Goal: Transaction & Acquisition: Book appointment/travel/reservation

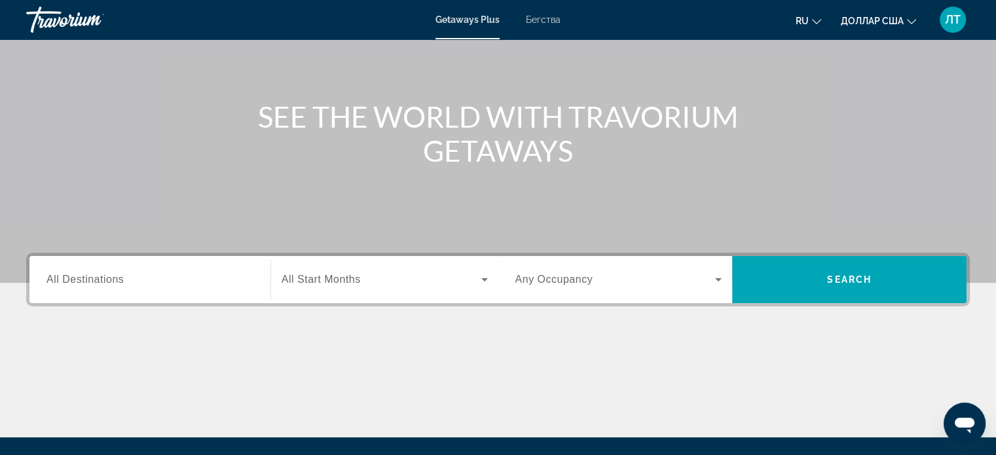
scroll to position [56, 0]
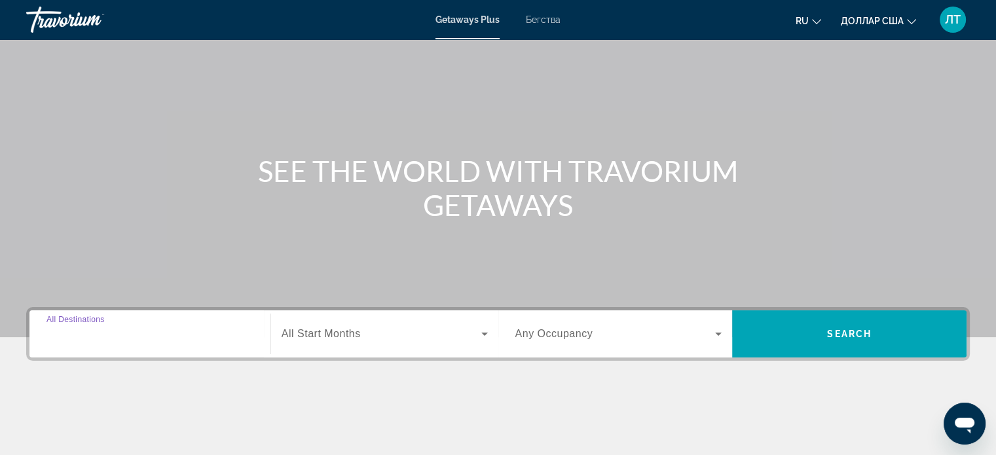
click at [179, 331] on input "Destination All Destinations" at bounding box center [149, 335] width 207 height 16
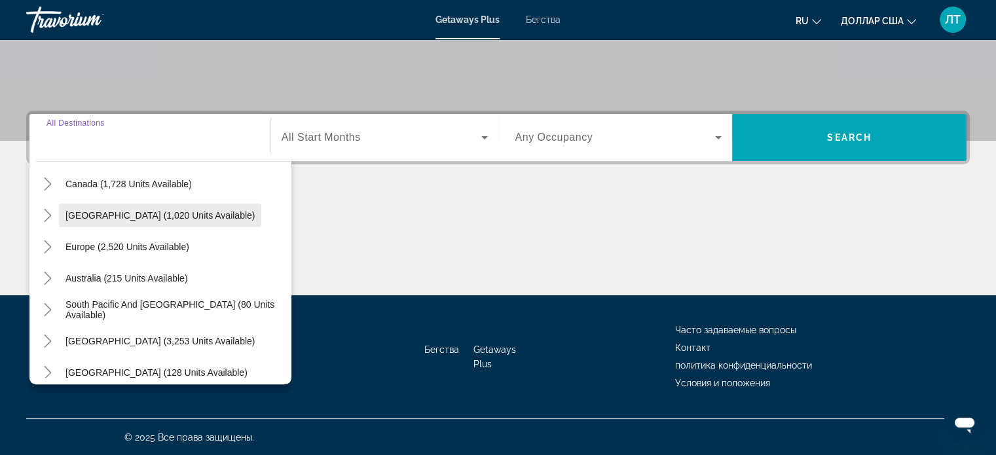
scroll to position [131, 0]
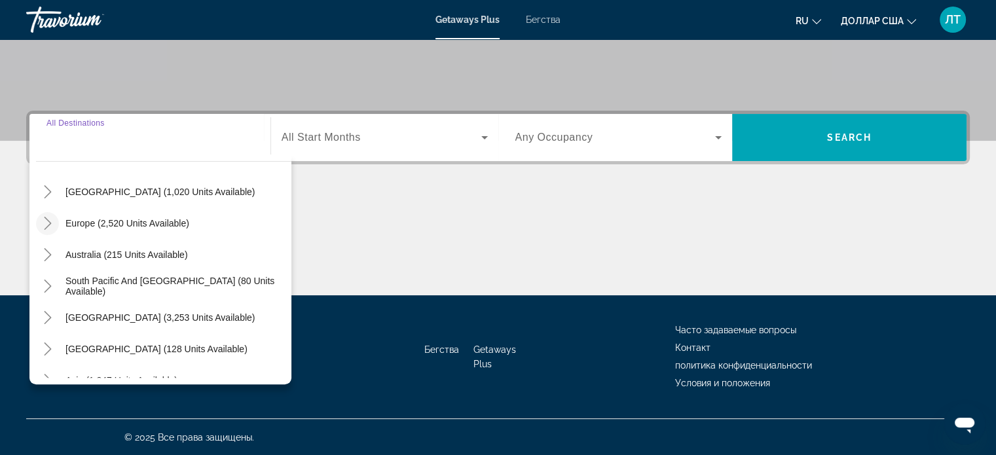
click at [50, 221] on icon "Toggle Europe (2,520 units available)" at bounding box center [47, 223] width 13 height 13
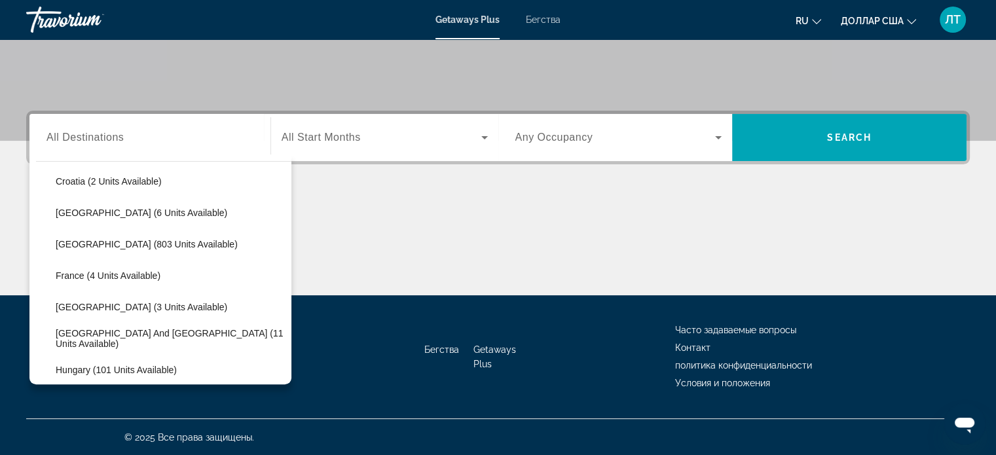
scroll to position [295, 0]
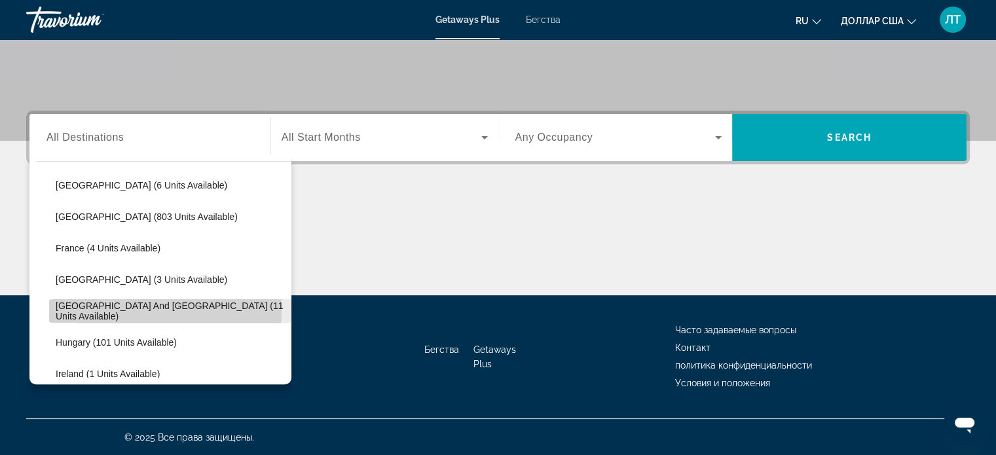
click at [96, 309] on span "Greece and Cyprus (11 units available)" at bounding box center [170, 311] width 229 height 21
type input "**********"
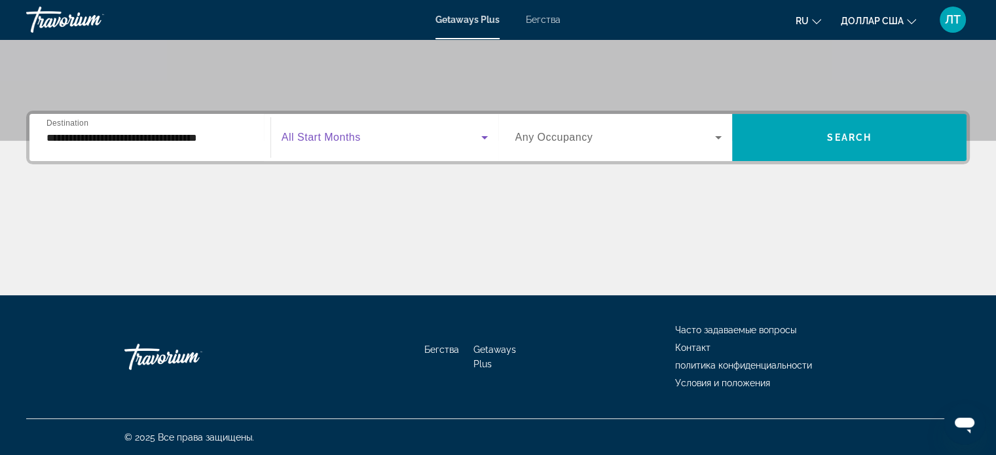
click at [487, 137] on icon "Виджет поиска" at bounding box center [485, 138] width 16 height 16
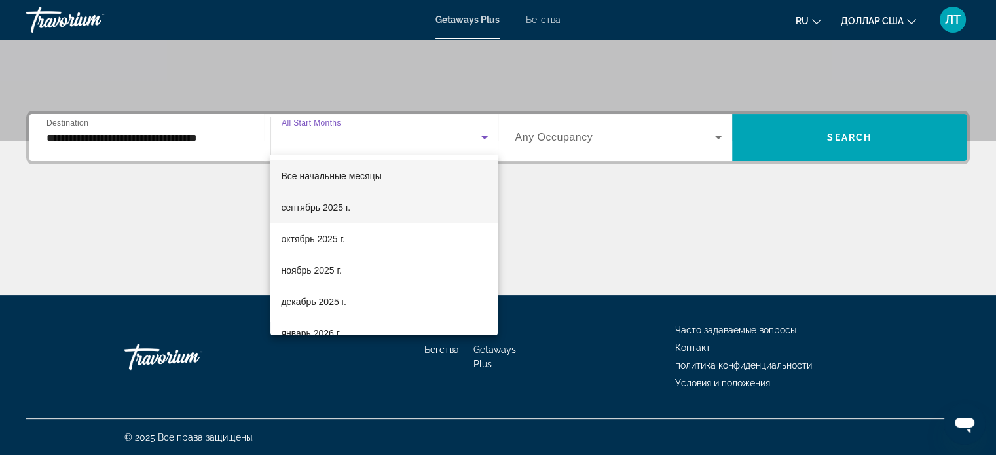
click at [338, 209] on font "сентябрь 2025 г." at bounding box center [315, 207] width 69 height 10
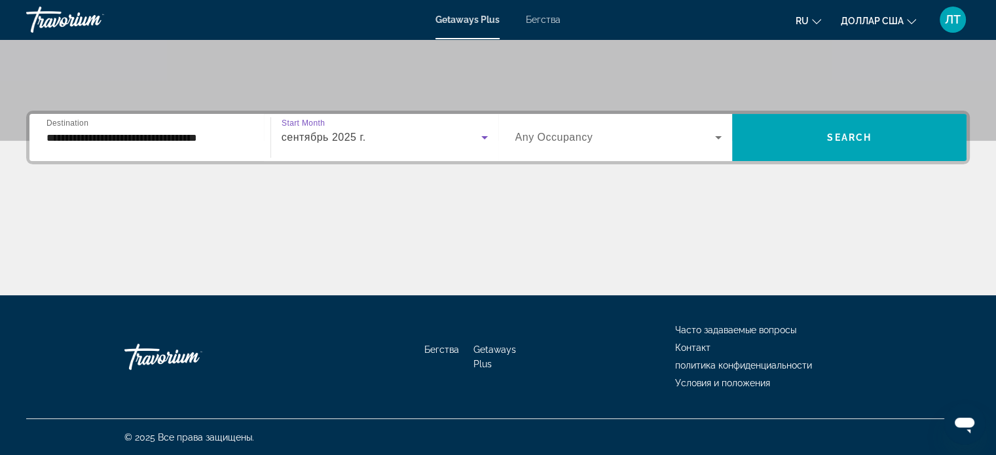
click at [720, 139] on icon "Виджет поиска" at bounding box center [719, 138] width 16 height 16
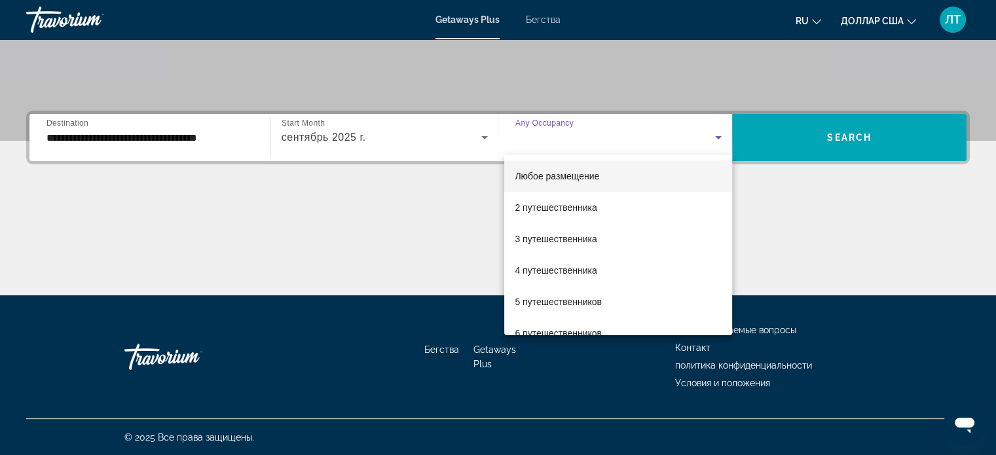
click at [817, 138] on div at bounding box center [498, 227] width 996 height 455
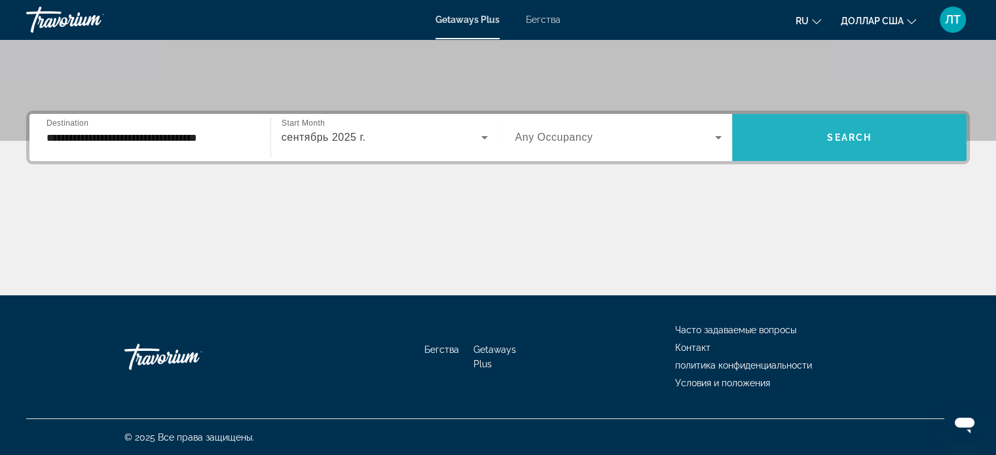
click at [847, 132] on span "Search" at bounding box center [849, 137] width 45 height 10
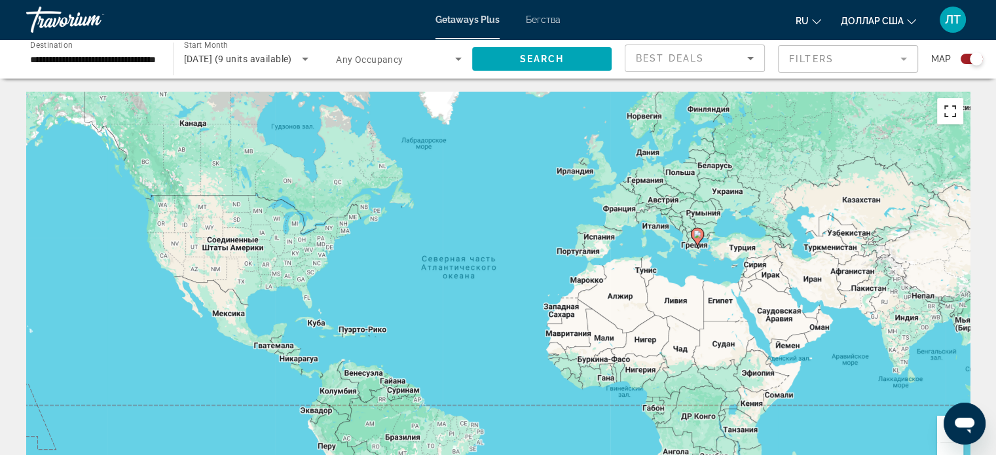
drag, startPoint x: 950, startPoint y: 109, endPoint x: 946, endPoint y: 196, distance: 87.2
click at [950, 109] on button "Включить полноэкранный режим" at bounding box center [950, 111] width 26 height 26
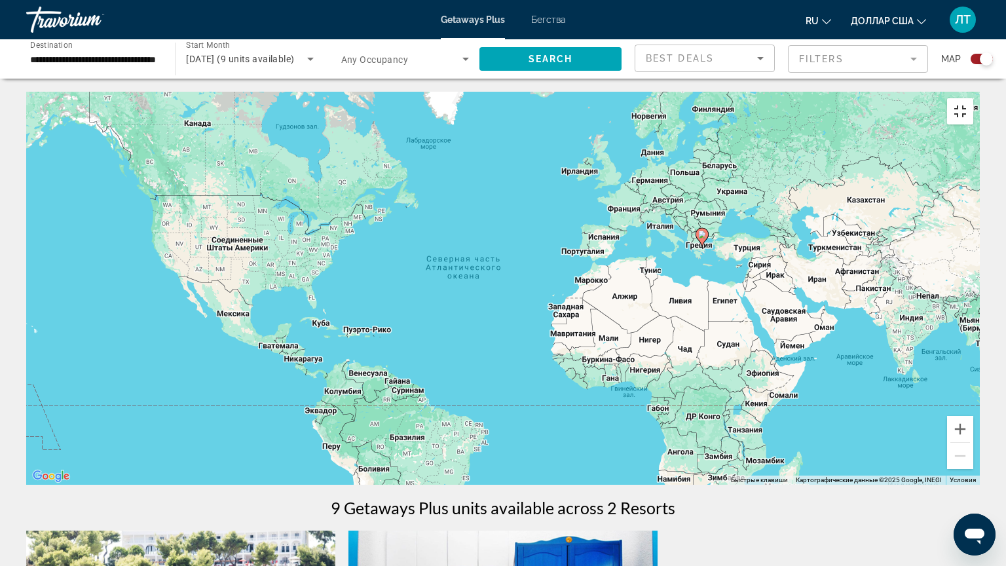
click at [973, 98] on button "Включить полноэкранный режим" at bounding box center [960, 111] width 26 height 26
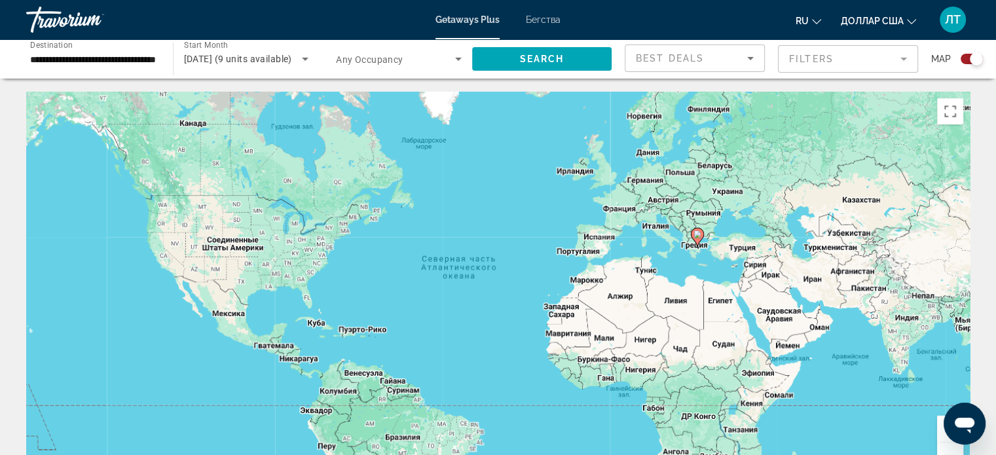
click at [902, 60] on mat-form-field "Filters" at bounding box center [848, 59] width 140 height 28
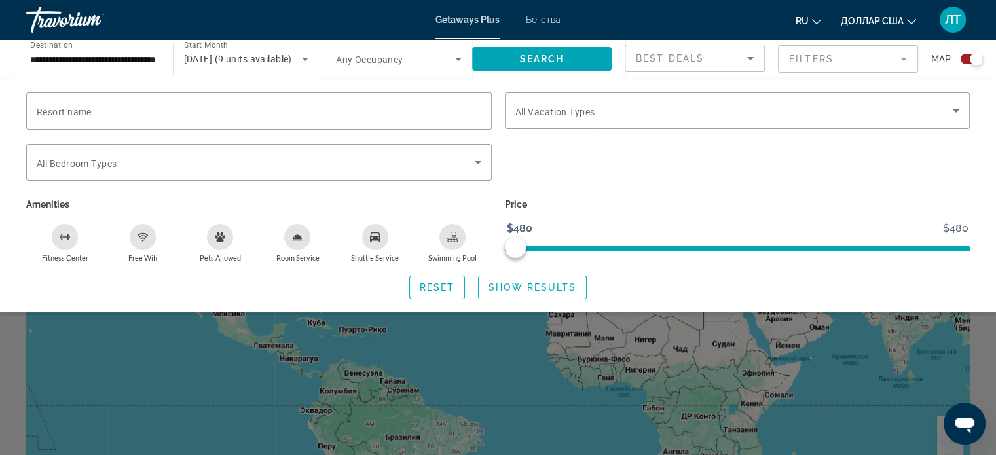
click at [910, 19] on icon "Изменить валюту" at bounding box center [911, 21] width 9 height 9
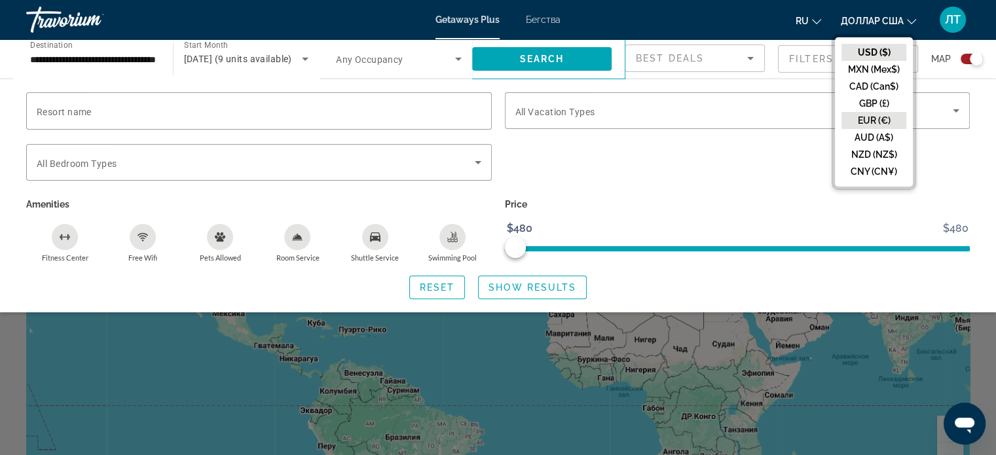
click at [869, 117] on button "EUR (€)" at bounding box center [874, 120] width 65 height 17
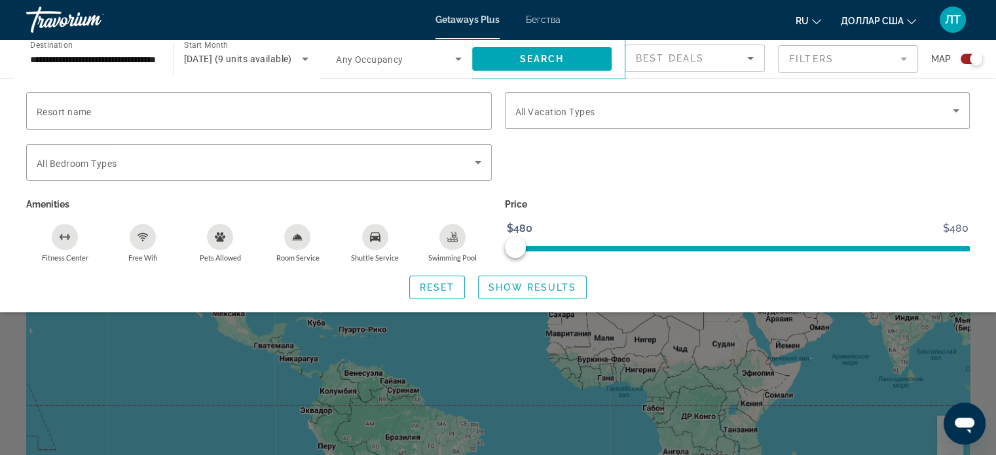
click at [901, 57] on mat-form-field "Filters" at bounding box center [848, 59] width 140 height 28
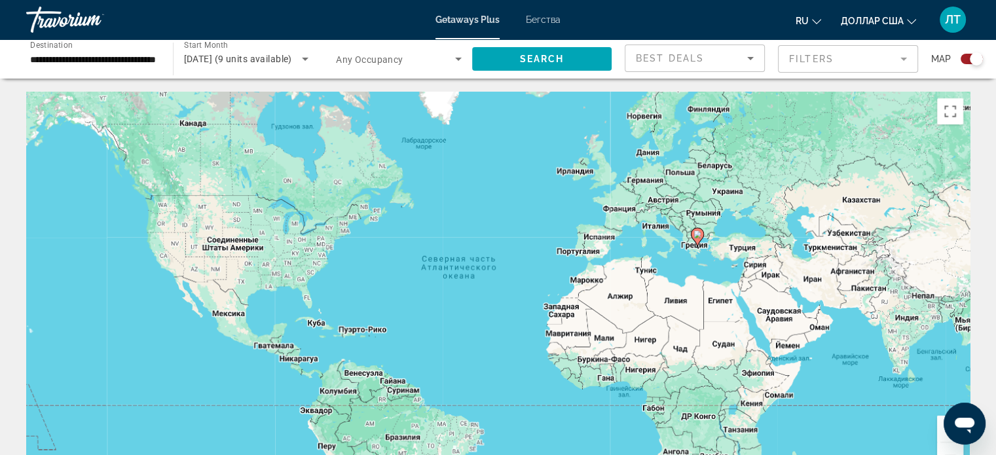
click at [901, 57] on mat-form-field "Filters" at bounding box center [848, 59] width 140 height 28
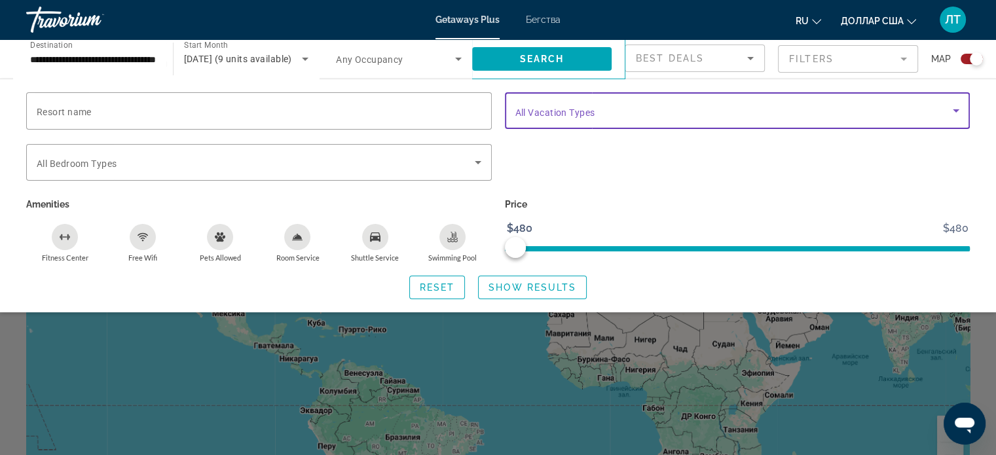
click at [956, 115] on icon "Search widget" at bounding box center [956, 111] width 16 height 16
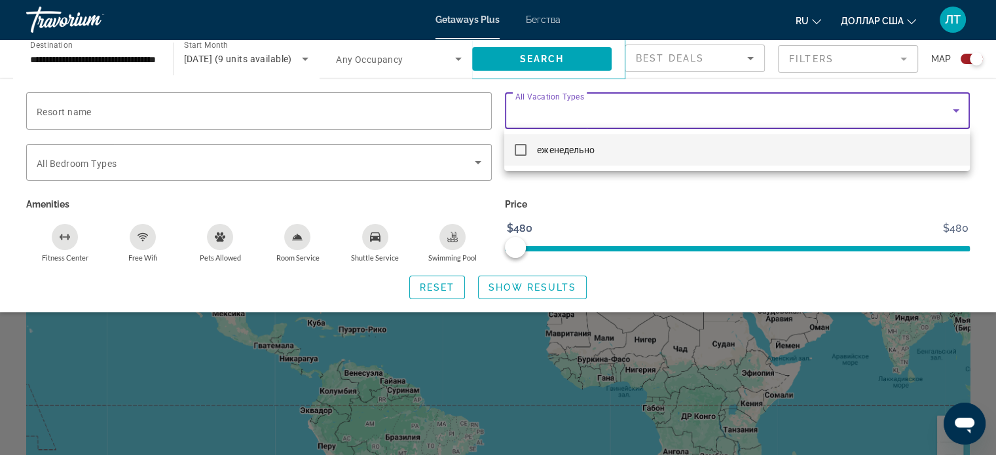
click at [956, 113] on div at bounding box center [498, 227] width 996 height 455
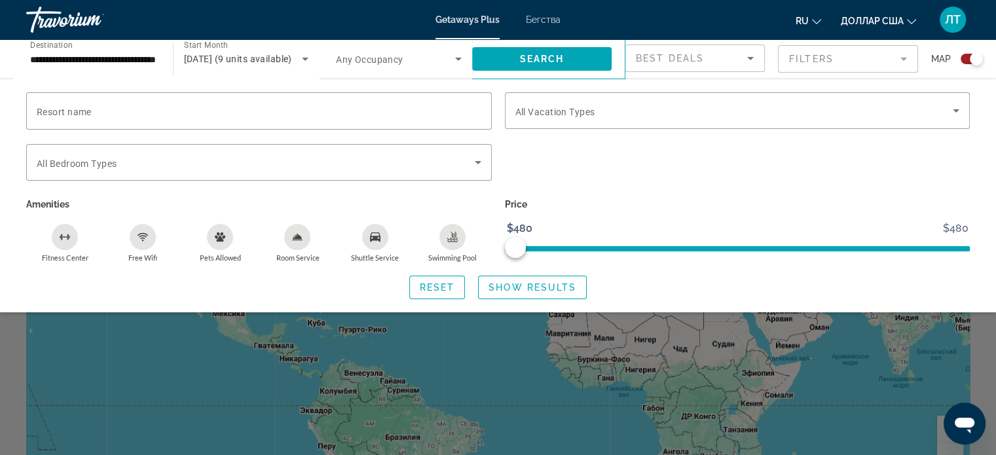
click at [904, 58] on mat-form-field "Filters" at bounding box center [848, 59] width 140 height 28
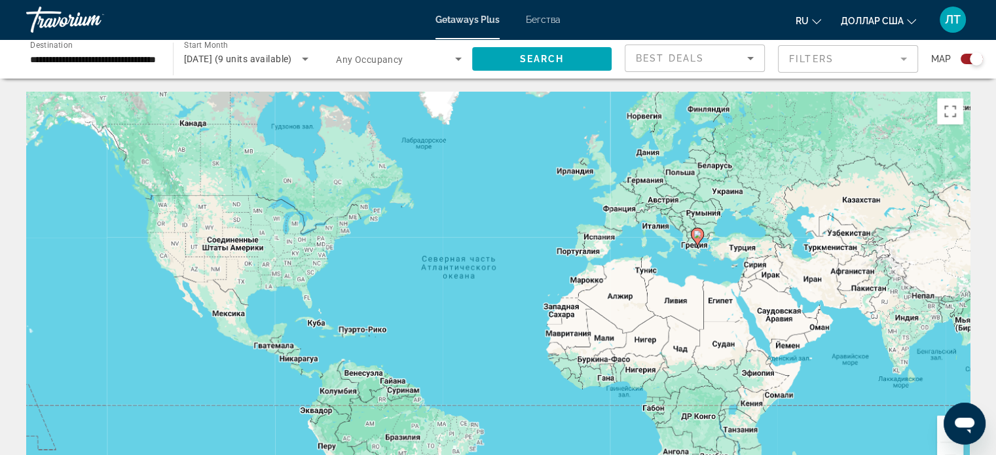
click at [542, 22] on font "Бегства" at bounding box center [543, 19] width 35 height 10
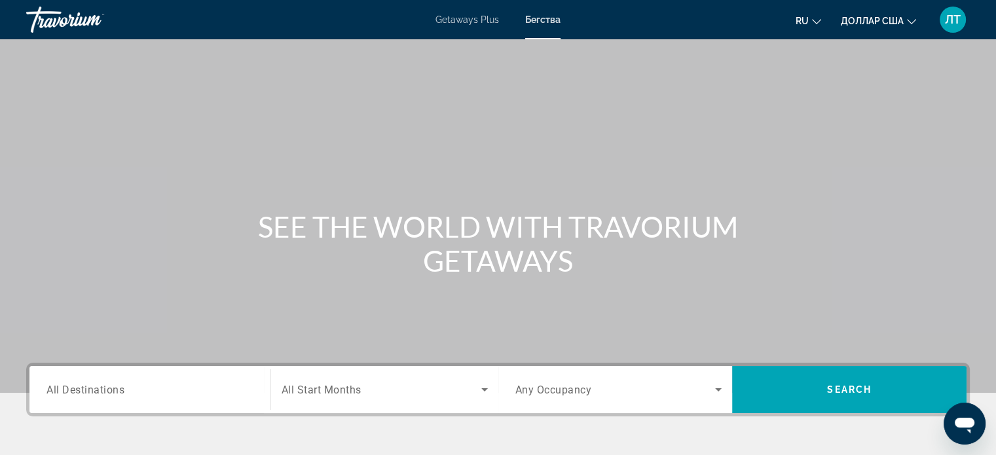
click at [206, 381] on div "Search widget" at bounding box center [149, 389] width 207 height 37
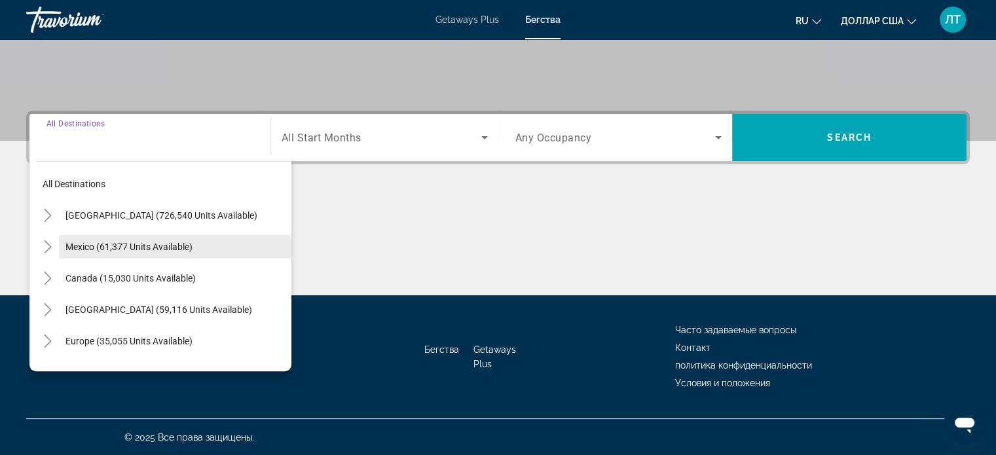
scroll to position [65, 0]
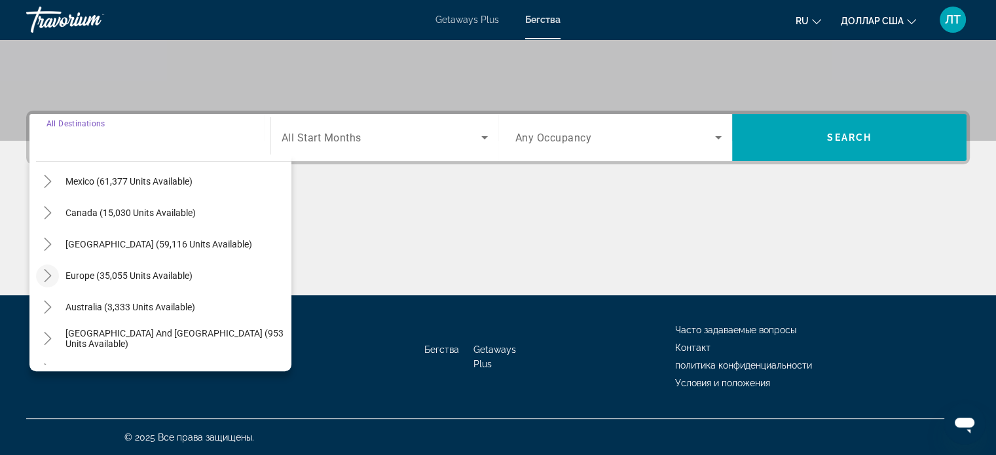
click at [46, 276] on icon "Toggle Europe (35,055 units available)" at bounding box center [47, 275] width 13 height 13
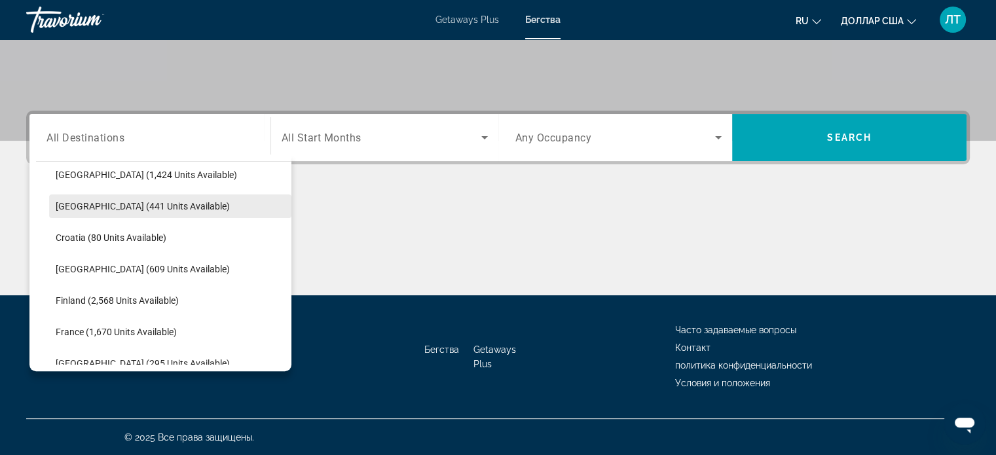
scroll to position [295, 0]
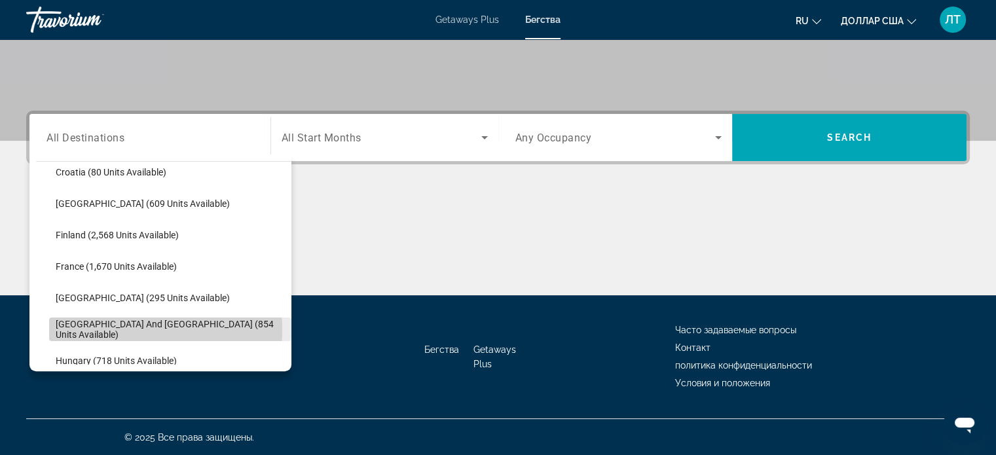
click at [128, 329] on span "[GEOGRAPHIC_DATA] and [GEOGRAPHIC_DATA] (854 units available)" at bounding box center [170, 329] width 229 height 21
type input "**********"
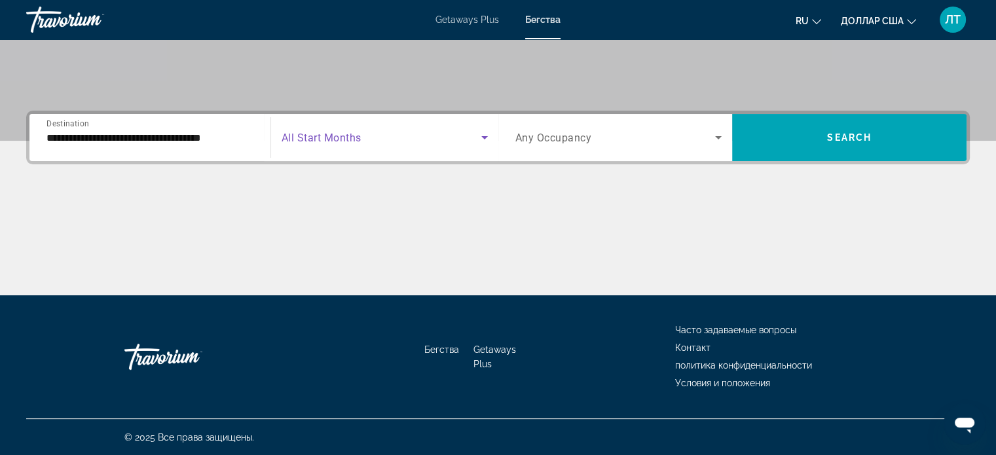
click at [485, 138] on icon "Search widget" at bounding box center [484, 137] width 7 height 3
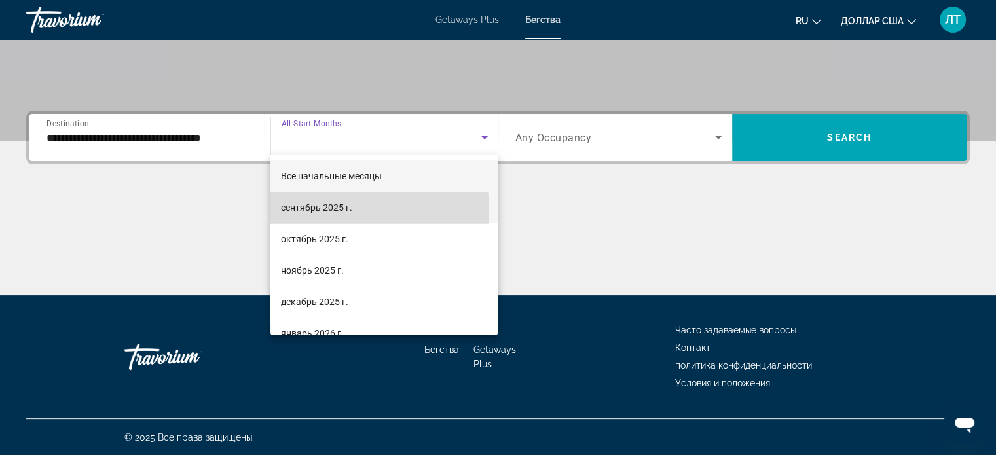
click at [341, 210] on font "сентябрь 2025 г." at bounding box center [316, 207] width 71 height 10
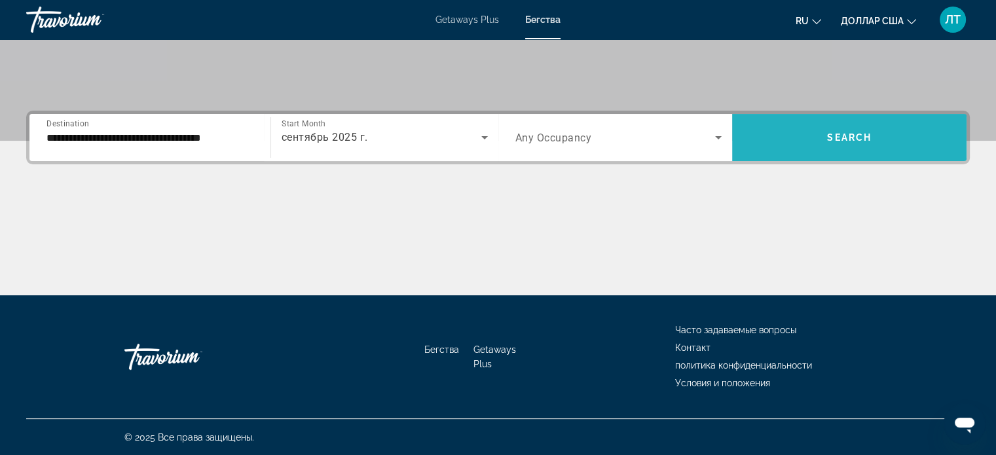
click at [842, 133] on span "Search" at bounding box center [849, 137] width 45 height 10
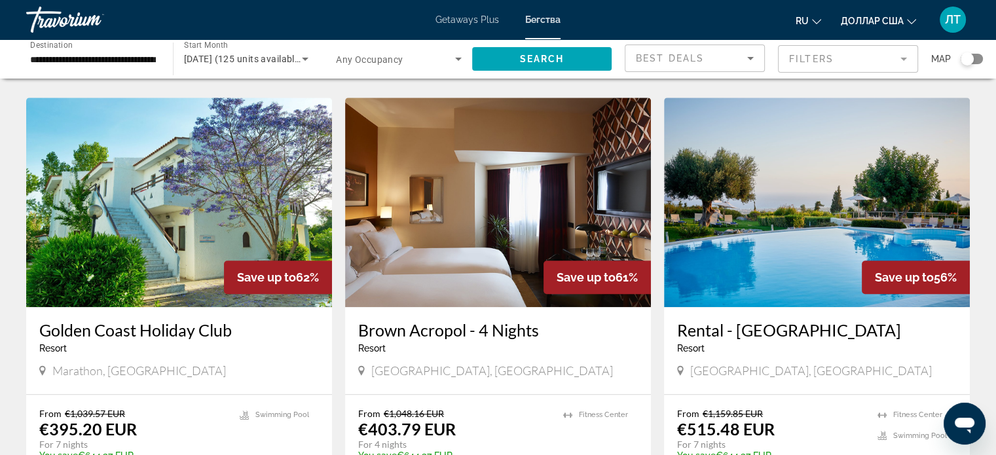
scroll to position [917, 0]
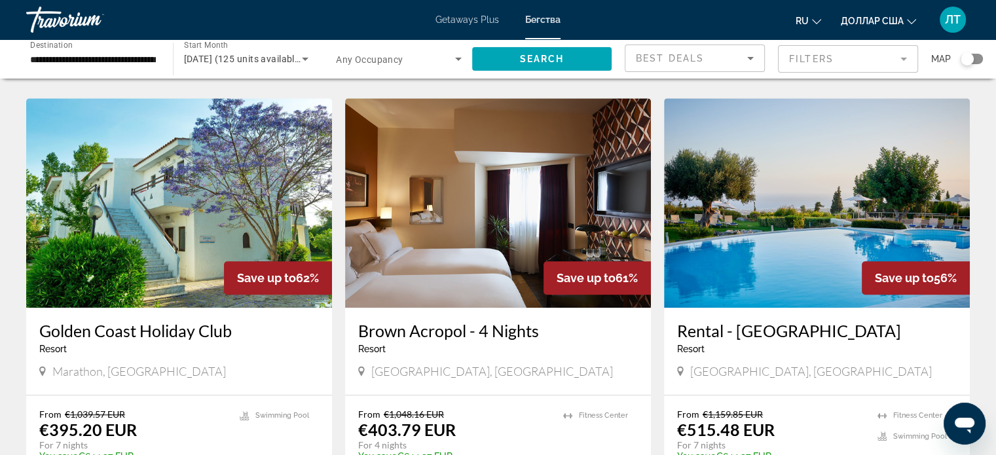
click at [536, 196] on img "Основное содержание" at bounding box center [498, 203] width 306 height 210
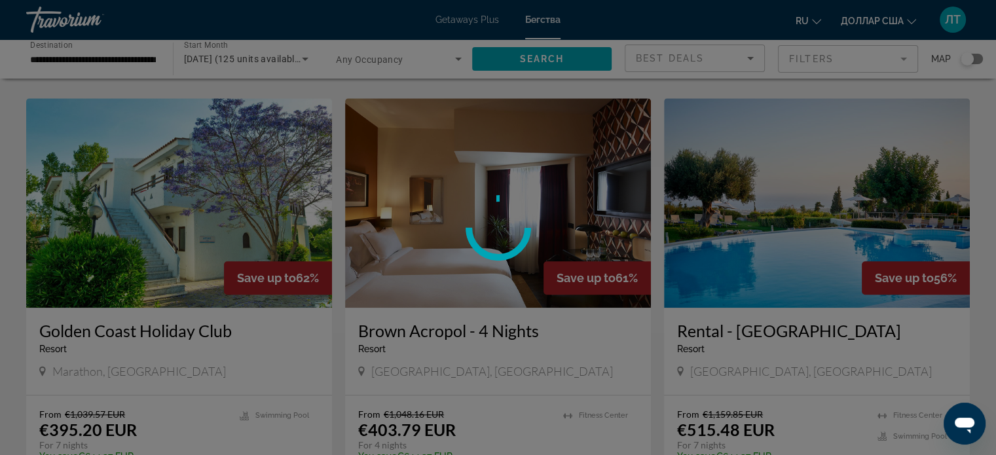
click at [536, 196] on div at bounding box center [498, 227] width 996 height 455
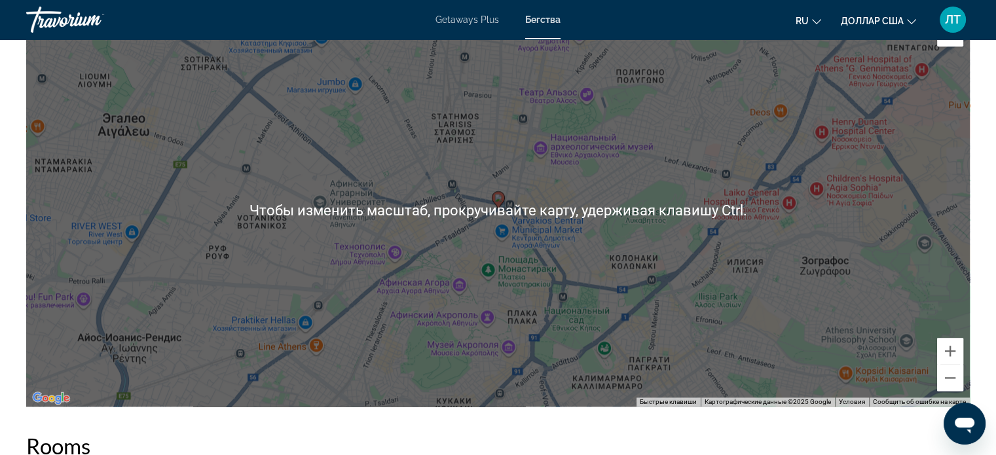
scroll to position [1572, 0]
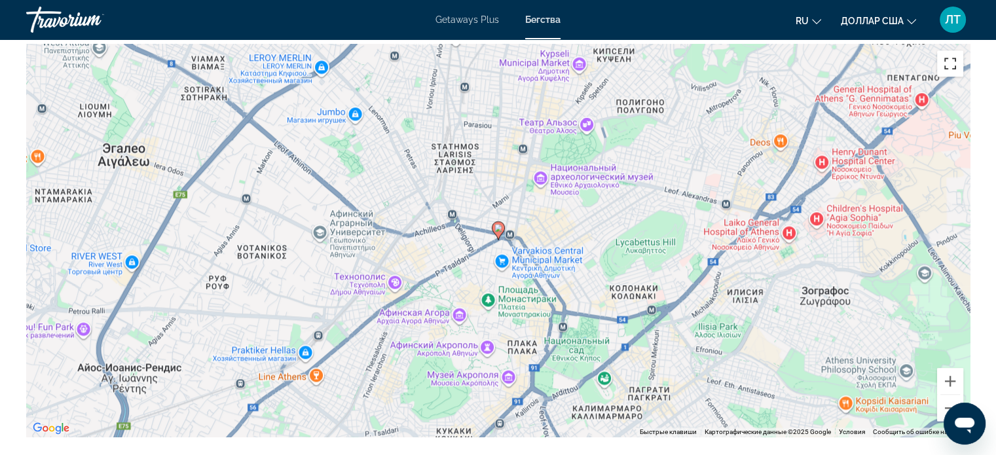
click at [951, 70] on button "Включить полноэкранный режим" at bounding box center [950, 63] width 26 height 26
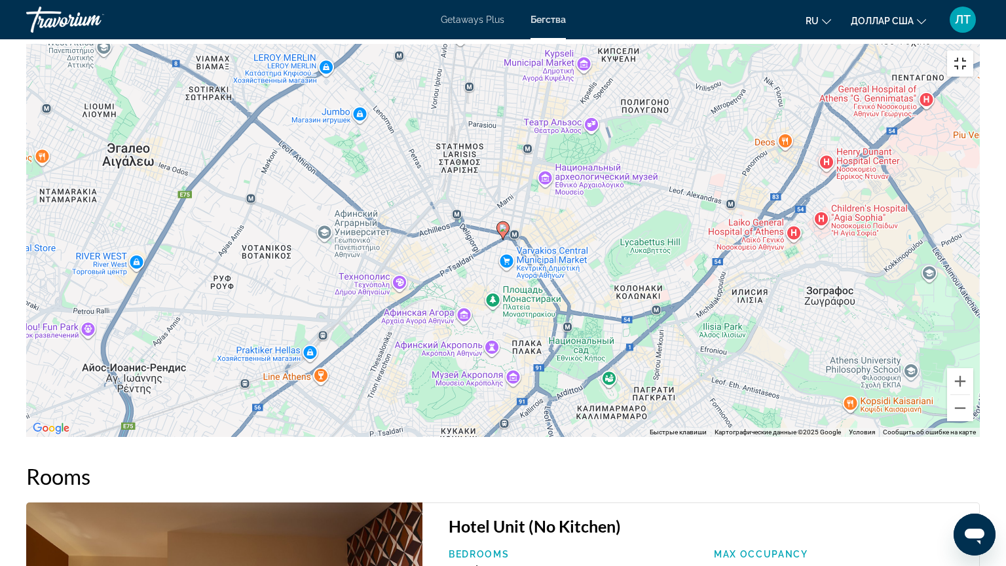
click at [973, 50] on button "Включить полноэкранный режим" at bounding box center [960, 63] width 26 height 26
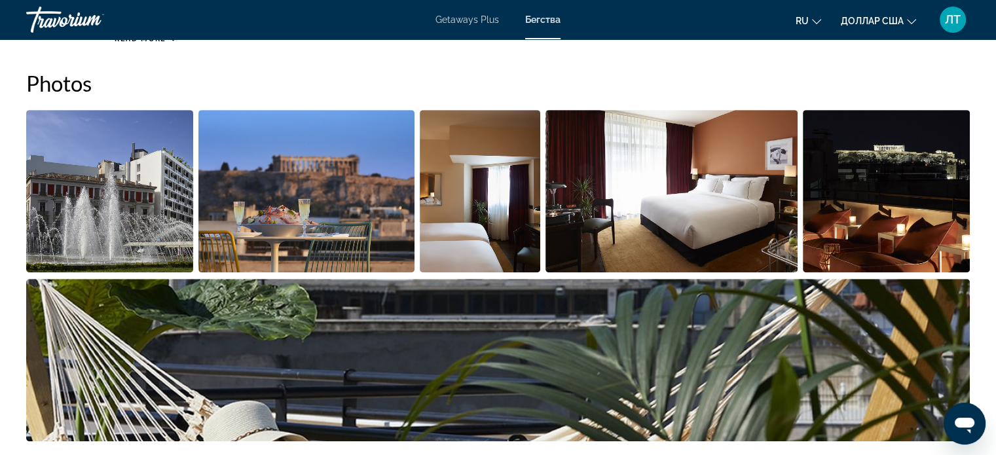
scroll to position [589, 0]
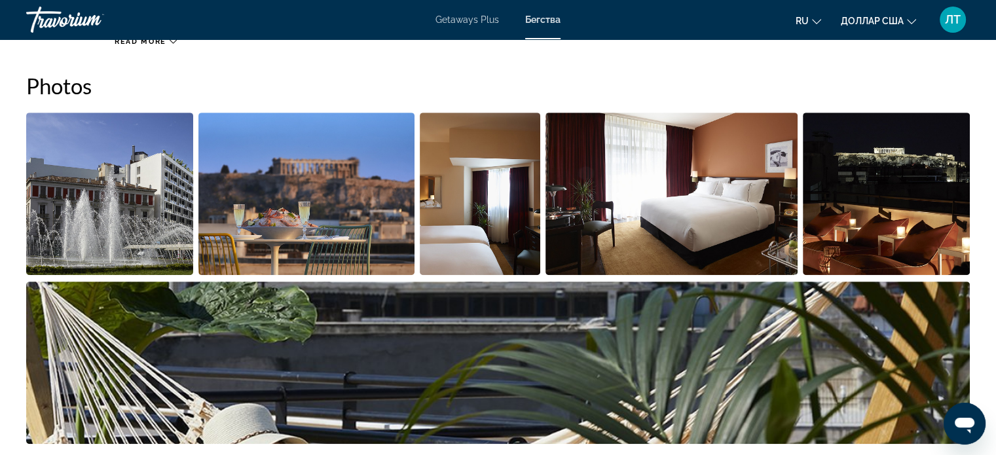
click at [144, 185] on img "Open full-screen image slider" at bounding box center [109, 194] width 167 height 162
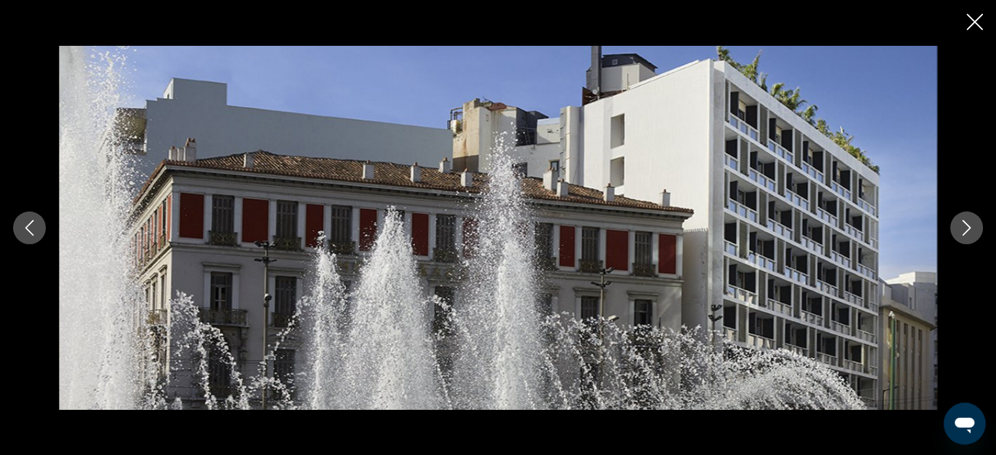
click at [967, 225] on icon "Next image" at bounding box center [967, 228] width 9 height 16
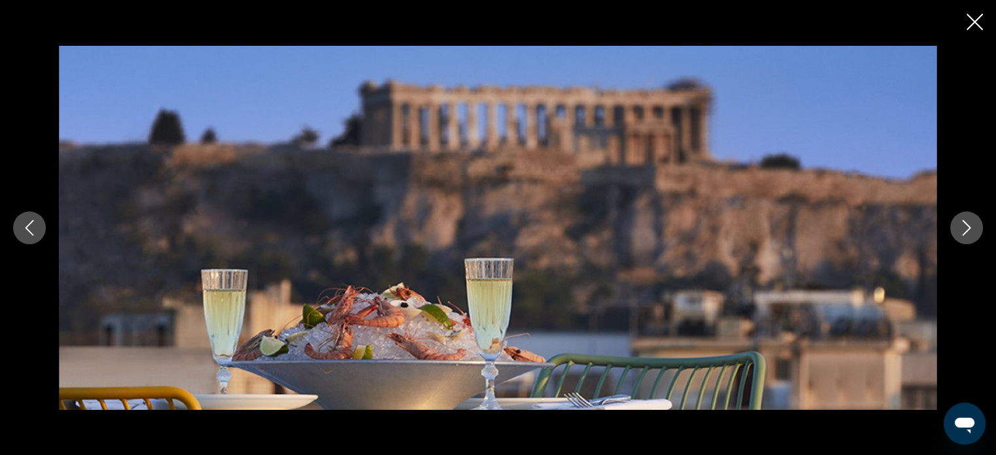
click at [967, 225] on icon "Next image" at bounding box center [967, 228] width 9 height 16
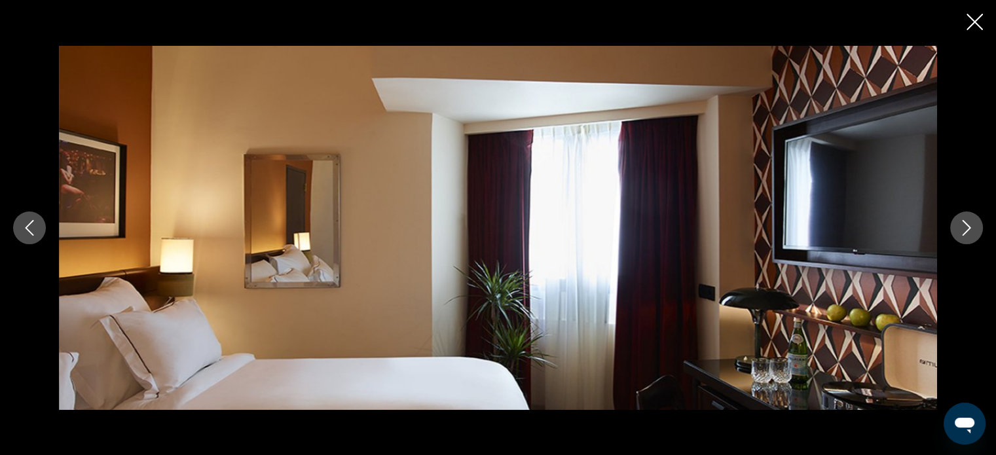
click at [967, 225] on icon "Next image" at bounding box center [967, 228] width 9 height 16
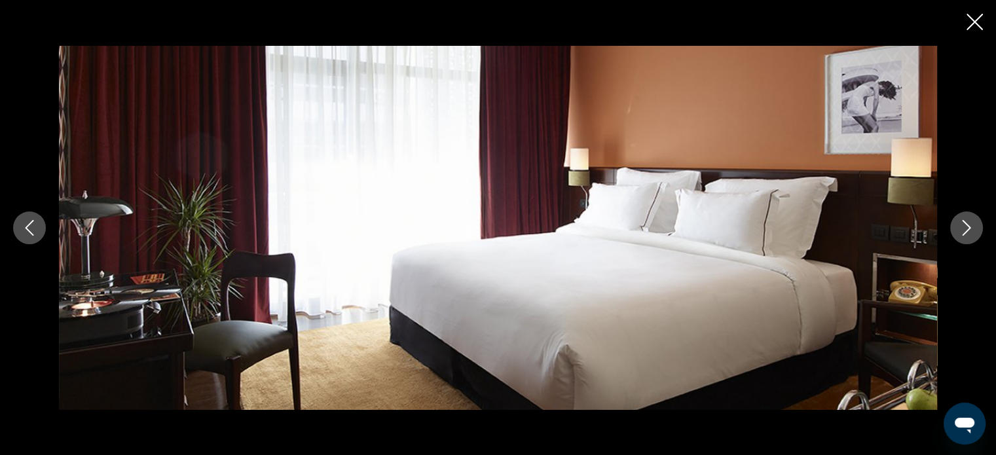
click at [967, 225] on icon "Next image" at bounding box center [967, 228] width 9 height 16
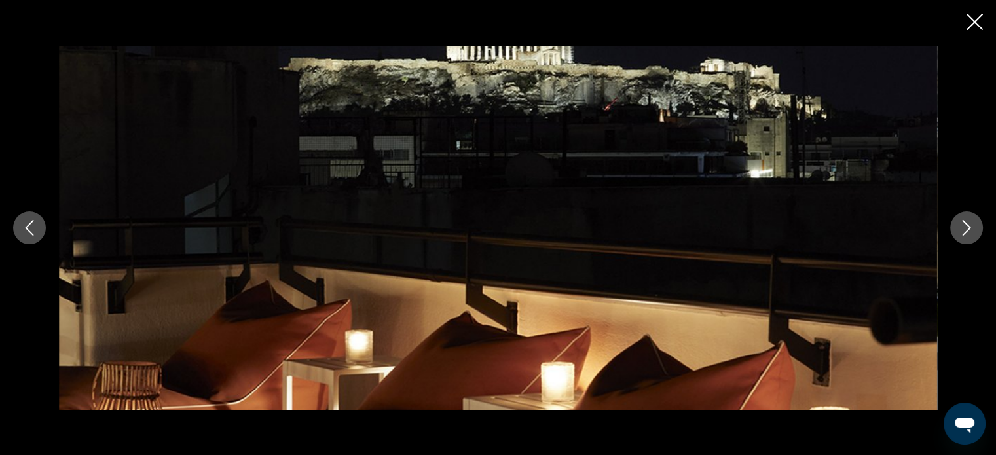
scroll to position [720, 0]
click at [964, 228] on icon "Next image" at bounding box center [967, 228] width 16 height 16
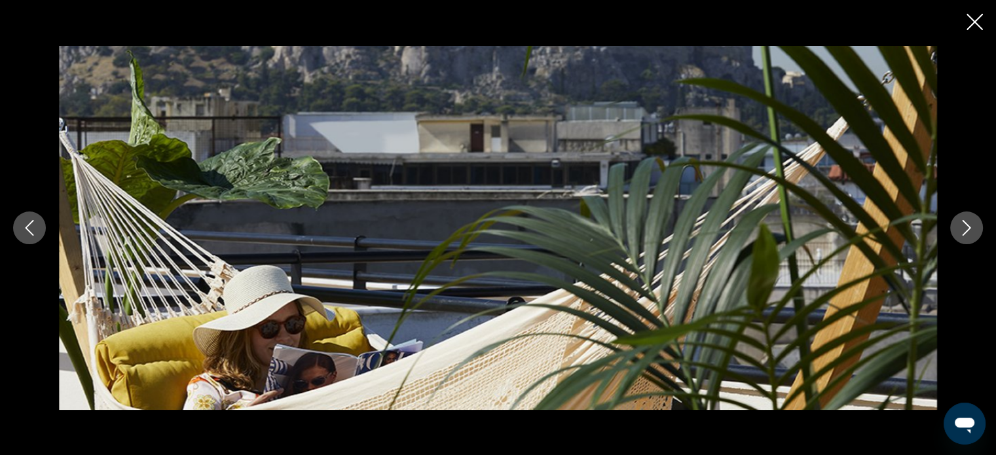
scroll to position [655, 0]
click at [961, 227] on icon "Next image" at bounding box center [967, 228] width 16 height 16
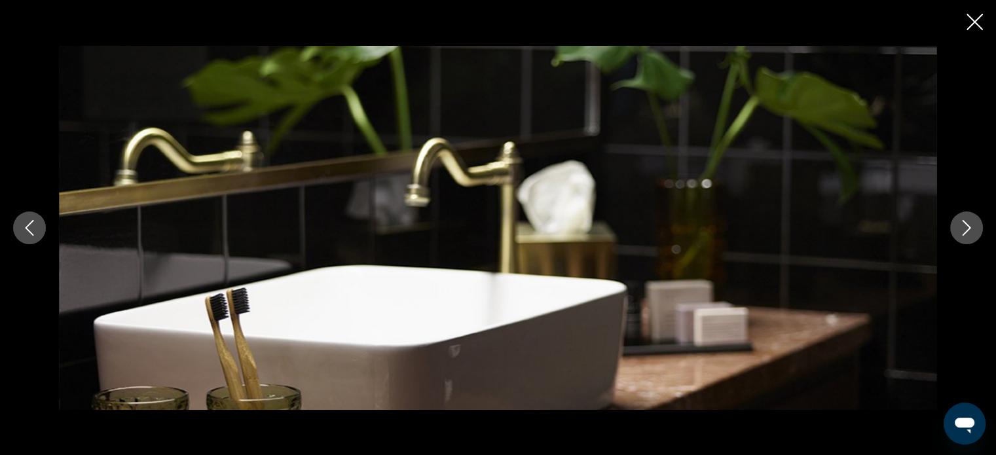
click at [961, 227] on icon "Next image" at bounding box center [967, 228] width 16 height 16
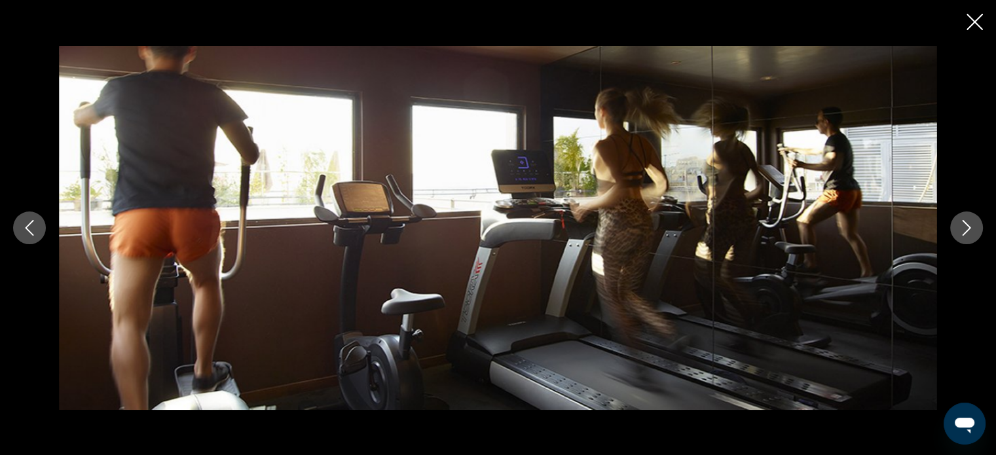
click at [961, 227] on icon "Next image" at bounding box center [967, 228] width 16 height 16
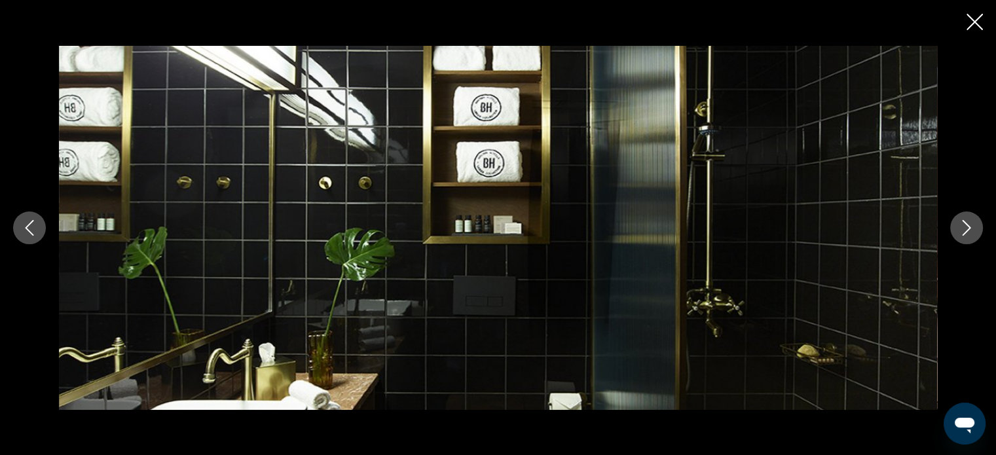
click at [961, 227] on icon "Next image" at bounding box center [967, 228] width 16 height 16
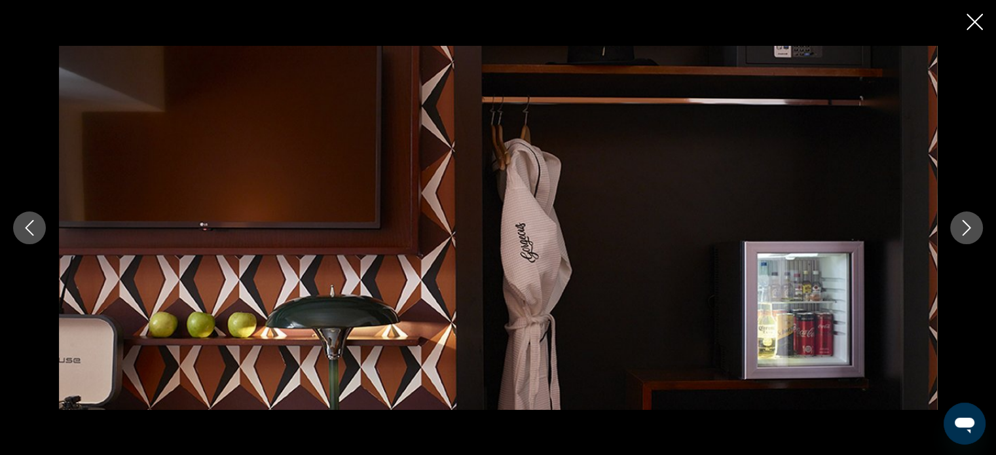
click at [961, 227] on icon "Next image" at bounding box center [967, 228] width 16 height 16
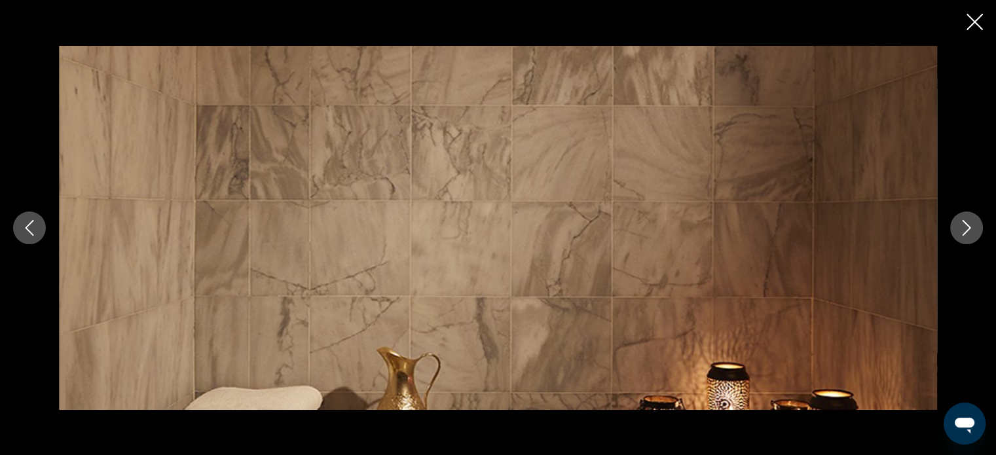
click at [961, 227] on icon "Next image" at bounding box center [967, 228] width 16 height 16
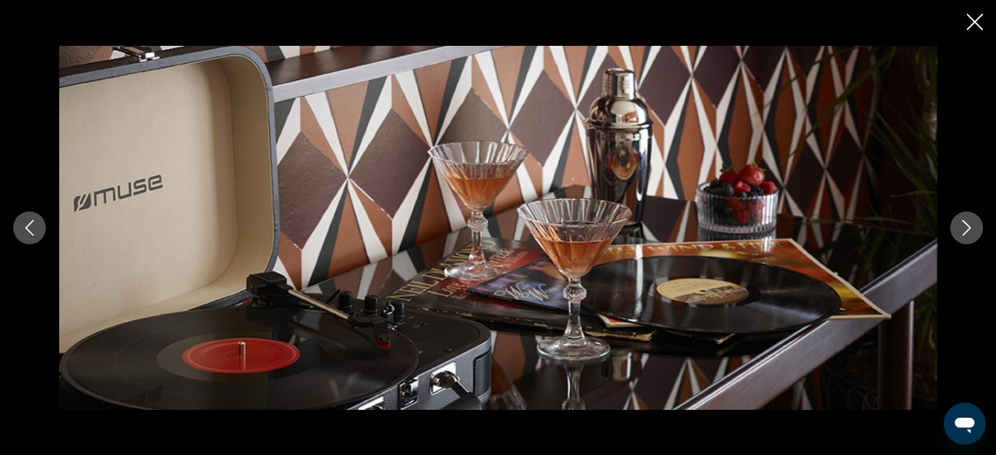
click at [961, 227] on icon "Next image" at bounding box center [967, 228] width 16 height 16
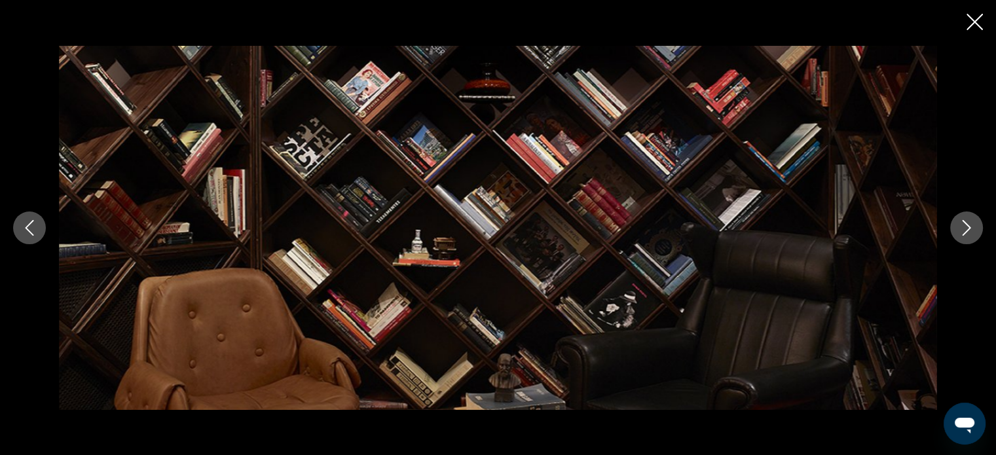
click at [961, 227] on icon "Next image" at bounding box center [967, 228] width 16 height 16
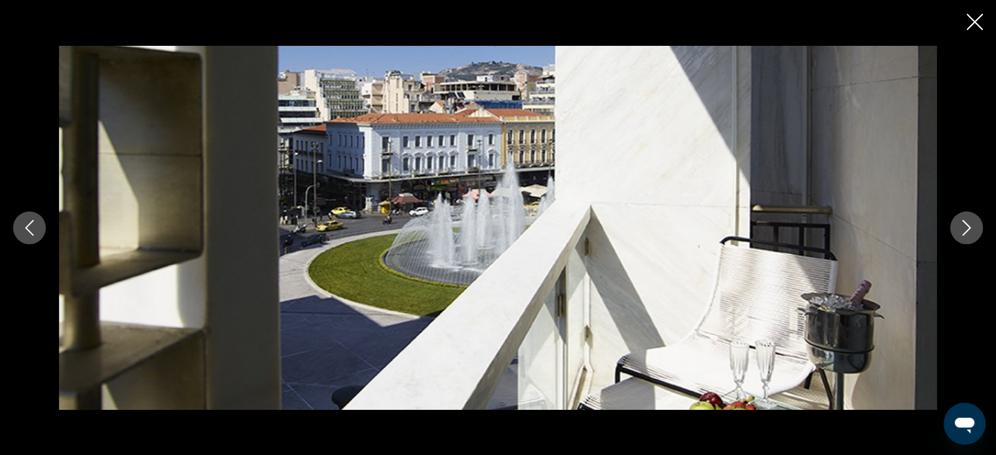
click at [961, 226] on icon "Next image" at bounding box center [967, 228] width 16 height 16
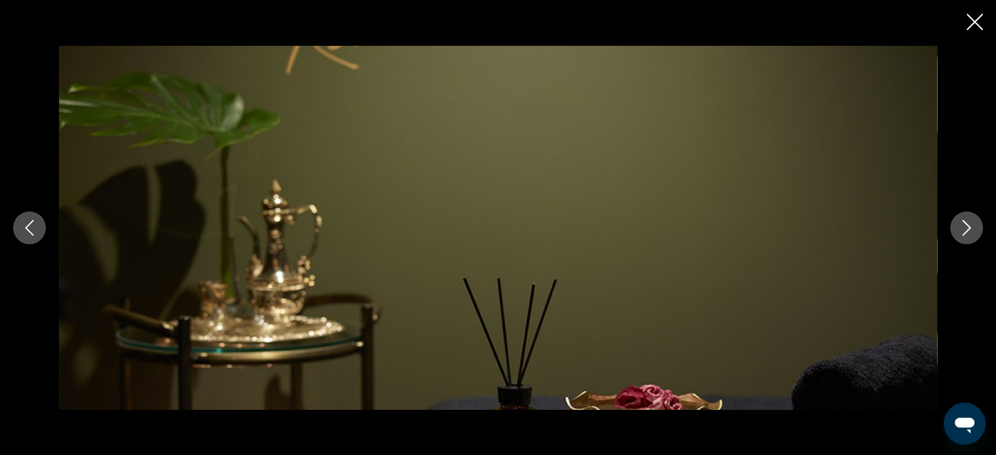
click at [961, 226] on icon "Next image" at bounding box center [967, 228] width 16 height 16
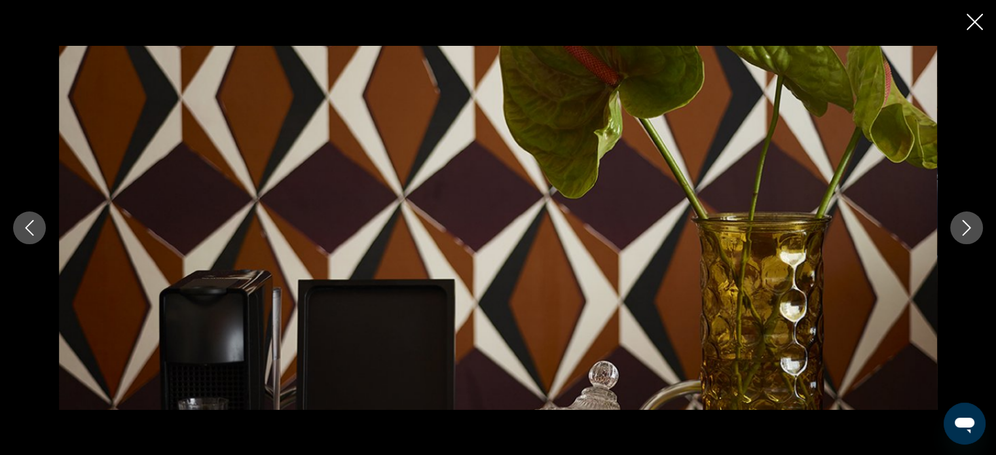
click at [961, 226] on icon "Next image" at bounding box center [967, 228] width 16 height 16
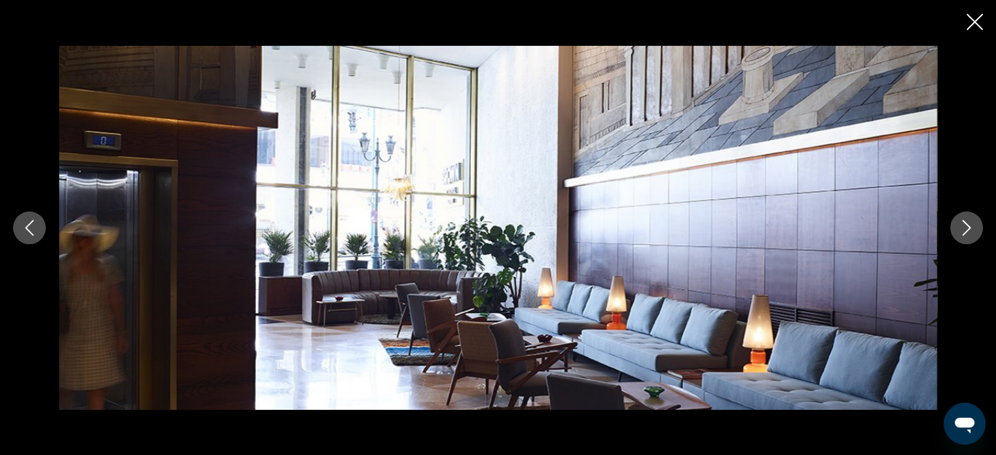
click at [961, 226] on icon "Next image" at bounding box center [967, 228] width 16 height 16
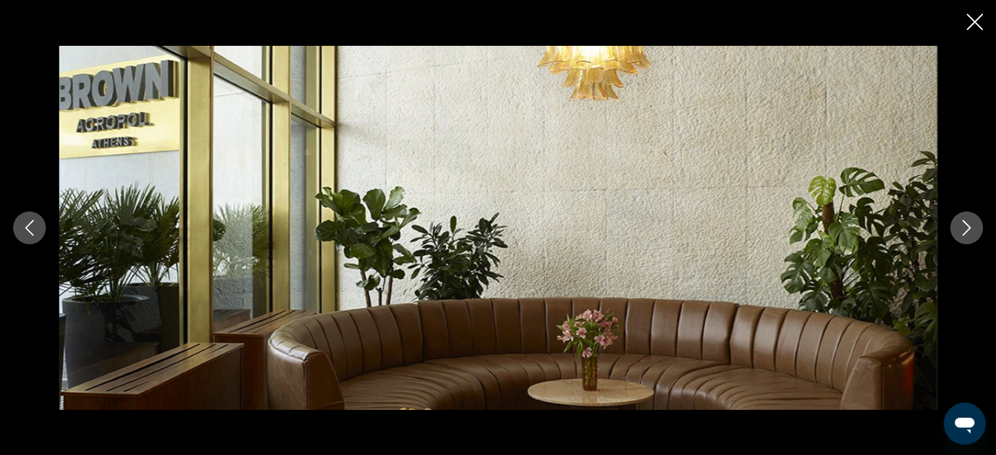
click at [961, 226] on icon "Next image" at bounding box center [967, 228] width 16 height 16
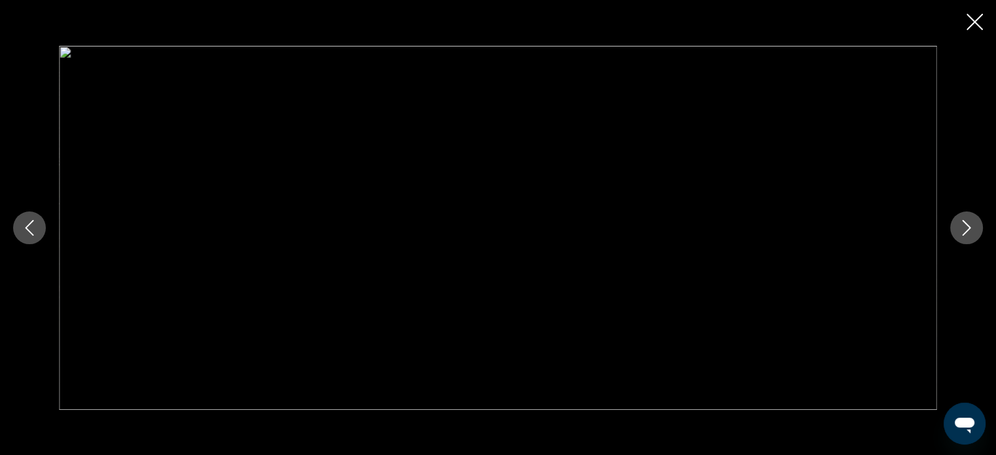
click at [963, 222] on icon "Next image" at bounding box center [967, 228] width 16 height 16
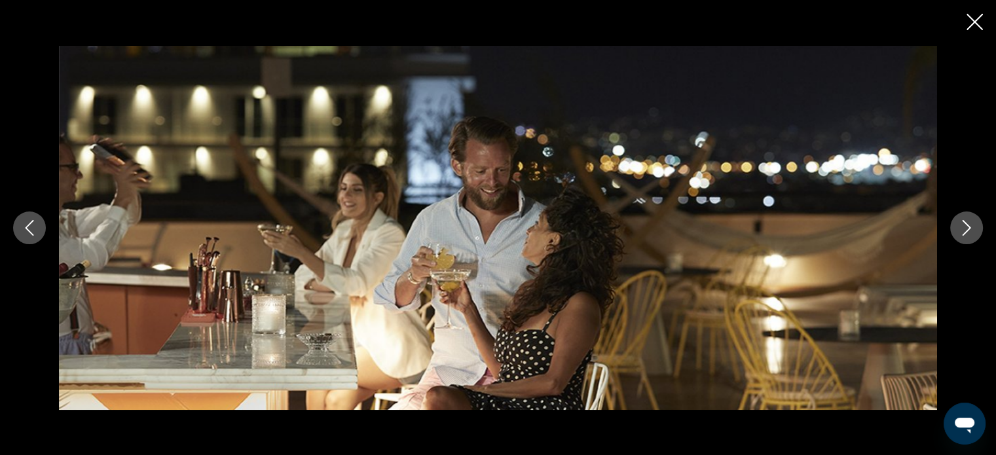
click at [963, 222] on icon "Next image" at bounding box center [967, 228] width 16 height 16
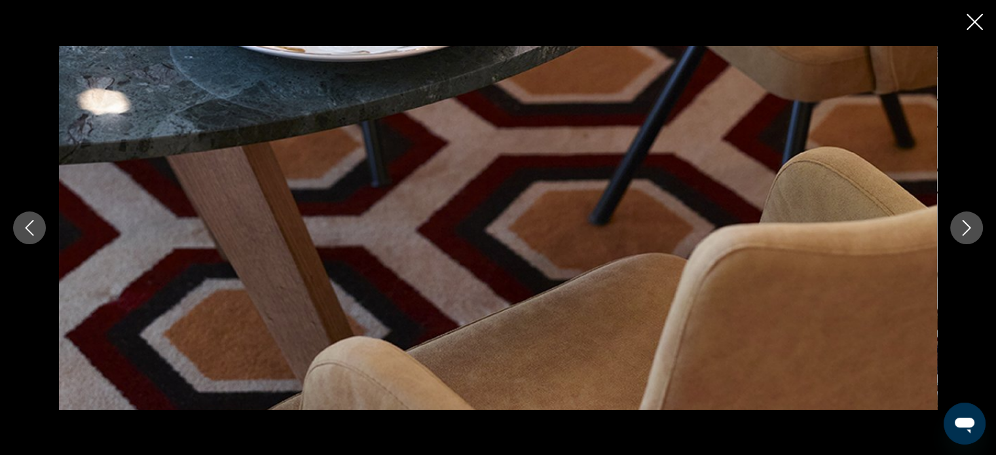
click at [963, 222] on icon "Next image" at bounding box center [967, 228] width 16 height 16
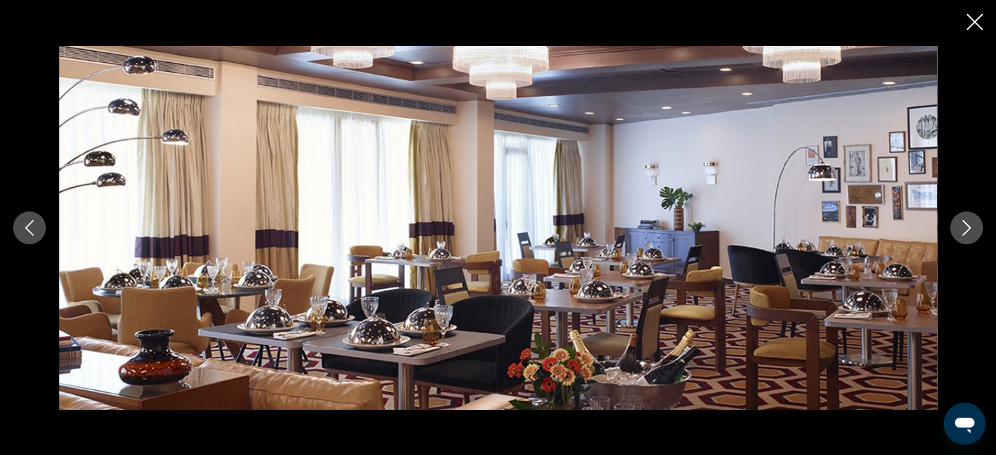
click at [963, 222] on icon "Next image" at bounding box center [967, 228] width 16 height 16
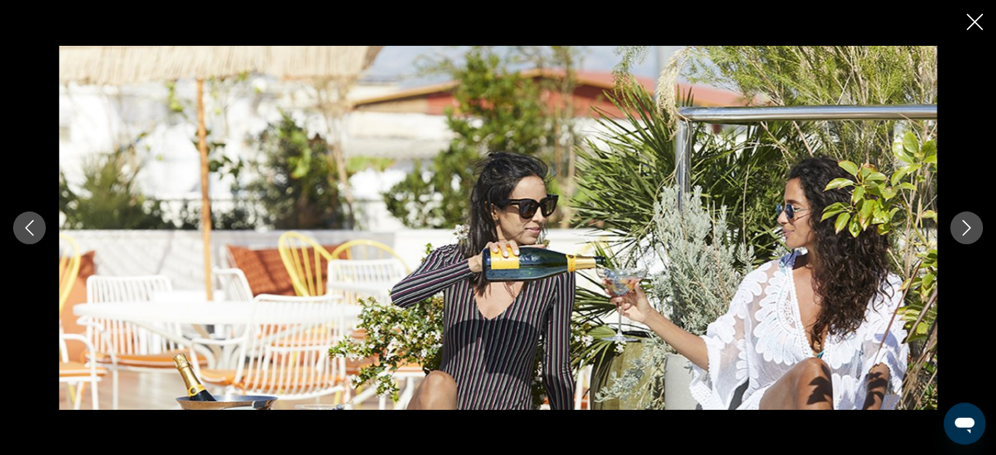
click at [963, 222] on icon "Next image" at bounding box center [967, 228] width 16 height 16
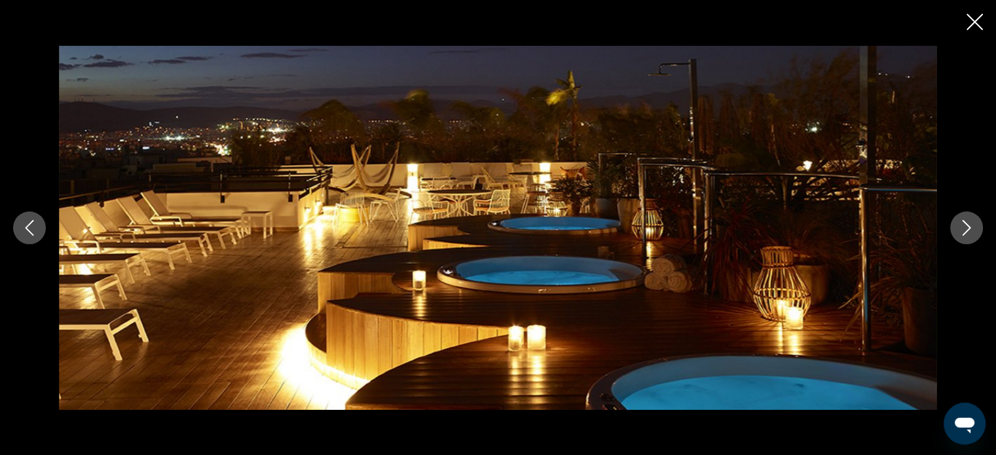
click at [967, 223] on icon "Next image" at bounding box center [967, 228] width 16 height 16
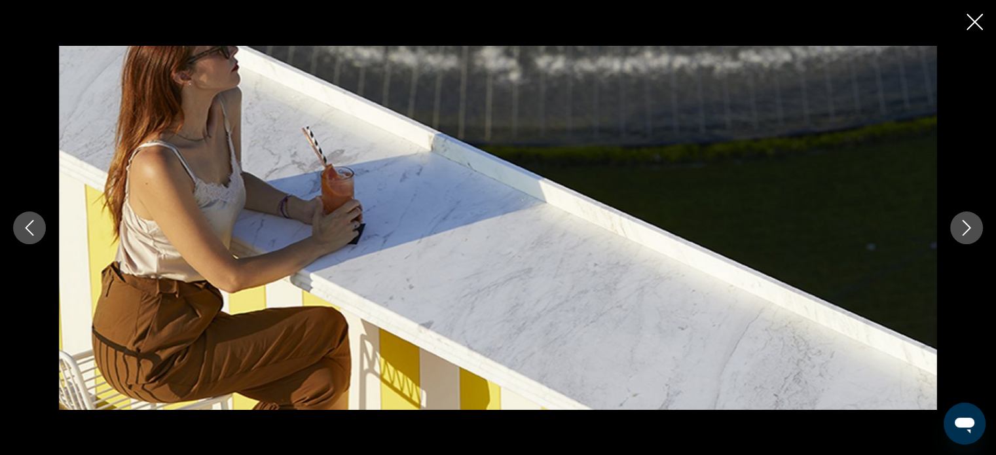
click at [967, 223] on icon "Next image" at bounding box center [967, 228] width 16 height 16
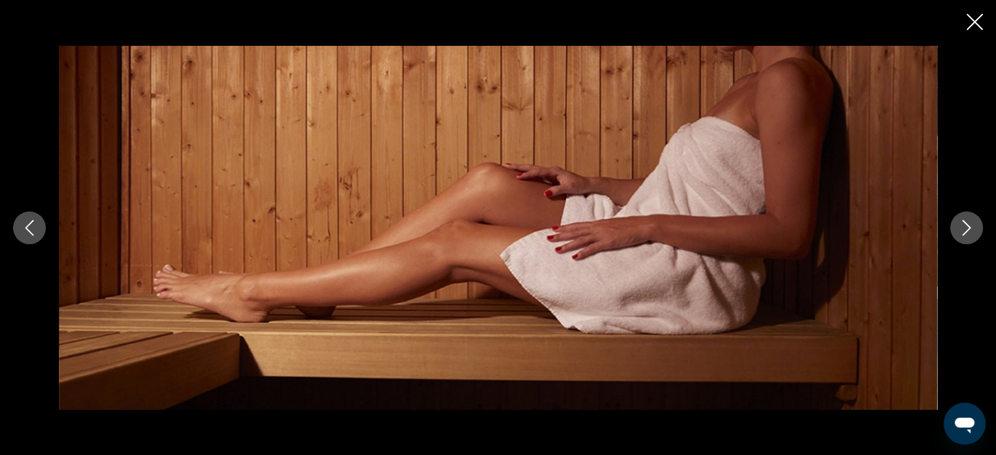
click at [967, 223] on icon "Next image" at bounding box center [967, 228] width 16 height 16
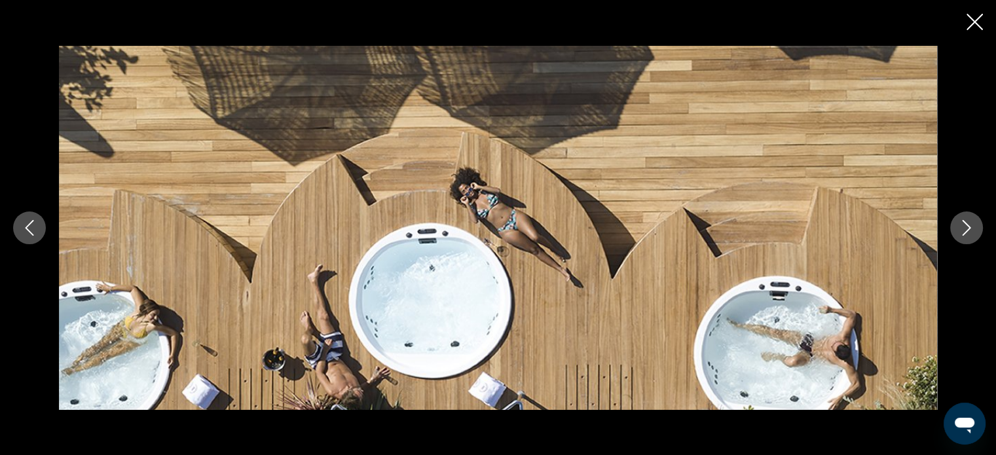
click at [967, 223] on icon "Next image" at bounding box center [967, 228] width 16 height 16
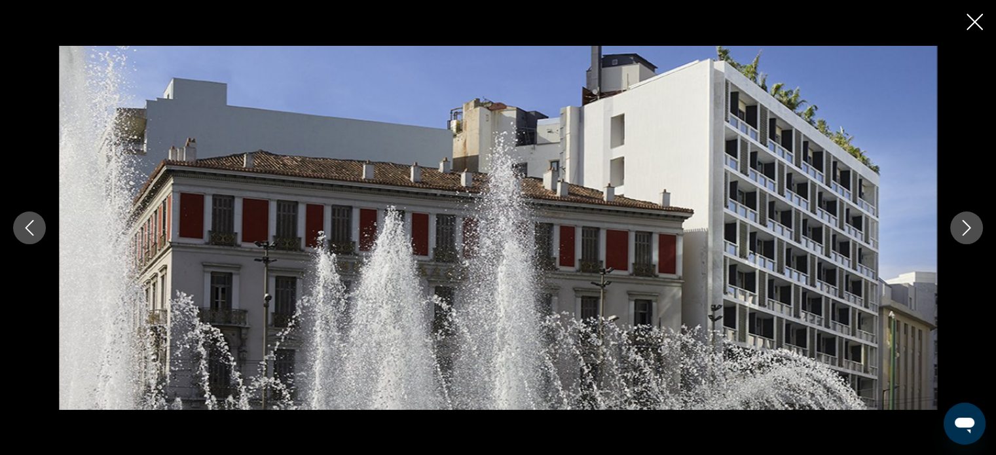
click at [967, 223] on icon "Next image" at bounding box center [967, 228] width 16 height 16
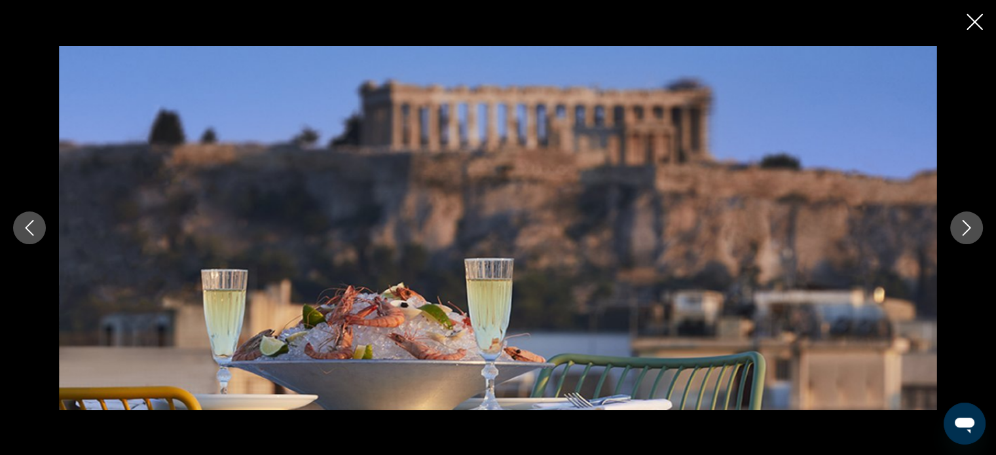
click at [971, 23] on icon "Close slideshow" at bounding box center [975, 22] width 16 height 16
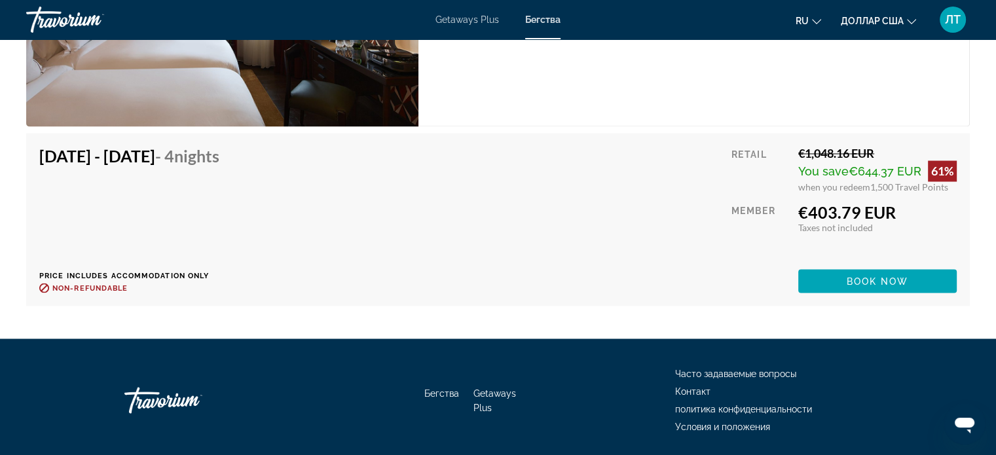
scroll to position [2288, 0]
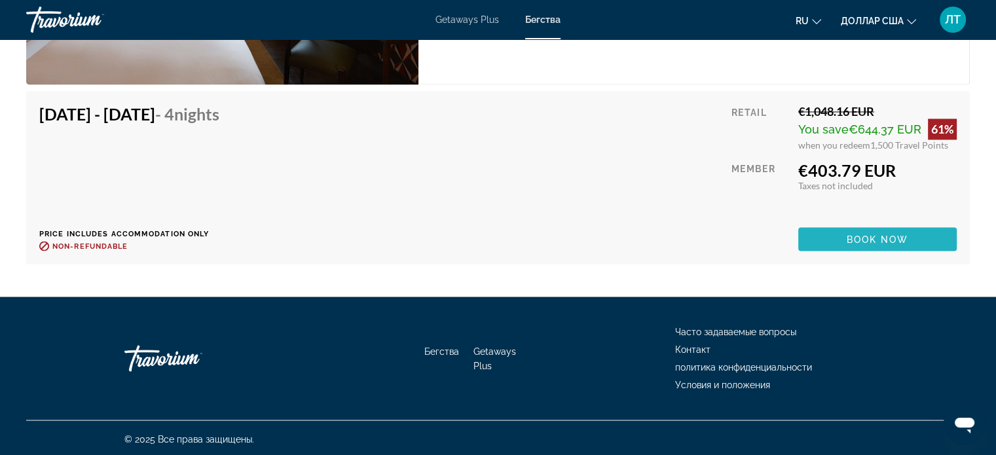
click at [834, 235] on span "Основное содержание" at bounding box center [877, 238] width 158 height 31
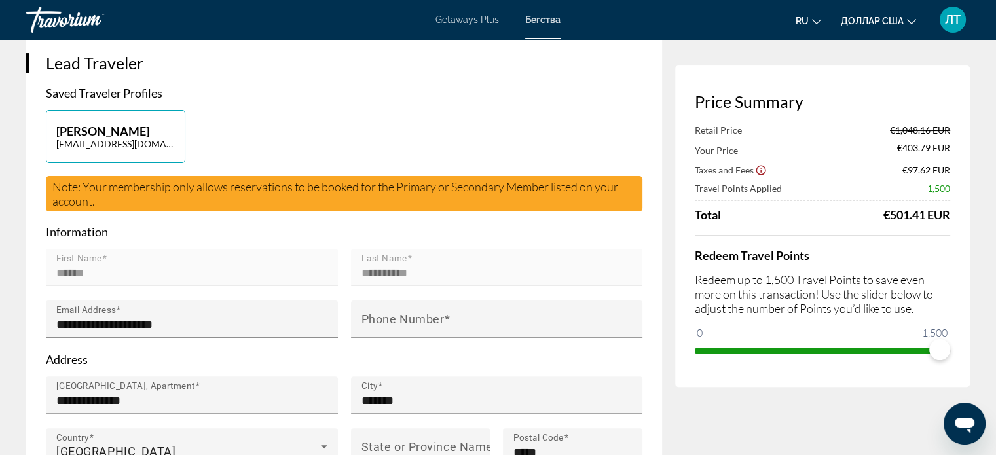
scroll to position [262, 0]
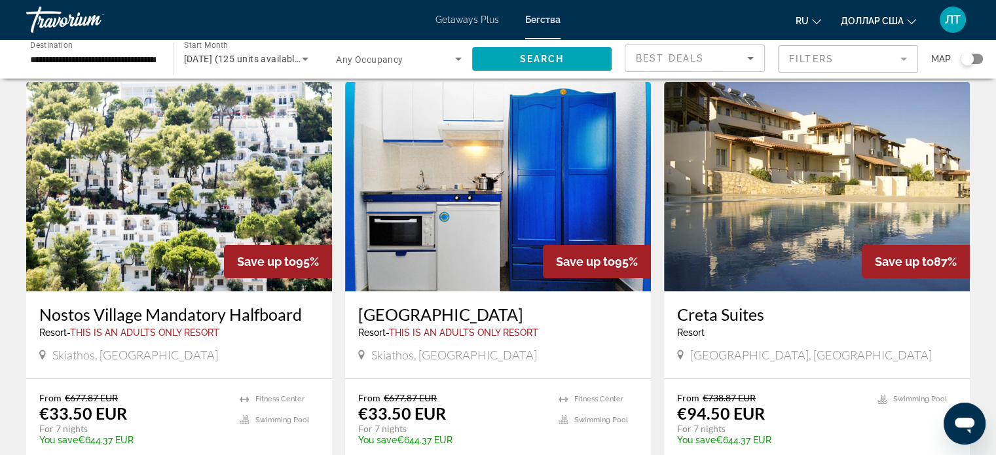
scroll to position [65, 0]
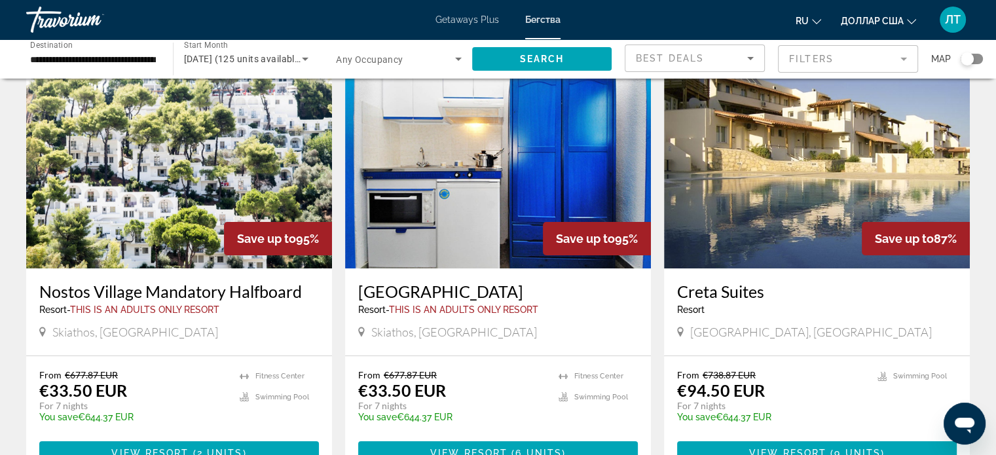
click at [766, 231] on img "Основное содержание" at bounding box center [817, 164] width 306 height 210
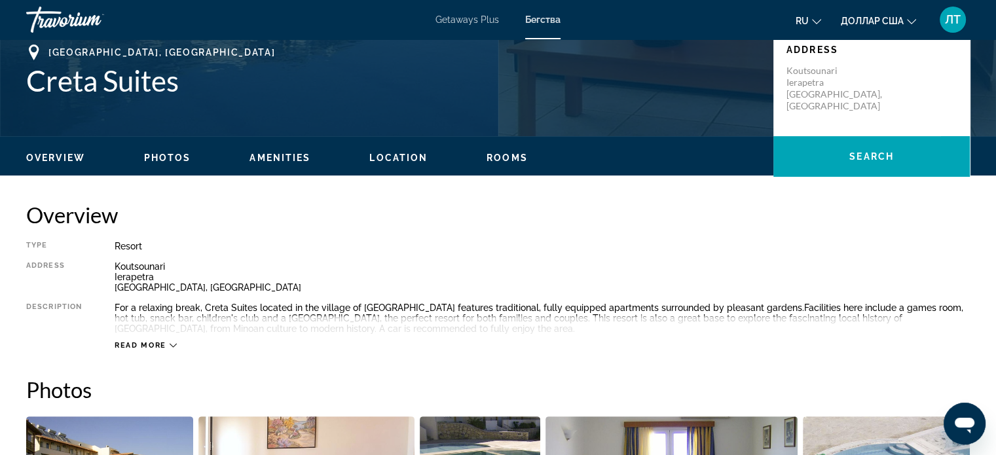
scroll to position [327, 0]
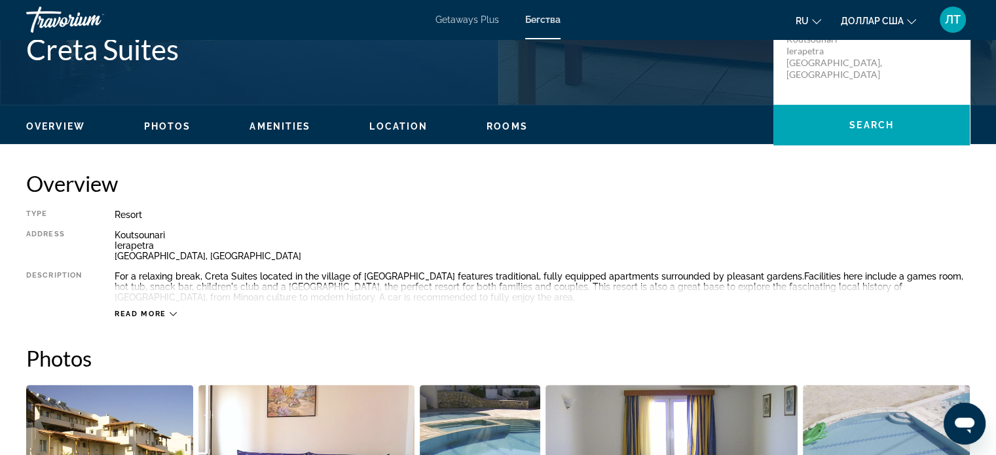
click at [170, 314] on icon "Основное содержание" at bounding box center [173, 313] width 7 height 7
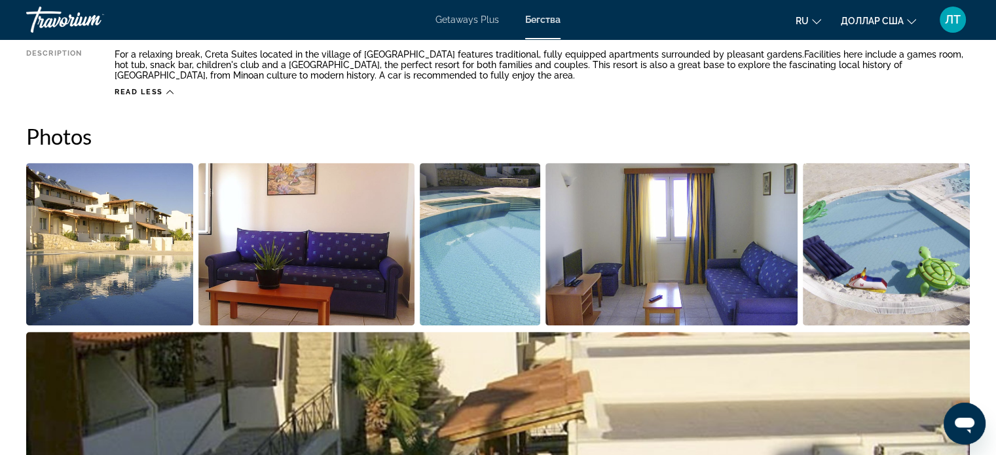
scroll to position [524, 0]
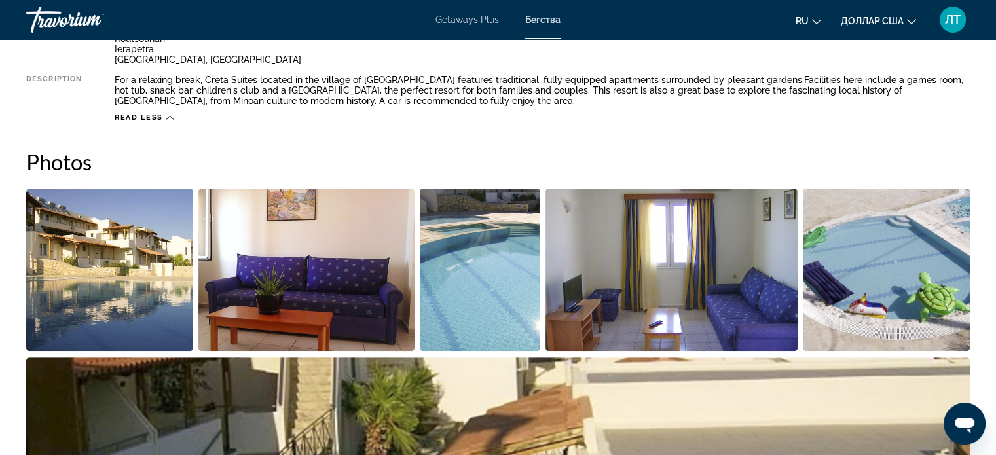
click at [768, 301] on img "Open full-screen image slider" at bounding box center [672, 270] width 252 height 162
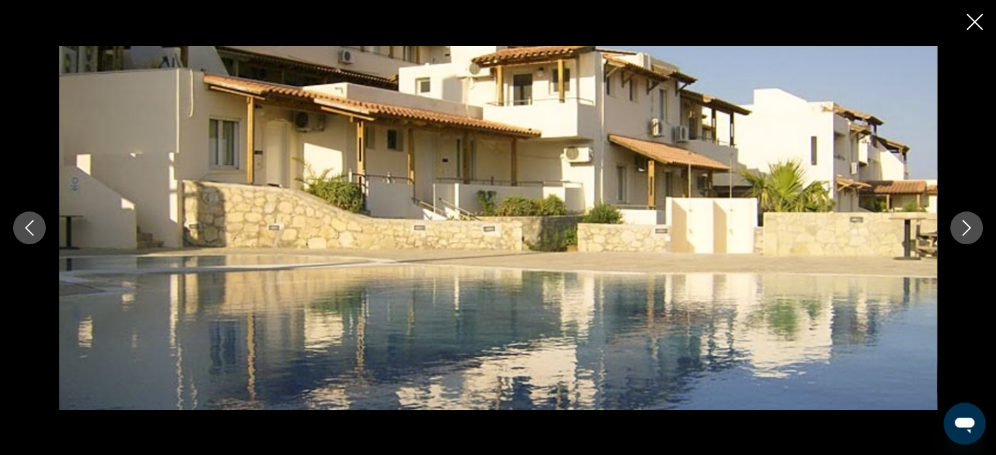
click at [955, 238] on button "Next image" at bounding box center [966, 228] width 33 height 33
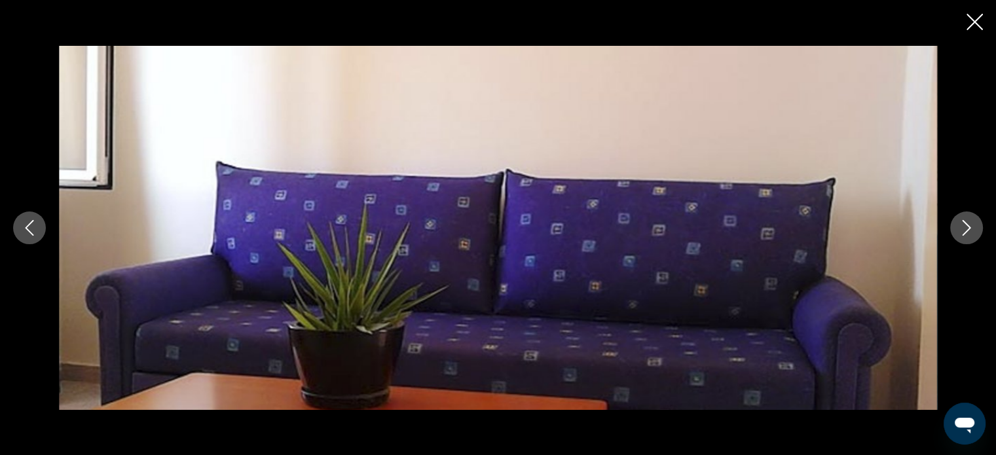
click at [960, 229] on icon "Next image" at bounding box center [967, 228] width 16 height 16
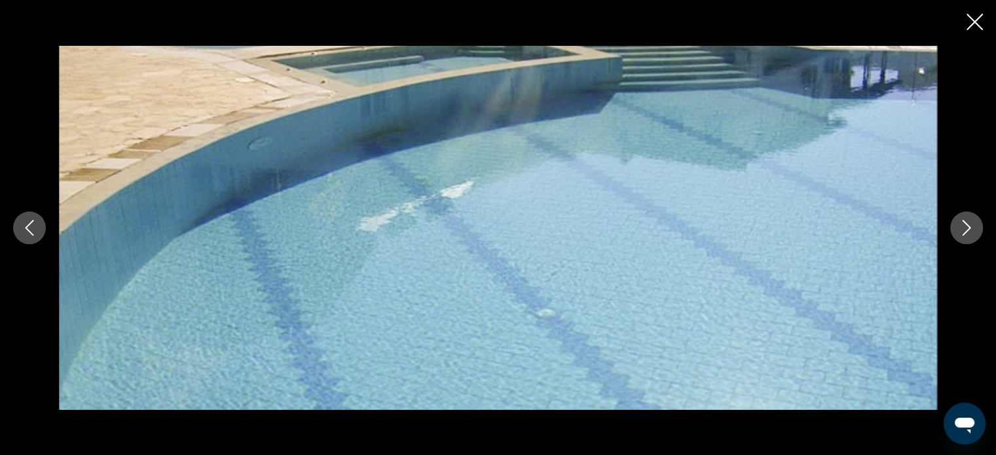
click at [960, 229] on icon "Next image" at bounding box center [967, 228] width 16 height 16
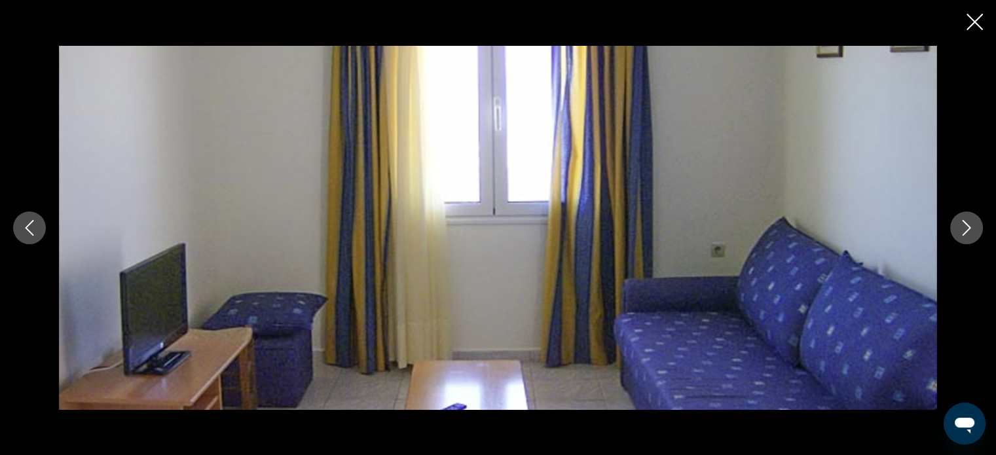
click at [960, 229] on icon "Next image" at bounding box center [967, 228] width 16 height 16
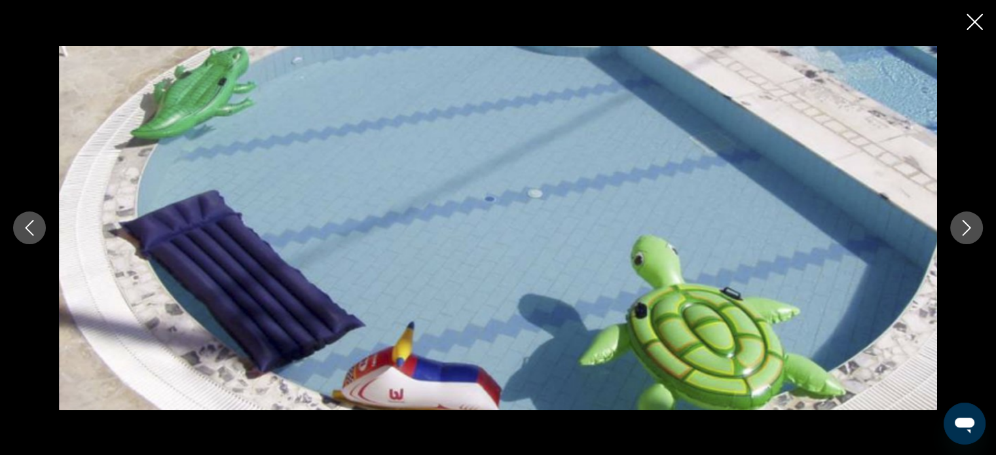
click at [960, 229] on icon "Next image" at bounding box center [967, 228] width 16 height 16
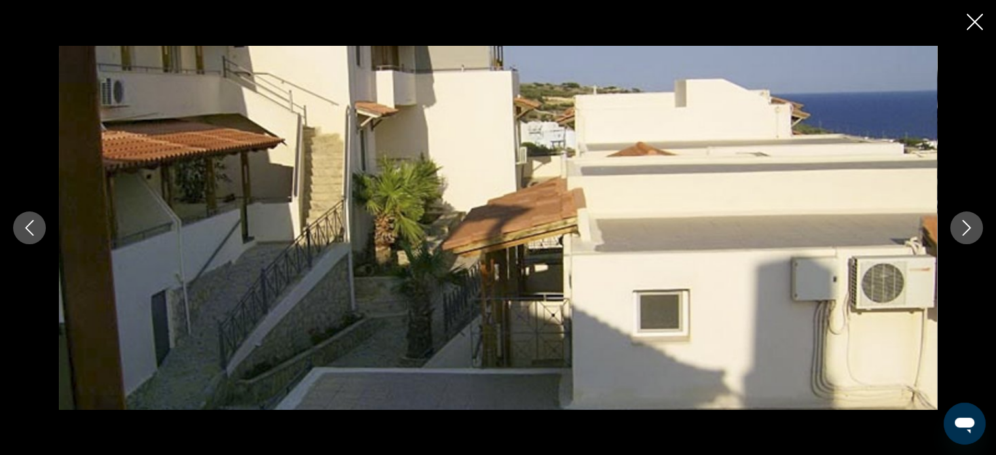
click at [960, 229] on icon "Next image" at bounding box center [967, 228] width 16 height 16
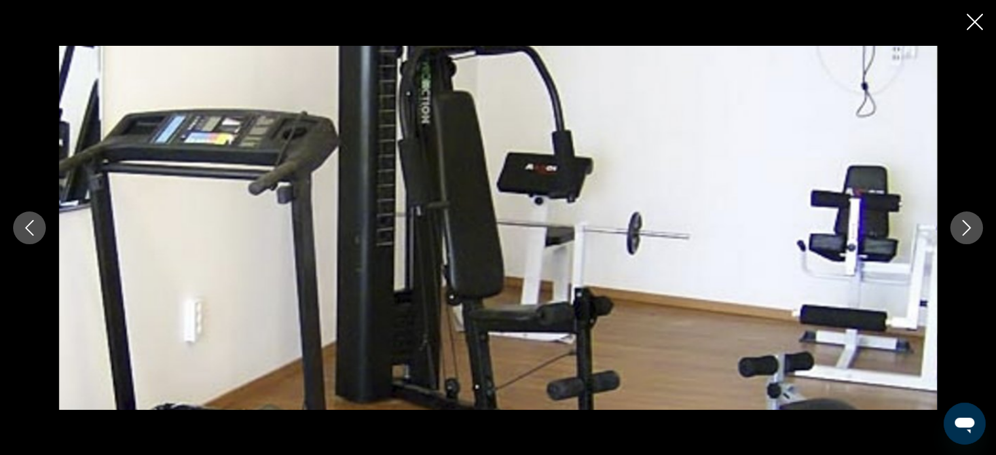
click at [961, 228] on icon "Next image" at bounding box center [967, 228] width 16 height 16
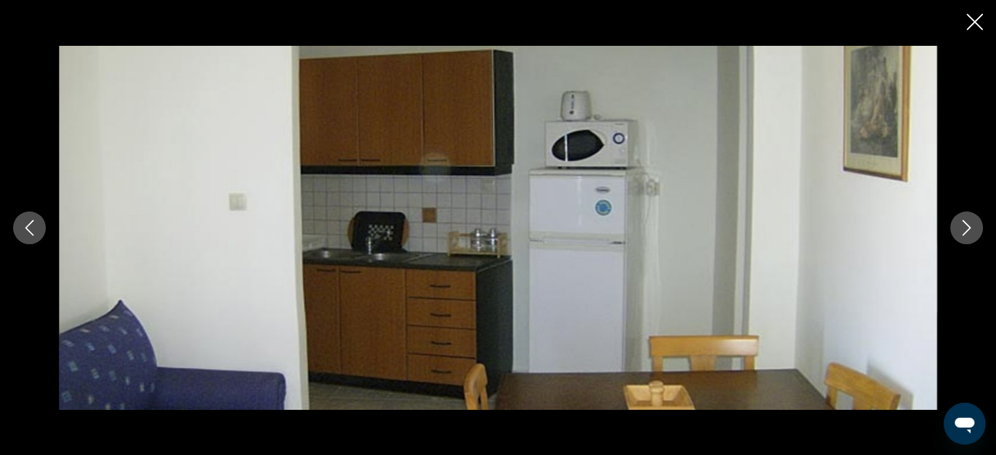
click at [961, 227] on icon "Next image" at bounding box center [967, 228] width 16 height 16
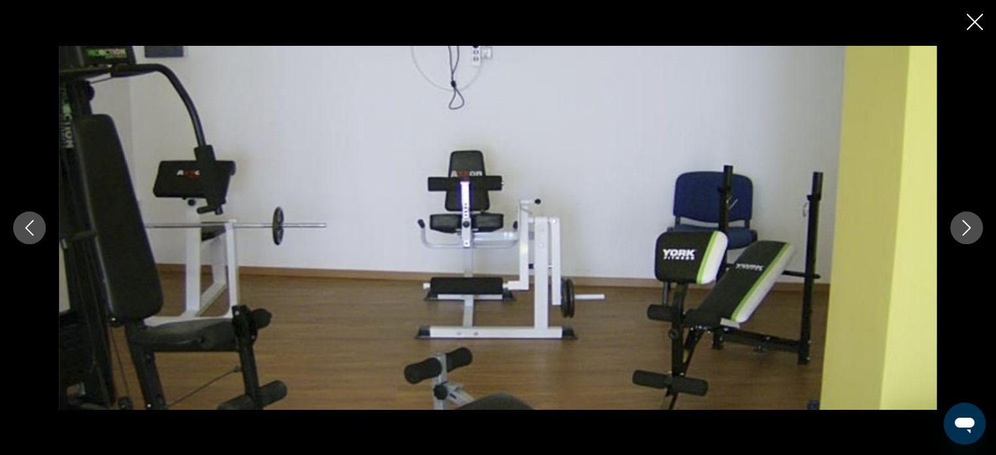
click at [962, 227] on icon "Next image" at bounding box center [967, 228] width 16 height 16
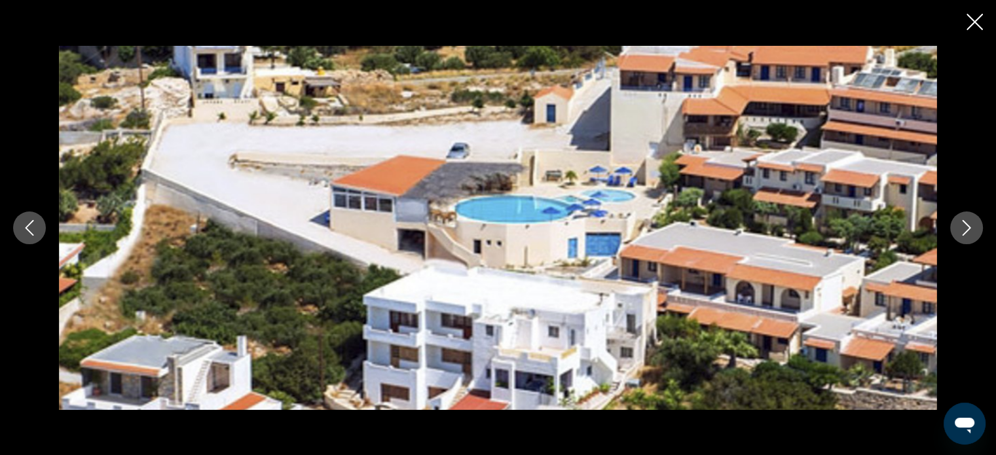
click at [962, 227] on icon "Next image" at bounding box center [967, 228] width 16 height 16
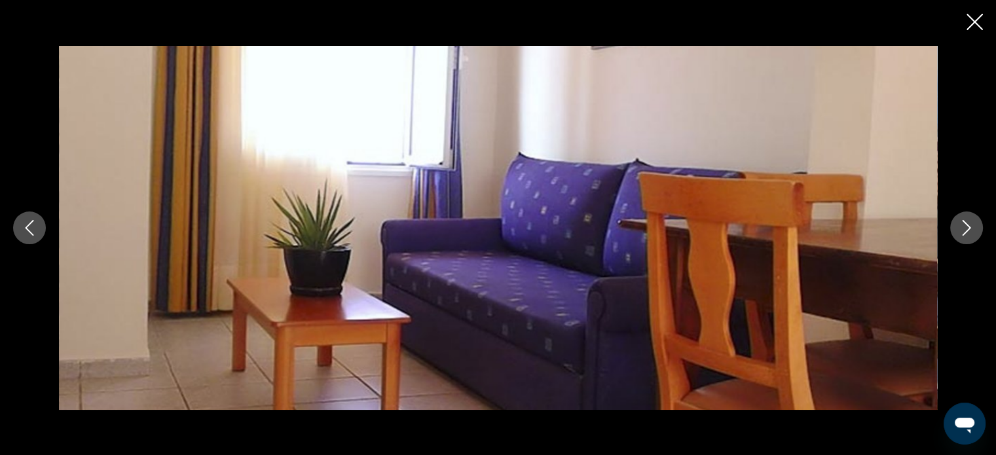
click at [963, 227] on icon "Next image" at bounding box center [967, 228] width 16 height 16
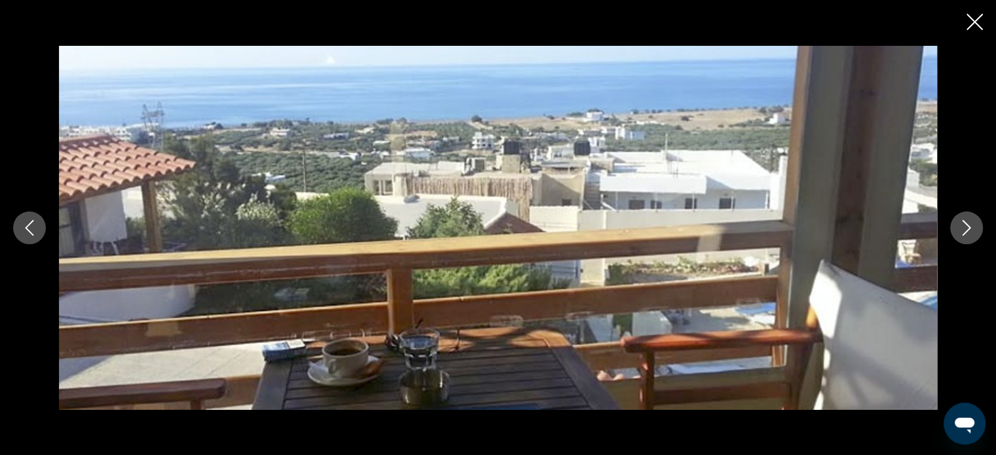
click at [964, 225] on icon "Next image" at bounding box center [967, 228] width 16 height 16
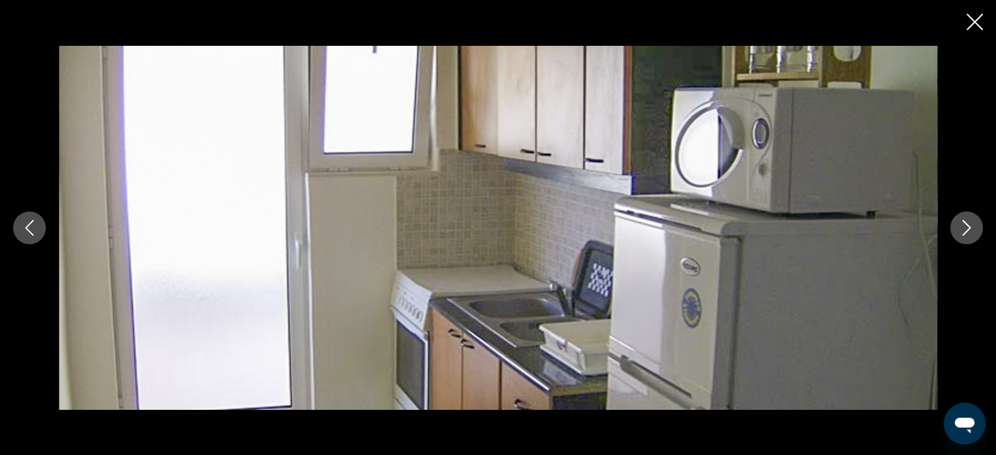
click at [964, 225] on icon "Next image" at bounding box center [967, 228] width 16 height 16
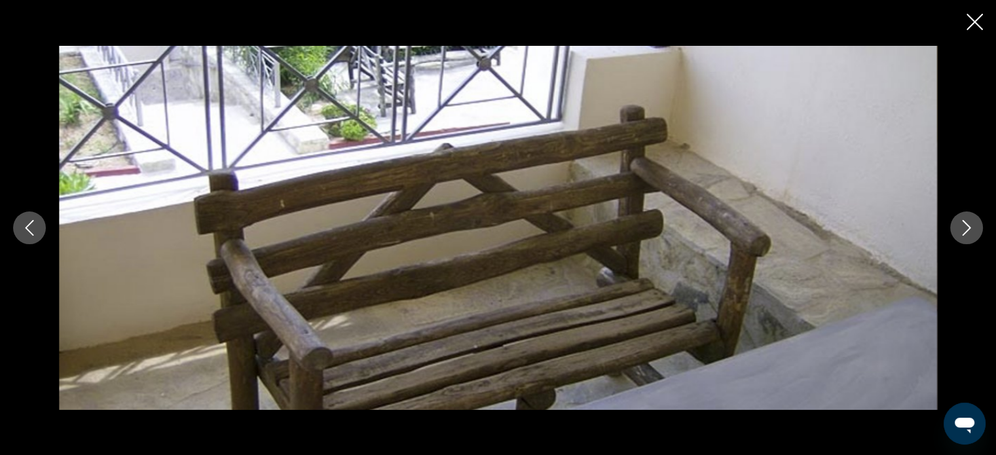
click at [964, 225] on icon "Next image" at bounding box center [967, 228] width 16 height 16
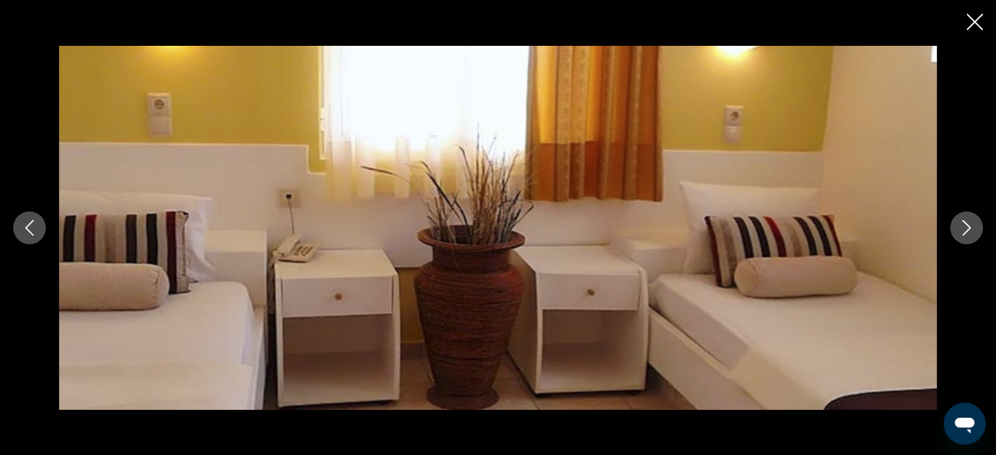
click at [964, 225] on icon "Next image" at bounding box center [967, 228] width 16 height 16
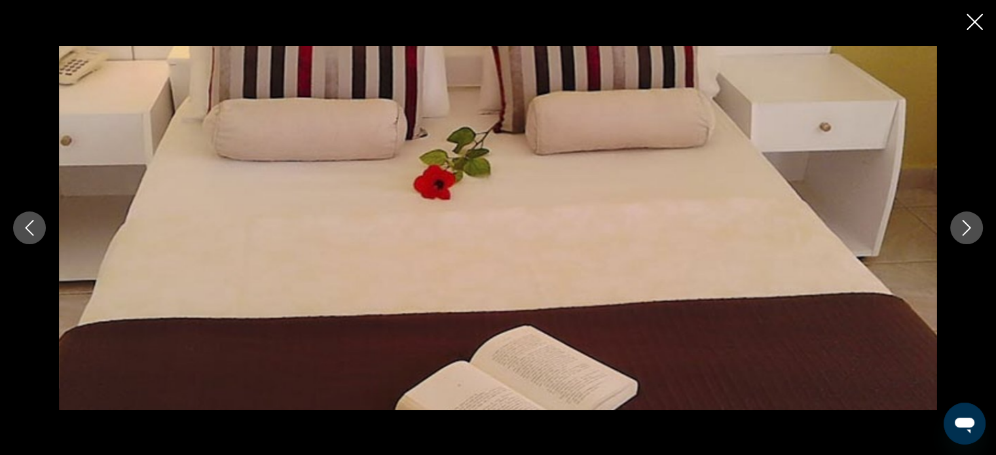
click at [964, 225] on icon "Next image" at bounding box center [967, 228] width 16 height 16
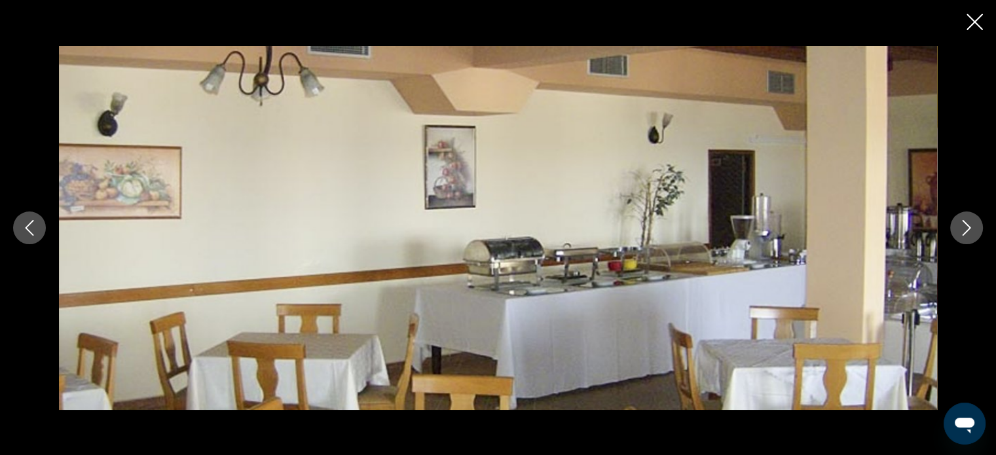
click at [964, 225] on icon "Next image" at bounding box center [967, 228] width 16 height 16
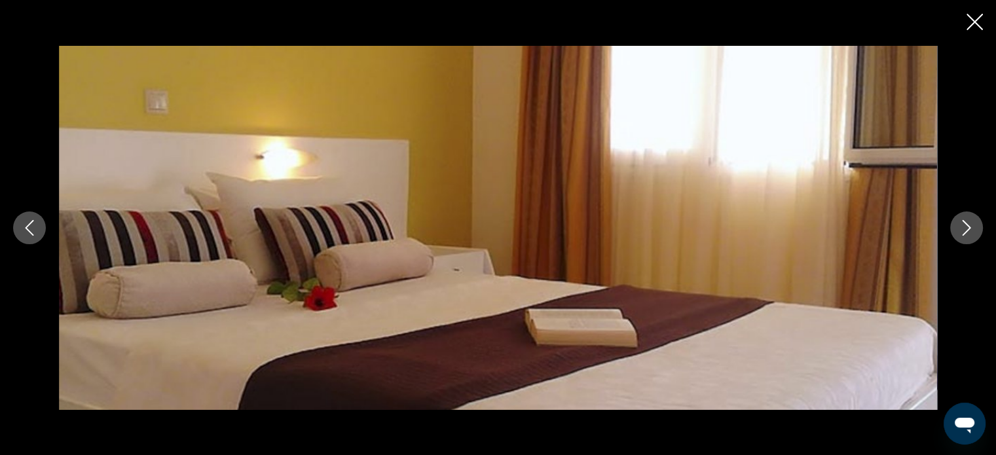
click at [964, 225] on icon "Next image" at bounding box center [967, 228] width 16 height 16
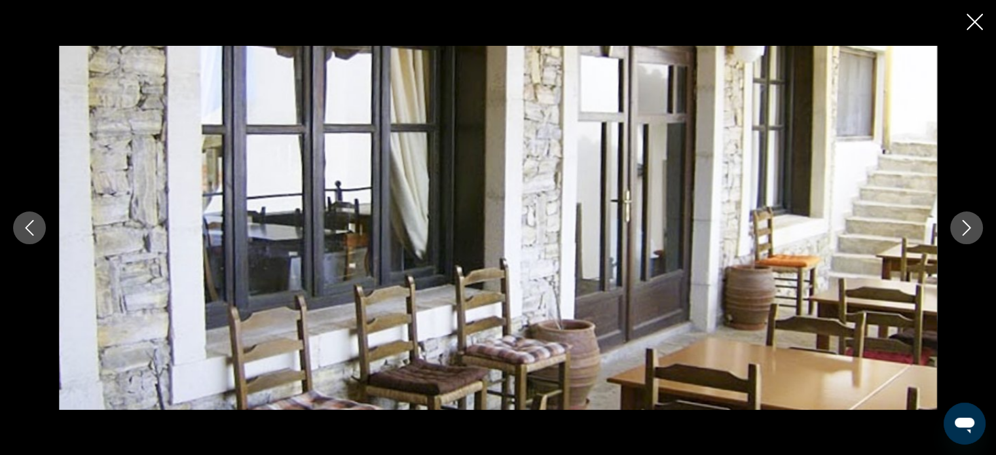
click at [964, 225] on icon "Next image" at bounding box center [967, 228] width 16 height 16
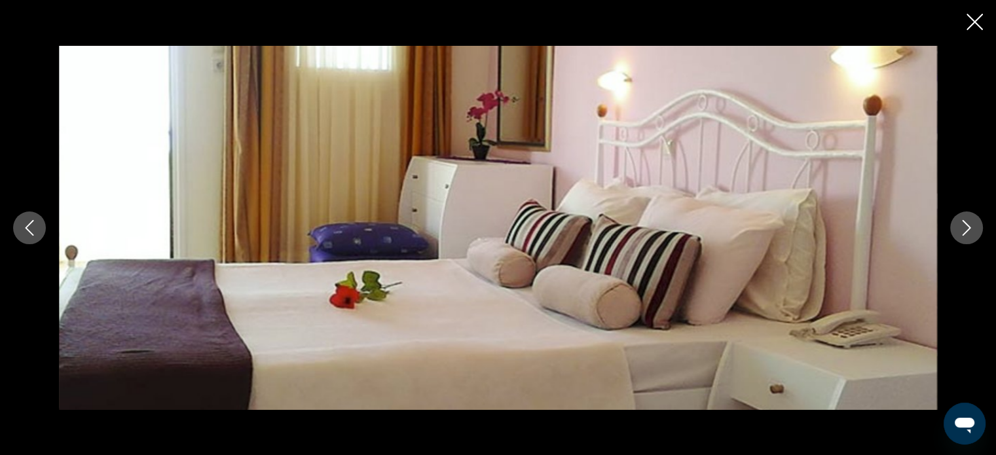
click at [965, 225] on icon "Next image" at bounding box center [967, 228] width 16 height 16
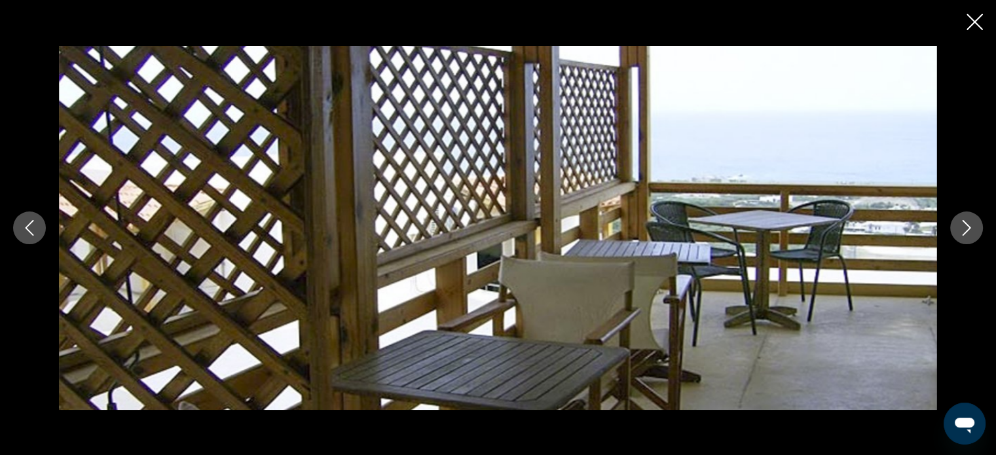
click at [975, 25] on icon "Close slideshow" at bounding box center [975, 22] width 16 height 16
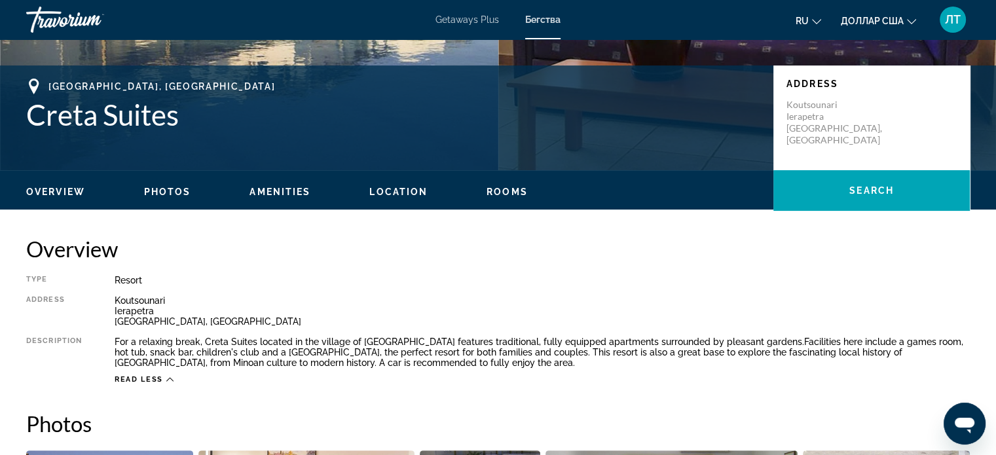
scroll to position [196, 0]
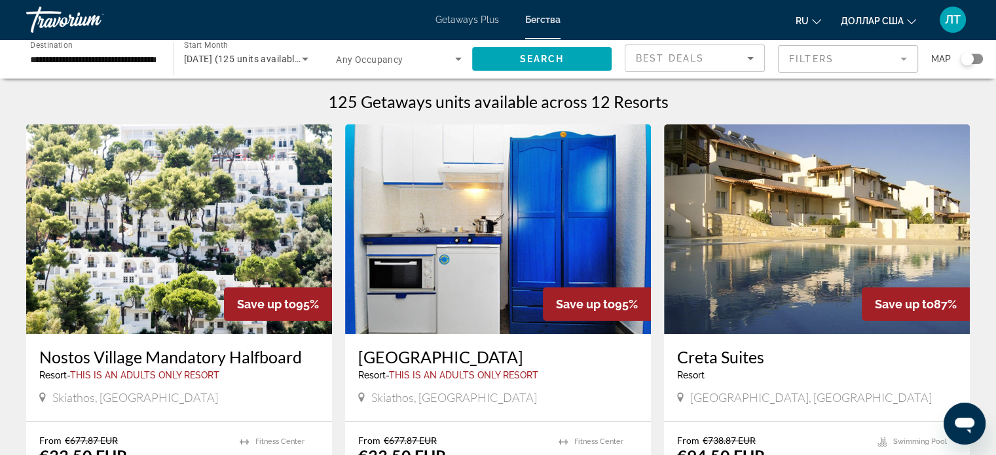
click at [202, 253] on img "Основное содержание" at bounding box center [179, 229] width 306 height 210
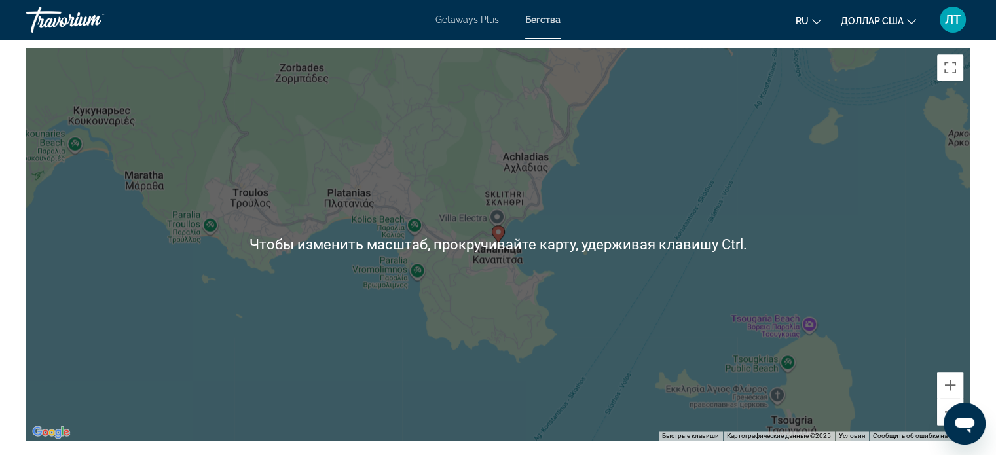
scroll to position [1768, 0]
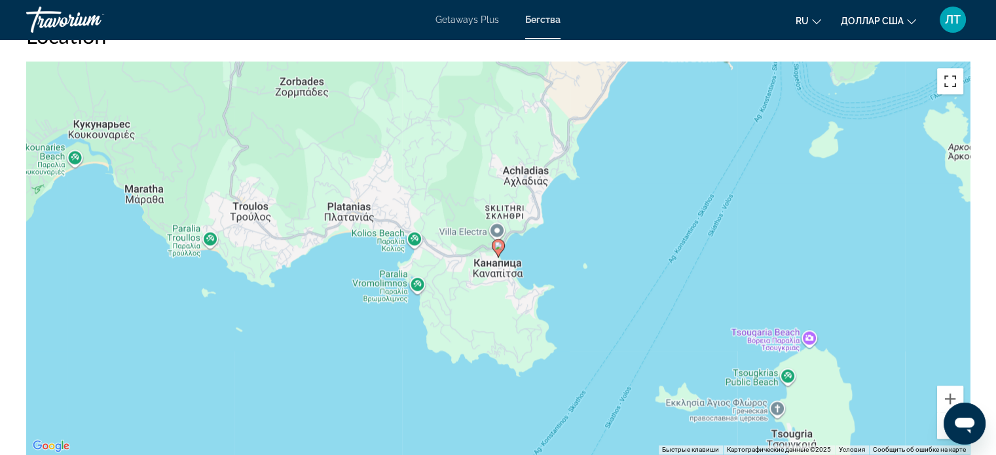
click at [944, 86] on button "Включить полноэкранный режим" at bounding box center [950, 81] width 26 height 26
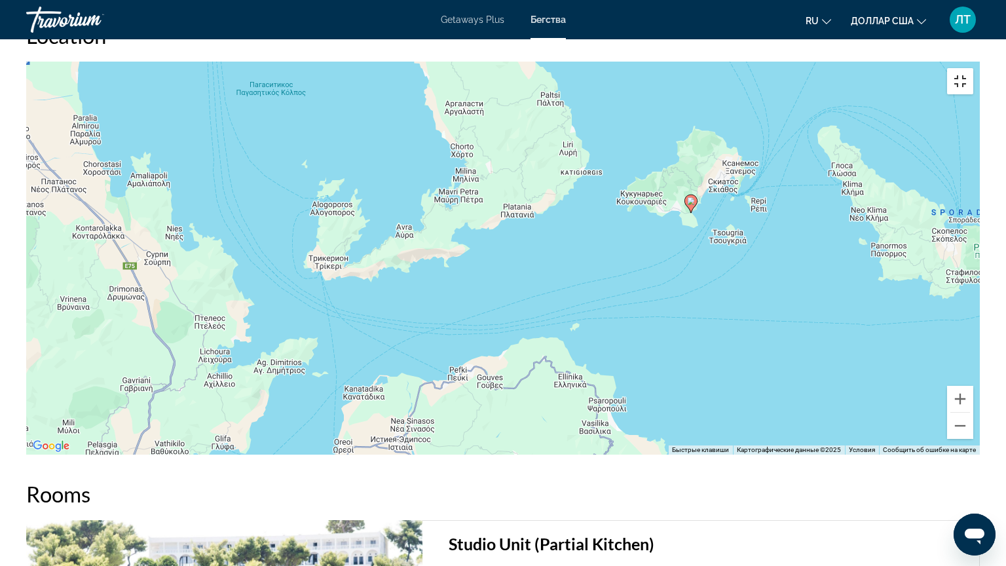
click at [973, 68] on button "Включить полноэкранный режим" at bounding box center [960, 81] width 26 height 26
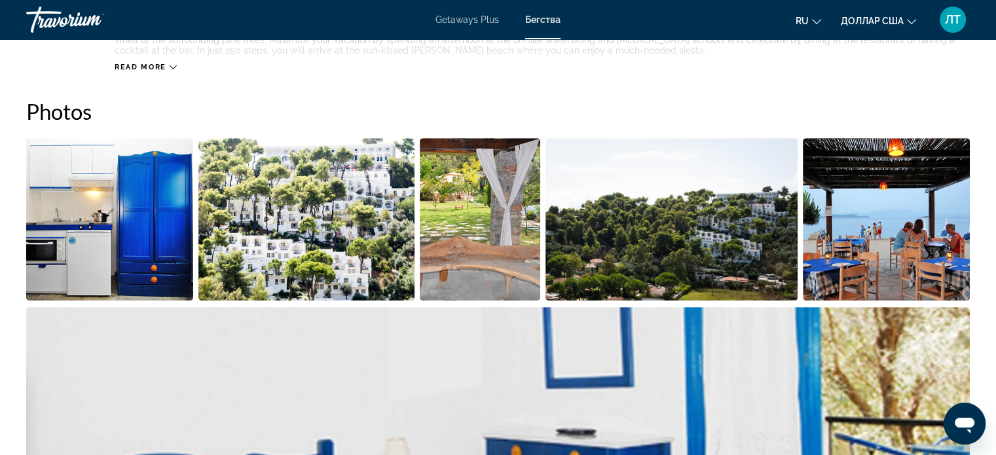
scroll to position [524, 0]
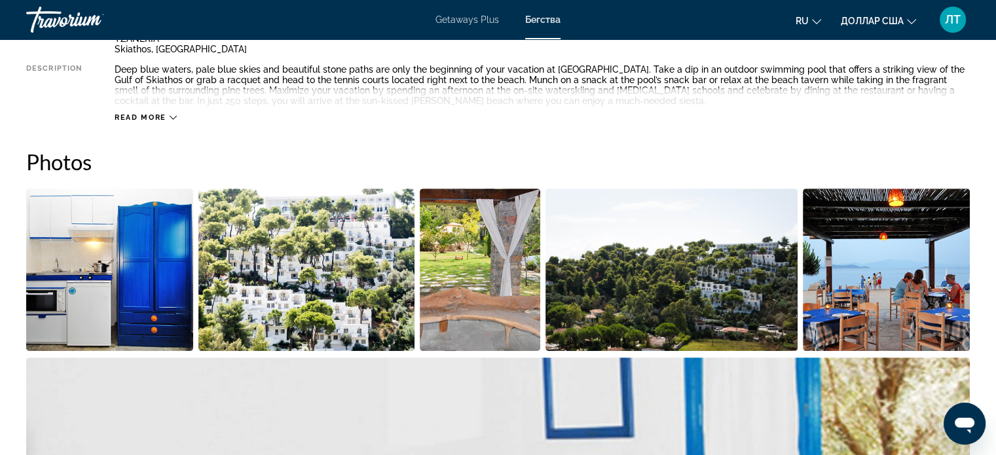
click at [162, 263] on img "Open full-screen image slider" at bounding box center [109, 270] width 167 height 162
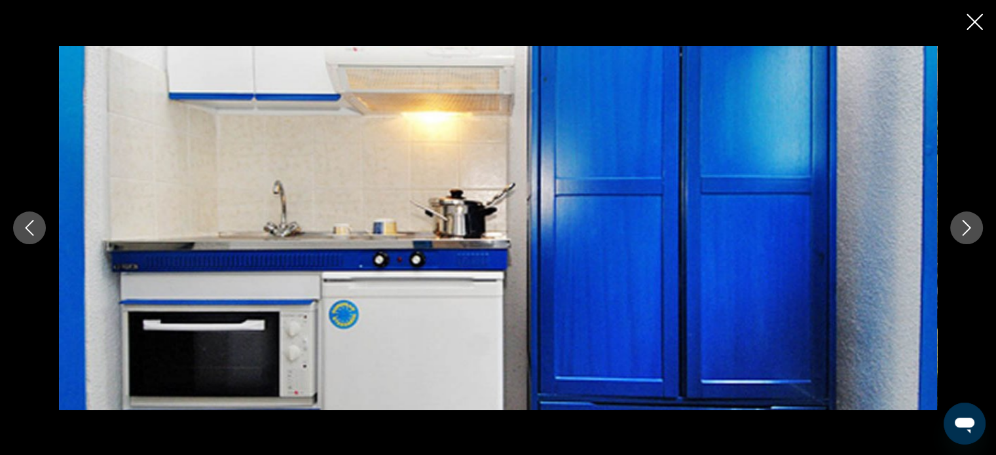
click at [964, 229] on icon "Next image" at bounding box center [967, 228] width 16 height 16
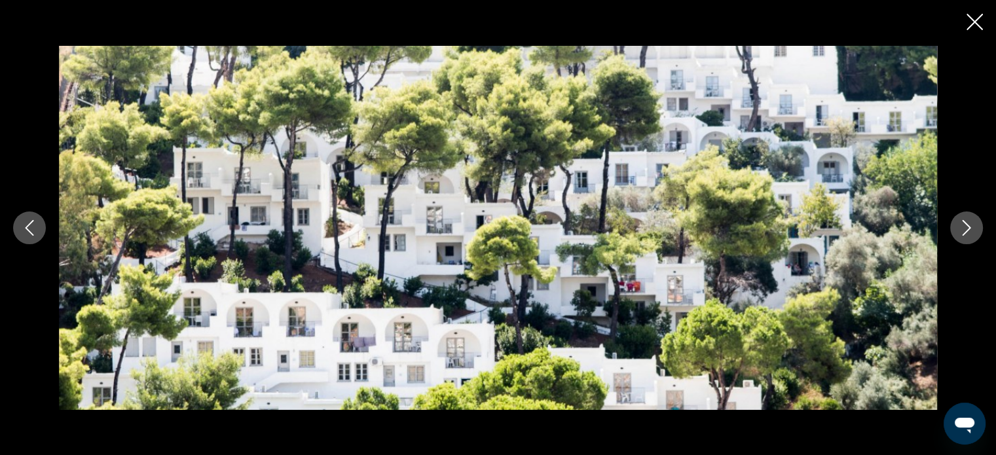
click at [964, 229] on icon "Next image" at bounding box center [967, 228] width 16 height 16
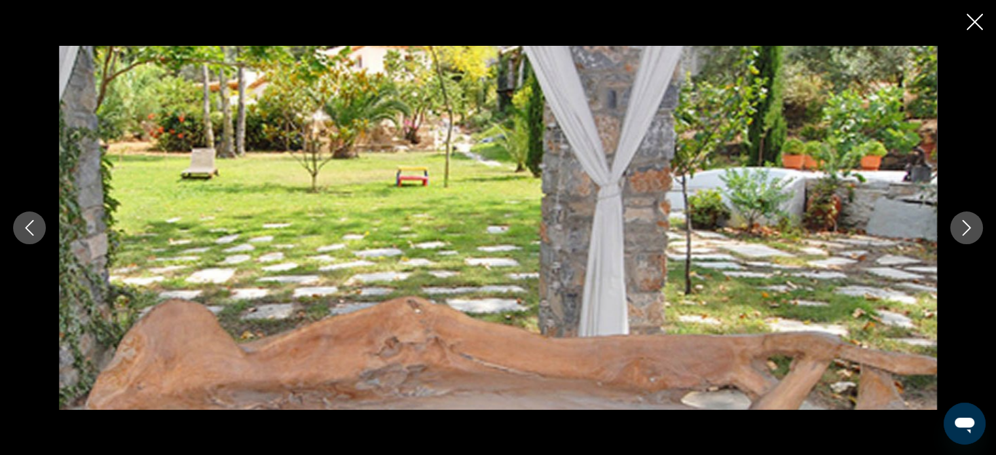
click at [964, 229] on icon "Next image" at bounding box center [967, 228] width 16 height 16
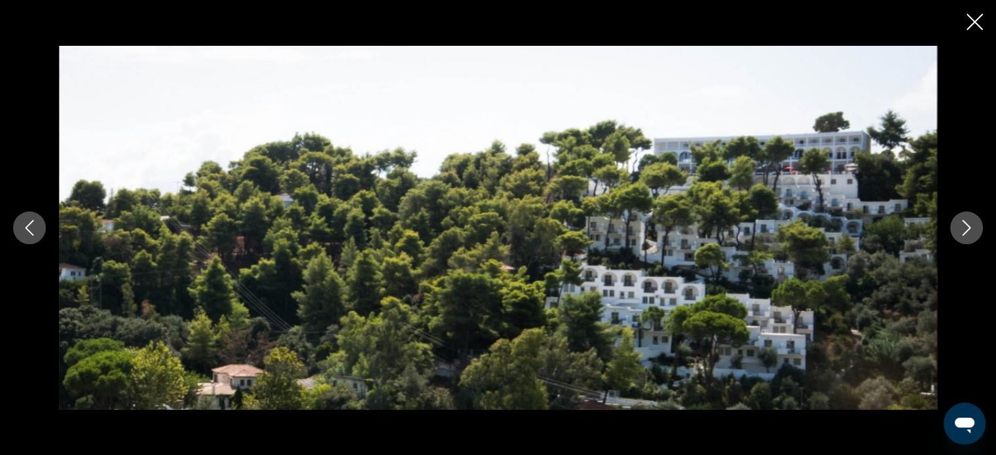
click at [964, 229] on icon "Next image" at bounding box center [967, 228] width 16 height 16
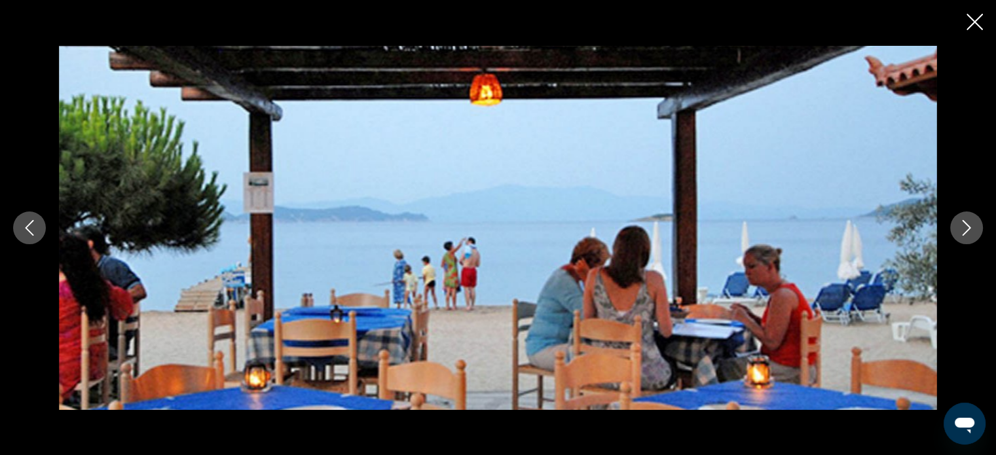
click at [964, 229] on icon "Next image" at bounding box center [967, 228] width 16 height 16
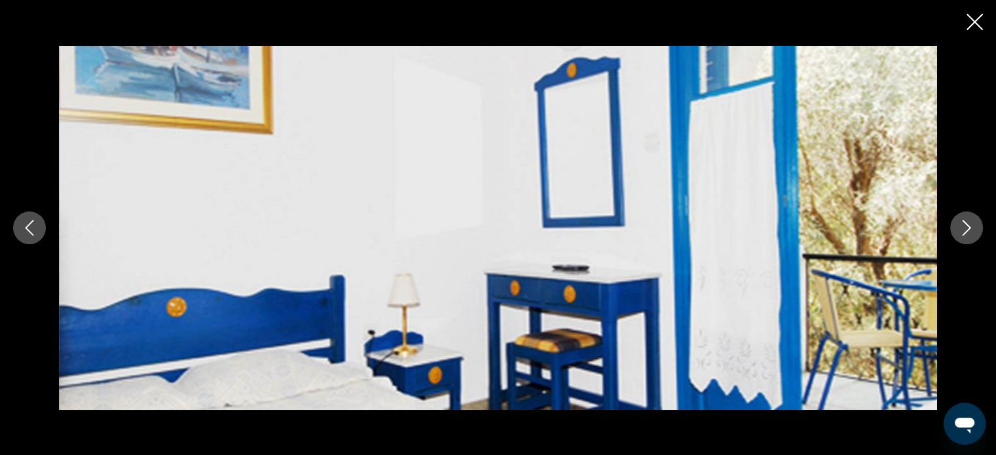
click at [964, 229] on icon "Next image" at bounding box center [967, 228] width 16 height 16
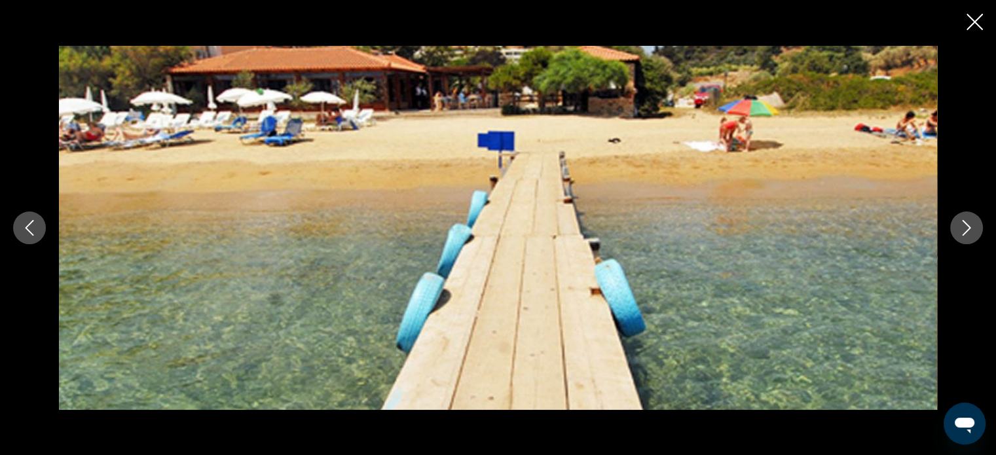
click at [964, 229] on icon "Next image" at bounding box center [967, 228] width 16 height 16
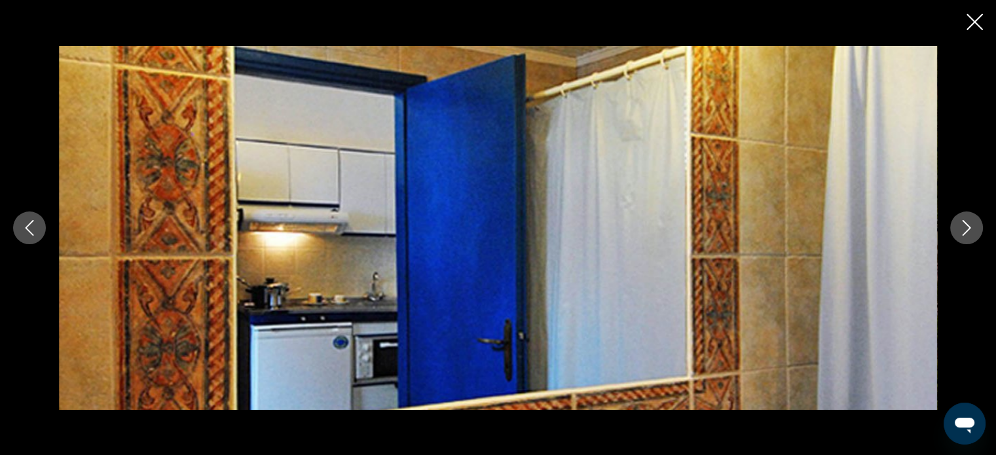
click at [964, 229] on icon "Next image" at bounding box center [967, 228] width 16 height 16
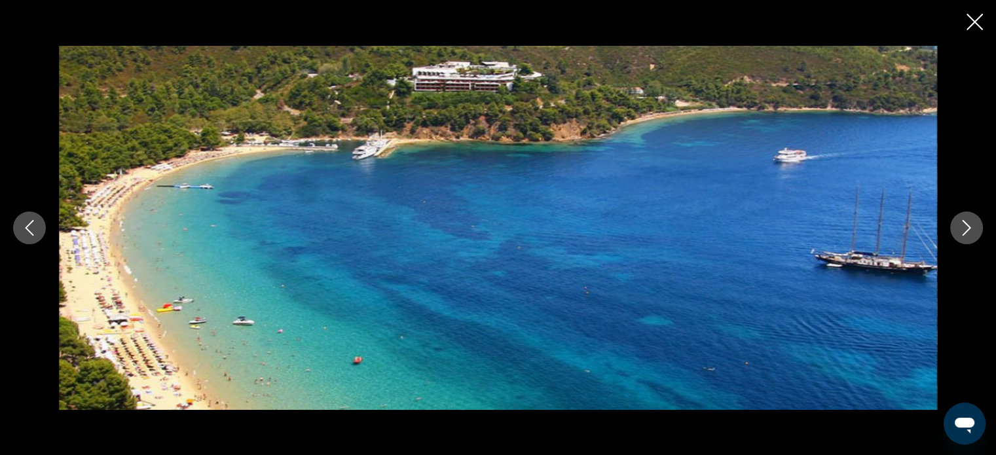
click at [964, 229] on icon "Next image" at bounding box center [967, 228] width 16 height 16
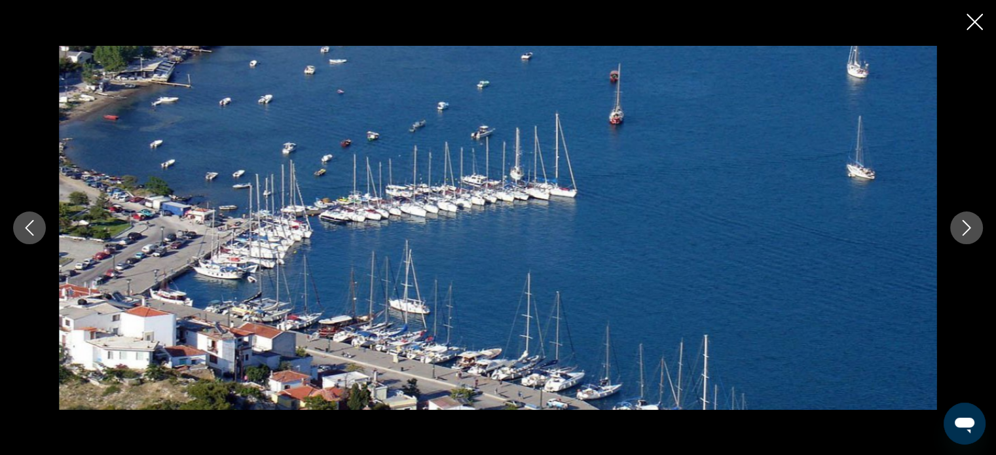
click at [964, 229] on icon "Next image" at bounding box center [967, 228] width 16 height 16
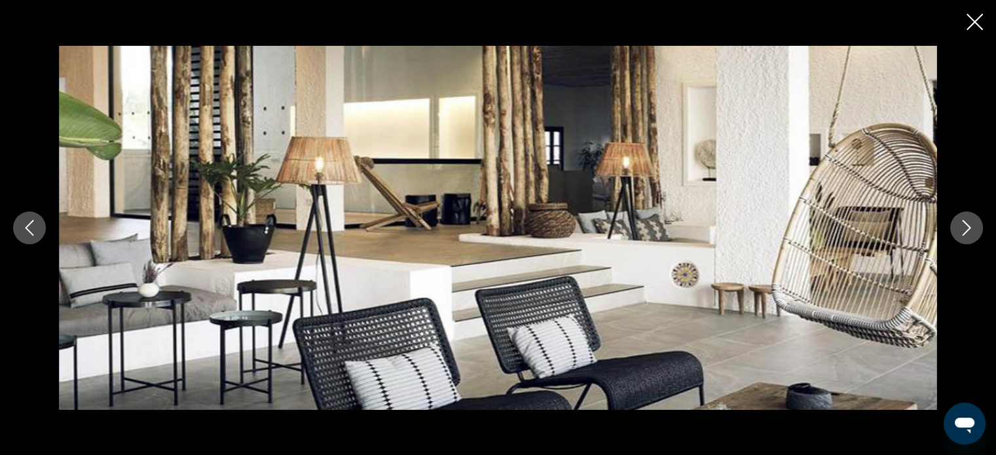
click at [964, 229] on icon "Next image" at bounding box center [967, 228] width 16 height 16
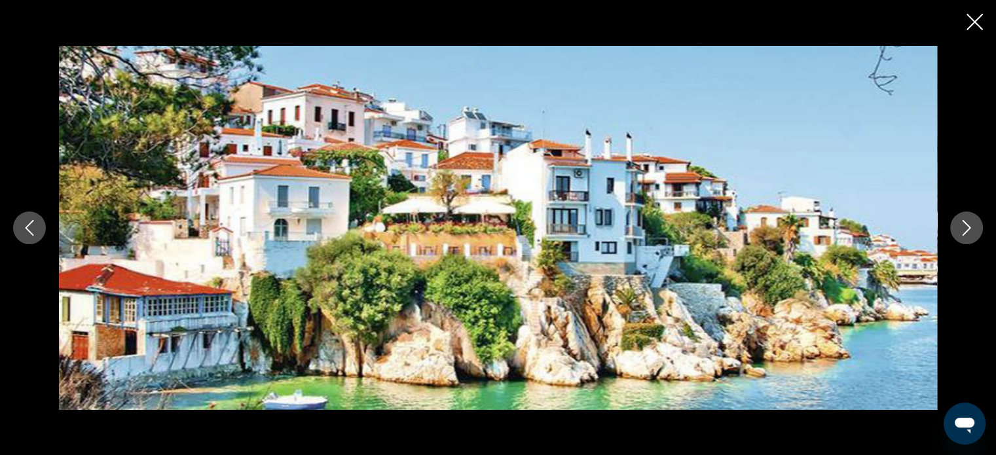
click at [964, 229] on icon "Next image" at bounding box center [967, 228] width 16 height 16
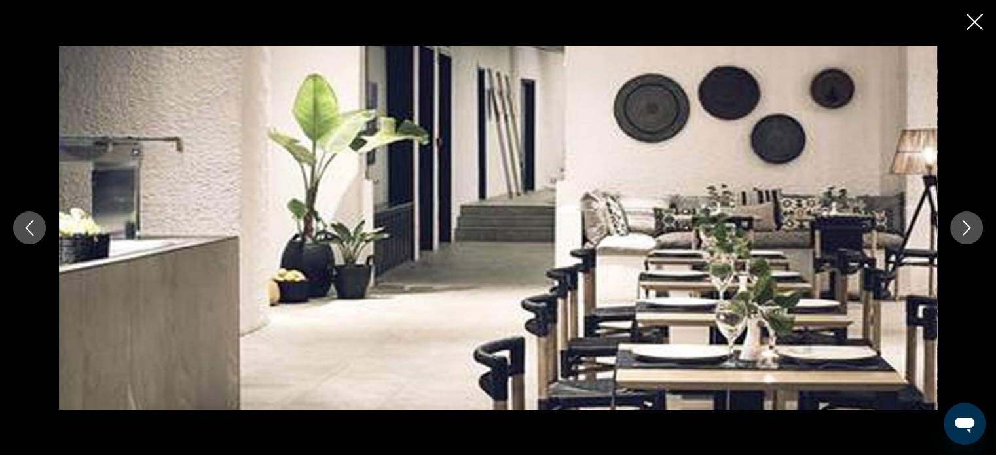
click at [964, 229] on icon "Next image" at bounding box center [967, 228] width 16 height 16
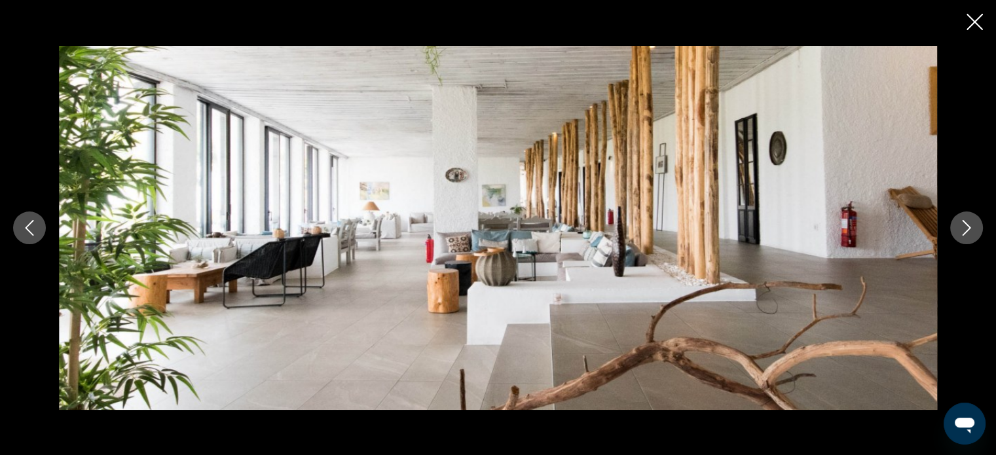
click at [964, 229] on icon "Next image" at bounding box center [967, 228] width 16 height 16
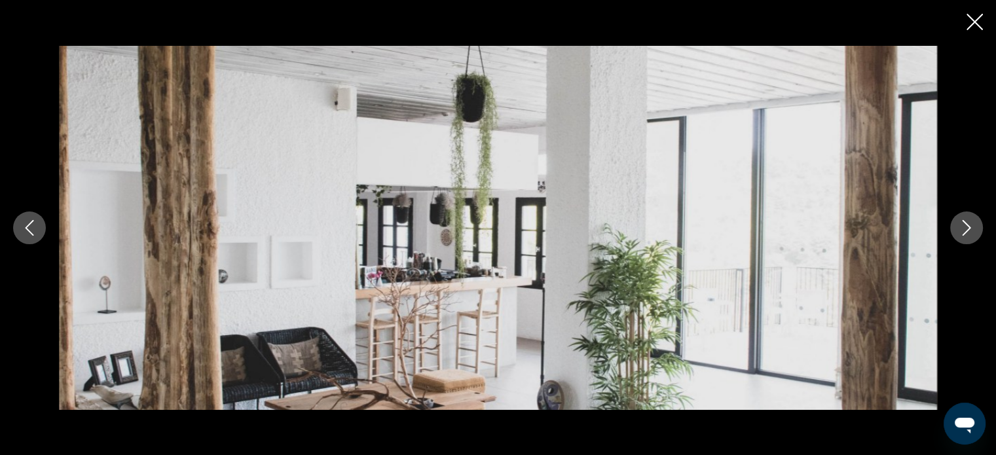
click at [964, 229] on icon "Next image" at bounding box center [967, 228] width 16 height 16
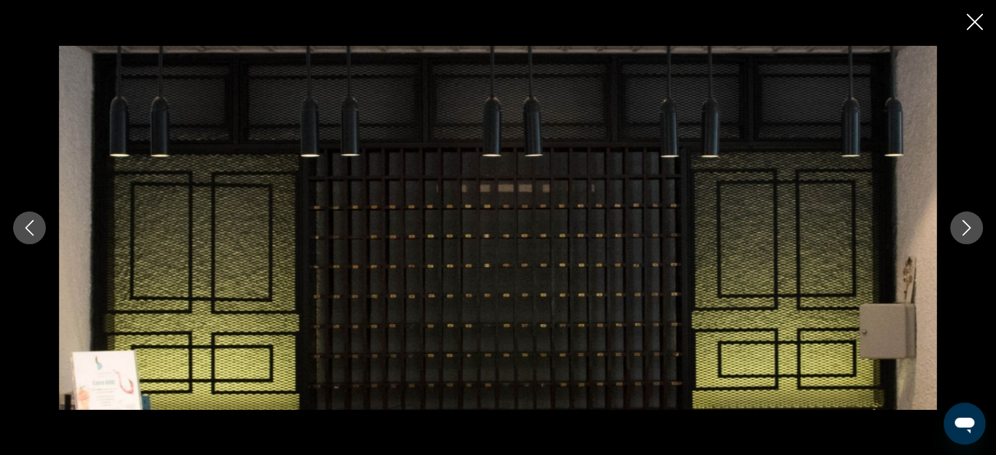
click at [964, 229] on icon "Next image" at bounding box center [967, 228] width 16 height 16
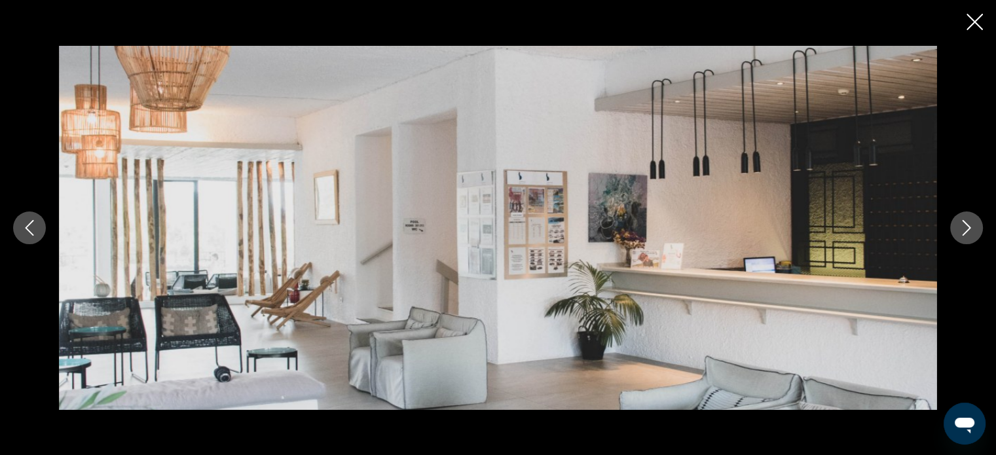
click at [964, 229] on icon "Next image" at bounding box center [967, 228] width 16 height 16
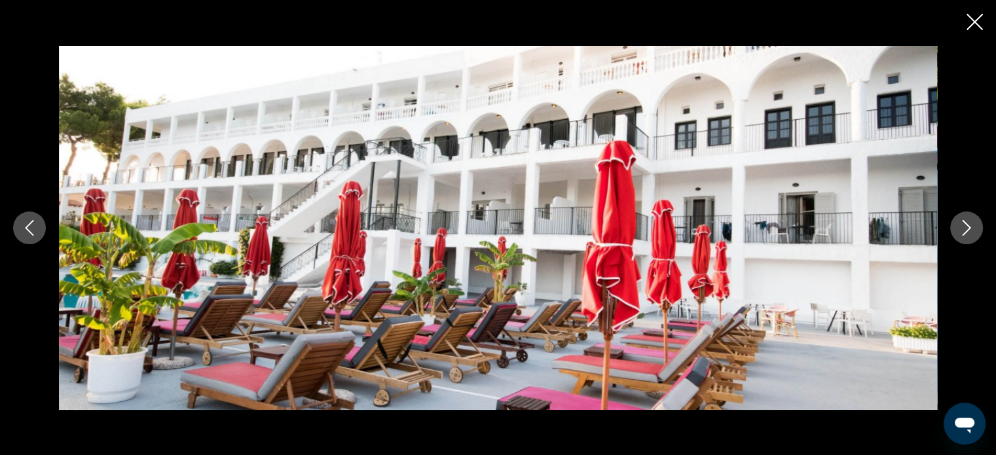
click at [964, 229] on icon "Next image" at bounding box center [967, 228] width 16 height 16
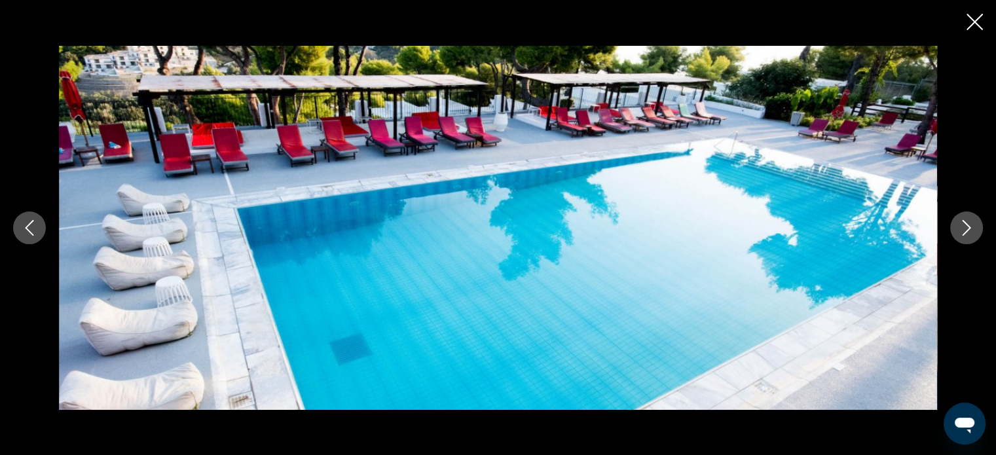
click at [964, 229] on icon "Next image" at bounding box center [967, 228] width 16 height 16
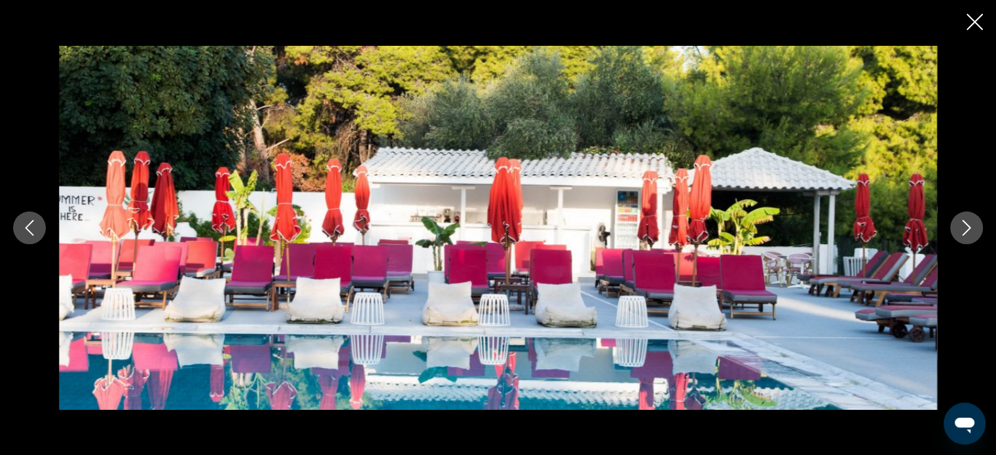
click at [964, 229] on icon "Next image" at bounding box center [967, 228] width 16 height 16
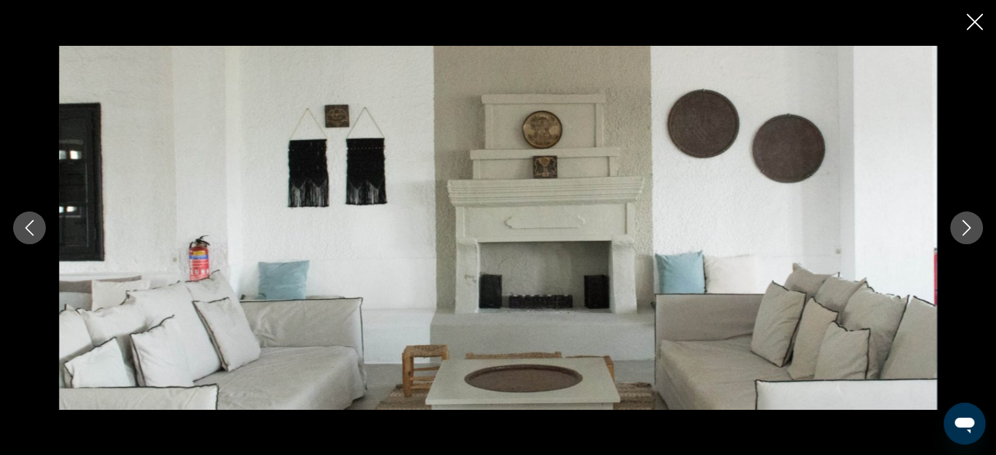
click at [964, 229] on icon "Next image" at bounding box center [967, 228] width 16 height 16
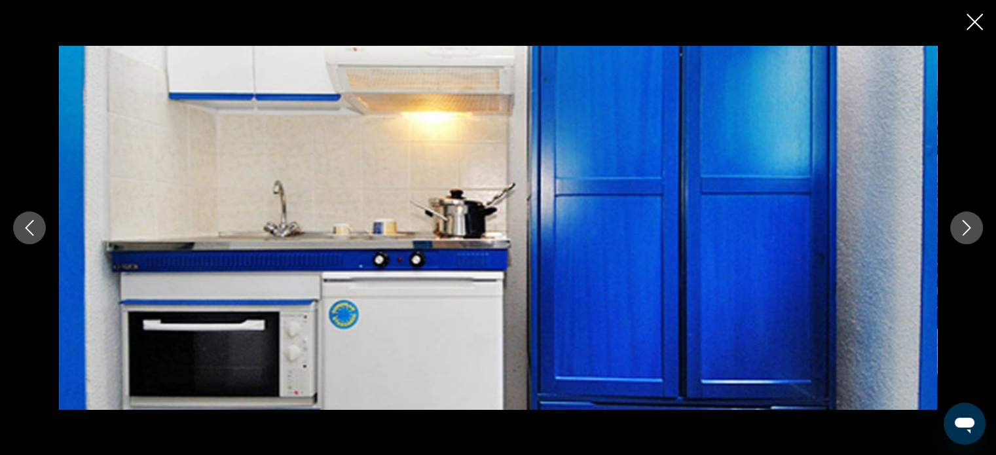
click at [964, 229] on icon "Next image" at bounding box center [967, 228] width 16 height 16
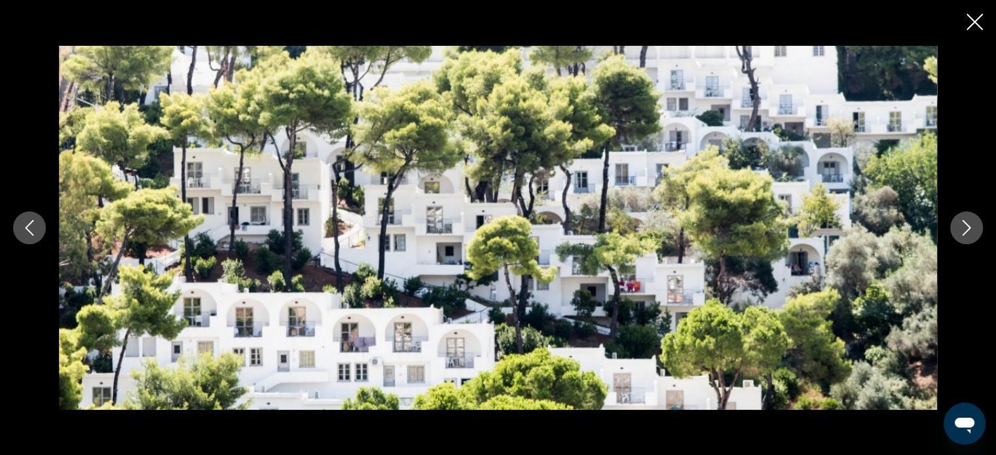
click at [964, 229] on icon "Next image" at bounding box center [967, 228] width 16 height 16
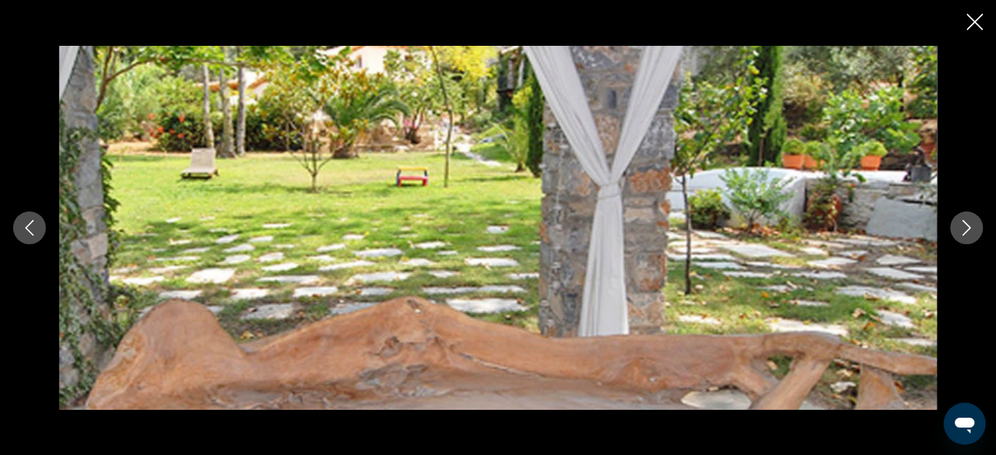
click at [981, 22] on icon "Close slideshow" at bounding box center [975, 22] width 16 height 16
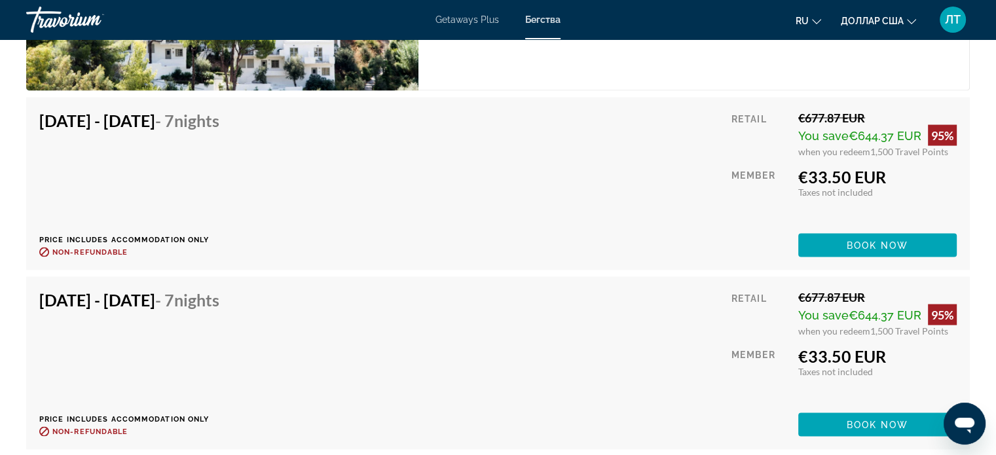
scroll to position [2489, 0]
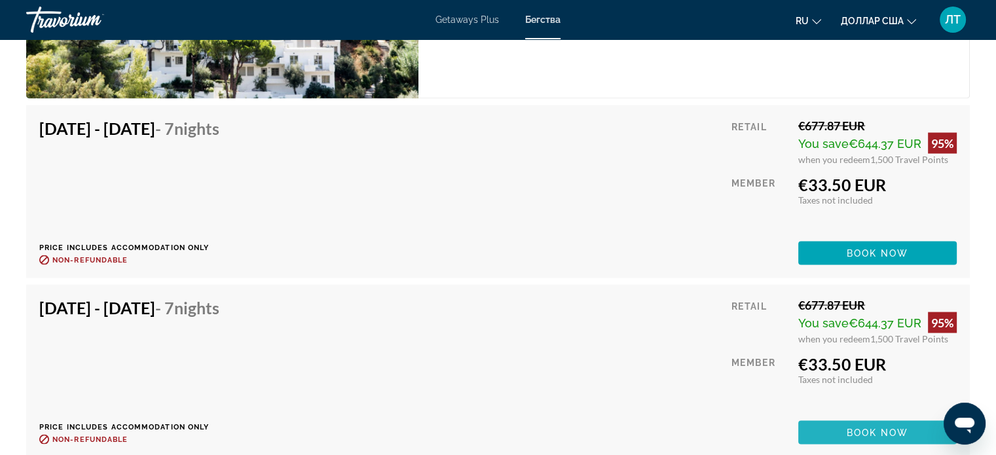
click at [868, 430] on span "Book now" at bounding box center [878, 432] width 62 height 10
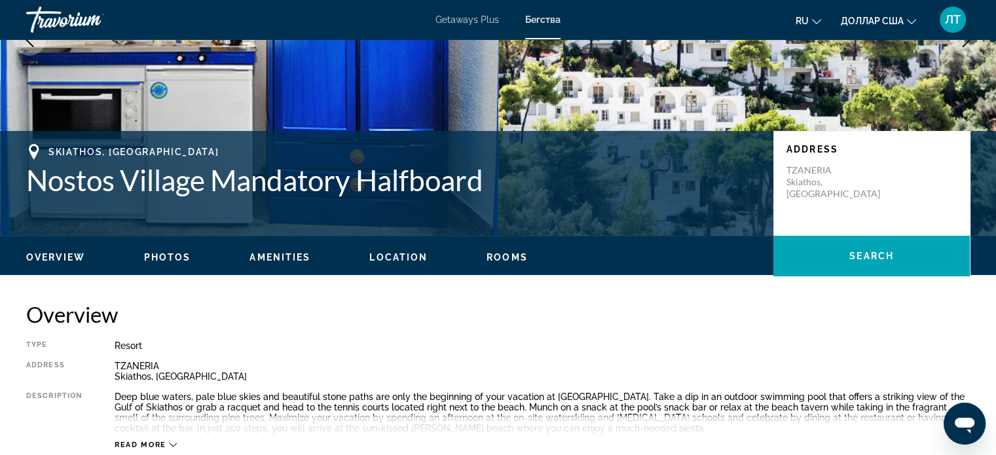
scroll to position [262, 0]
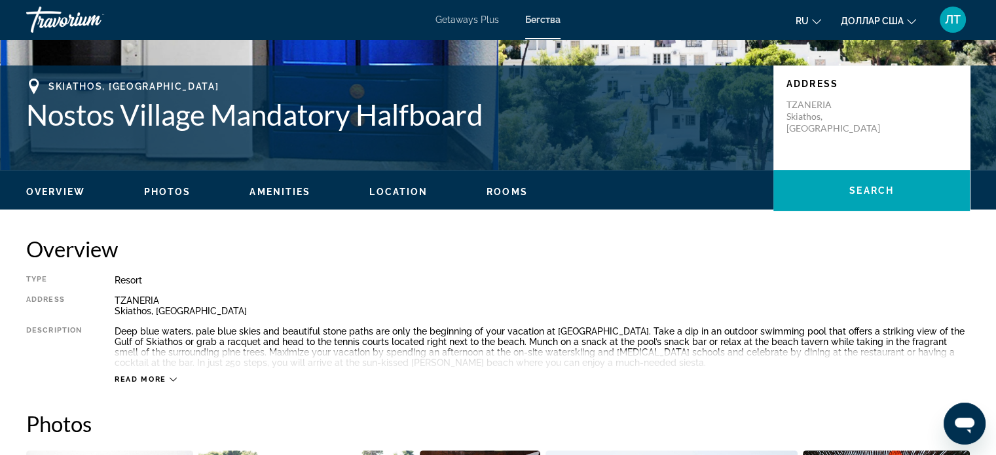
drag, startPoint x: 165, startPoint y: 189, endPoint x: 171, endPoint y: 200, distance: 12.6
click at [170, 198] on div "Overview Photos Amenities Location Rooms Search" at bounding box center [498, 190] width 996 height 41
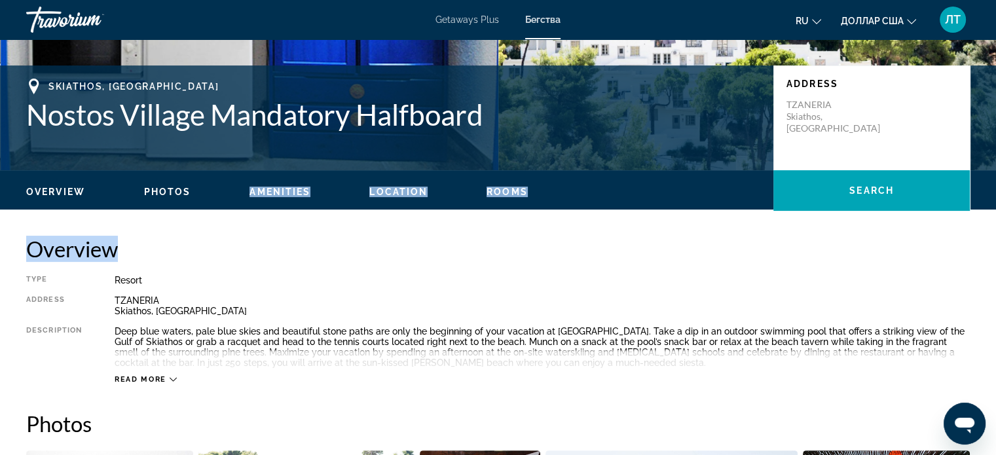
drag, startPoint x: 174, startPoint y: 204, endPoint x: 181, endPoint y: 219, distance: 17.3
click at [500, 193] on span "Rooms" at bounding box center [507, 192] width 41 height 10
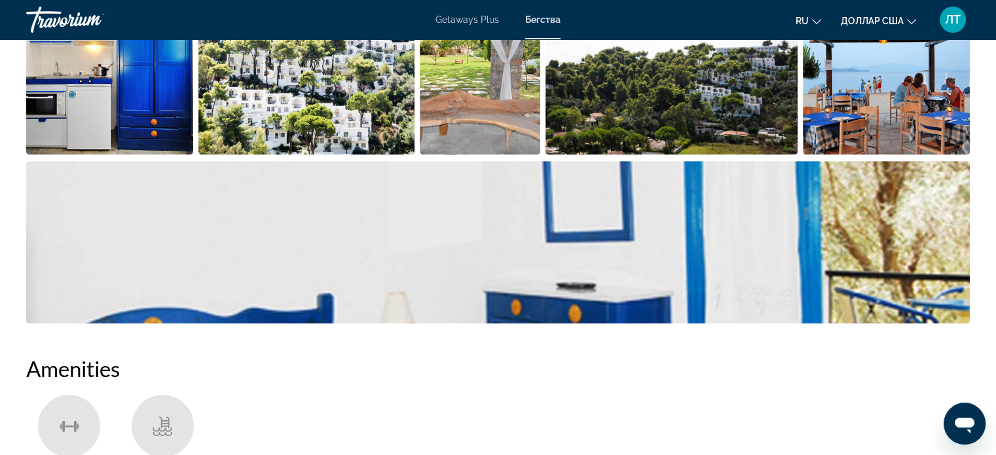
scroll to position [786, 0]
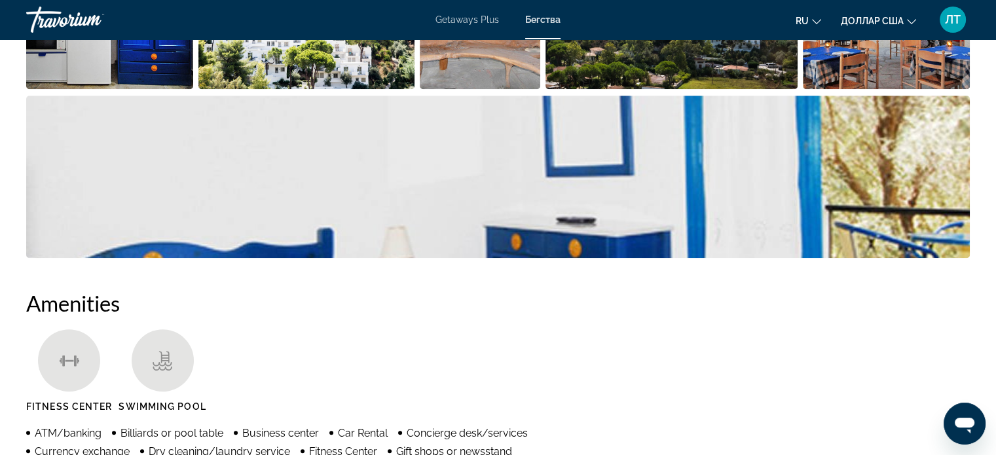
click at [265, 212] on img "Open full-screen image slider" at bounding box center [498, 177] width 944 height 162
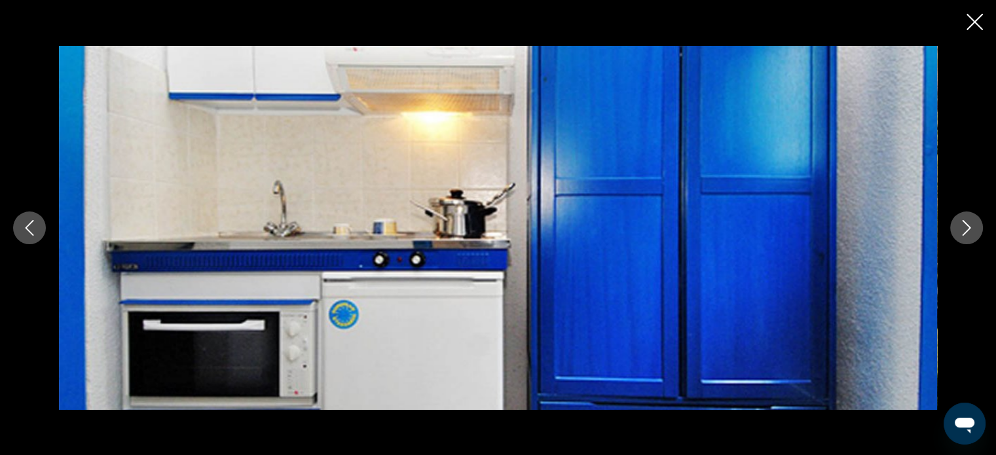
click at [959, 229] on icon "Next image" at bounding box center [967, 228] width 16 height 16
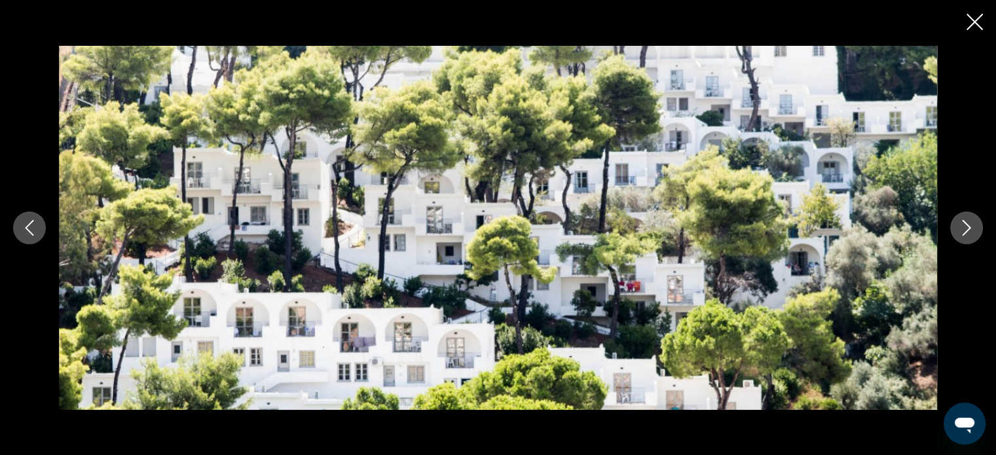
click at [959, 229] on icon "Next image" at bounding box center [967, 228] width 16 height 16
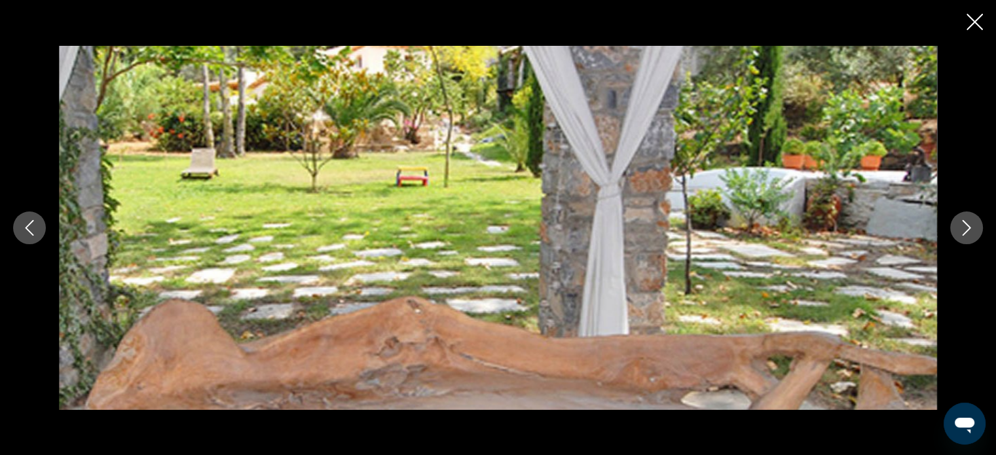
click at [959, 229] on icon "Next image" at bounding box center [967, 228] width 16 height 16
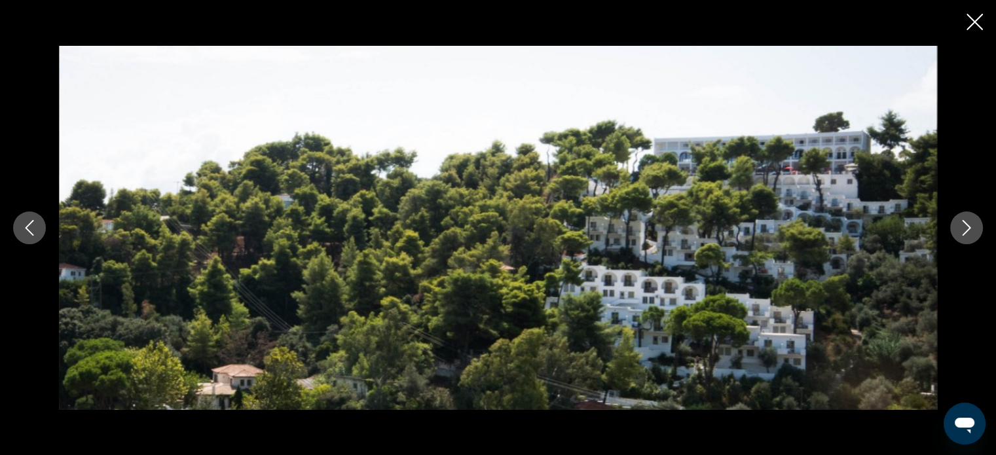
click at [959, 229] on icon "Next image" at bounding box center [967, 228] width 16 height 16
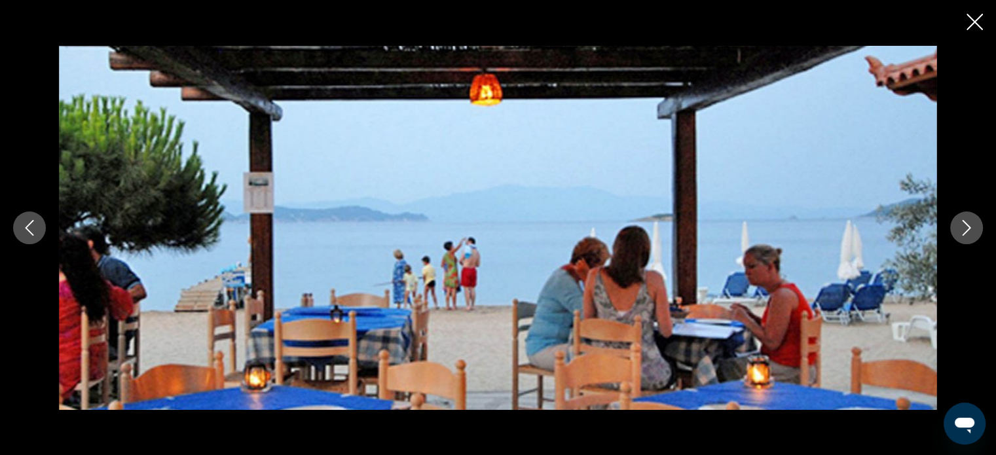
click at [959, 229] on icon "Next image" at bounding box center [967, 228] width 16 height 16
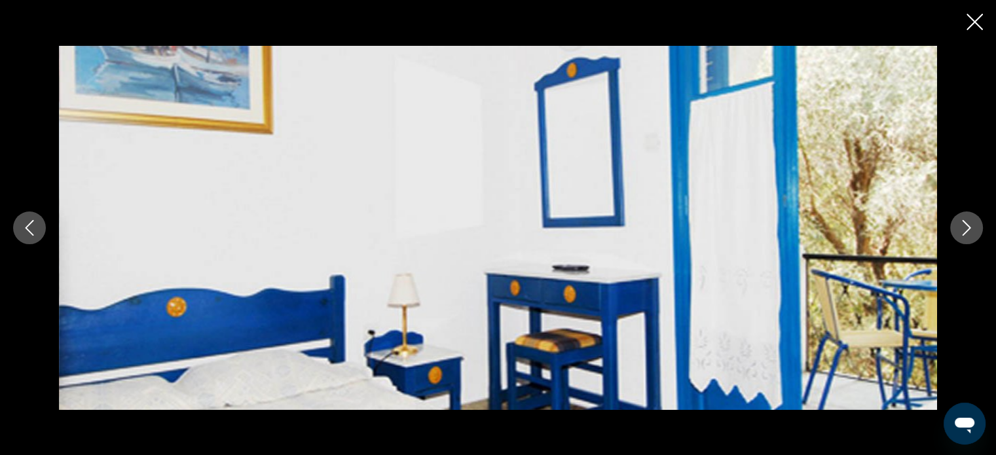
click at [959, 229] on icon "Next image" at bounding box center [967, 228] width 16 height 16
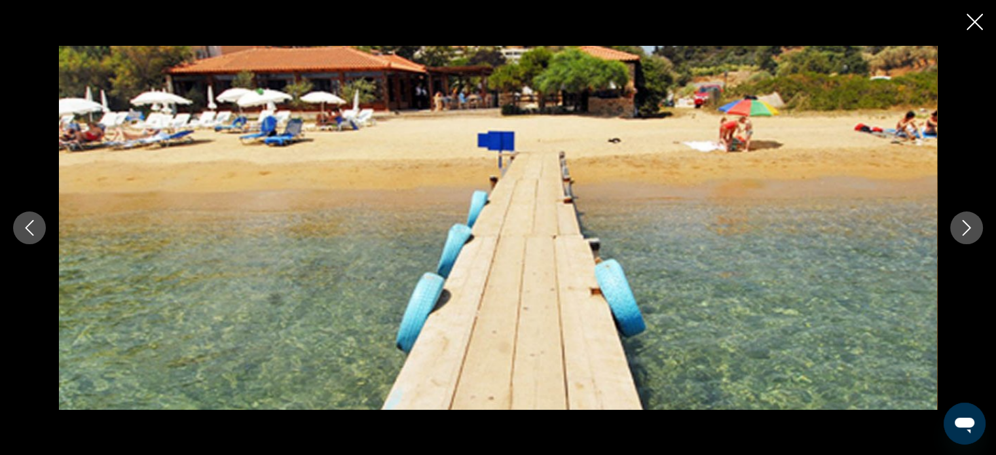
click at [959, 229] on icon "Next image" at bounding box center [967, 228] width 16 height 16
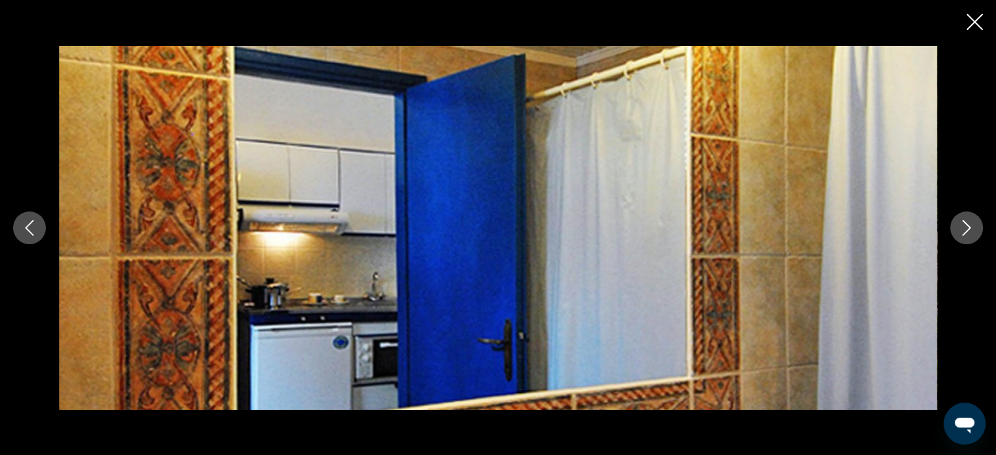
click at [959, 229] on icon "Next image" at bounding box center [967, 228] width 16 height 16
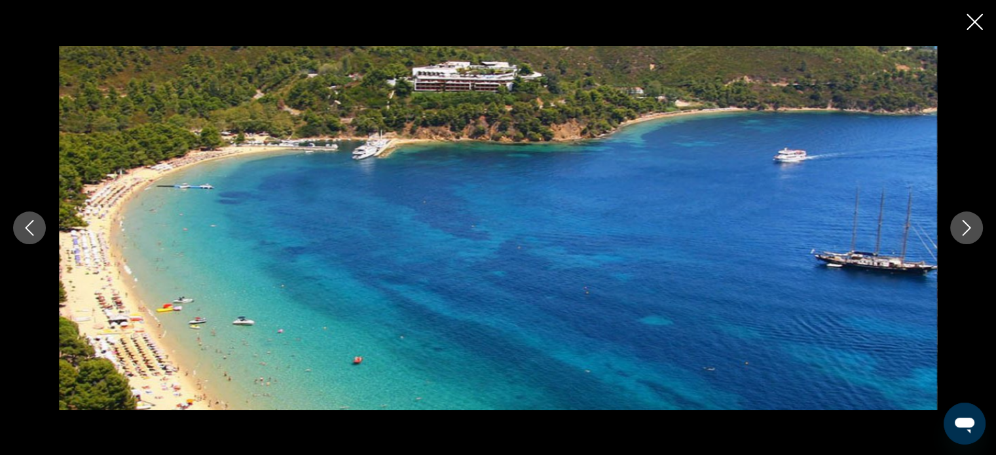
click at [959, 229] on icon "Next image" at bounding box center [967, 228] width 16 height 16
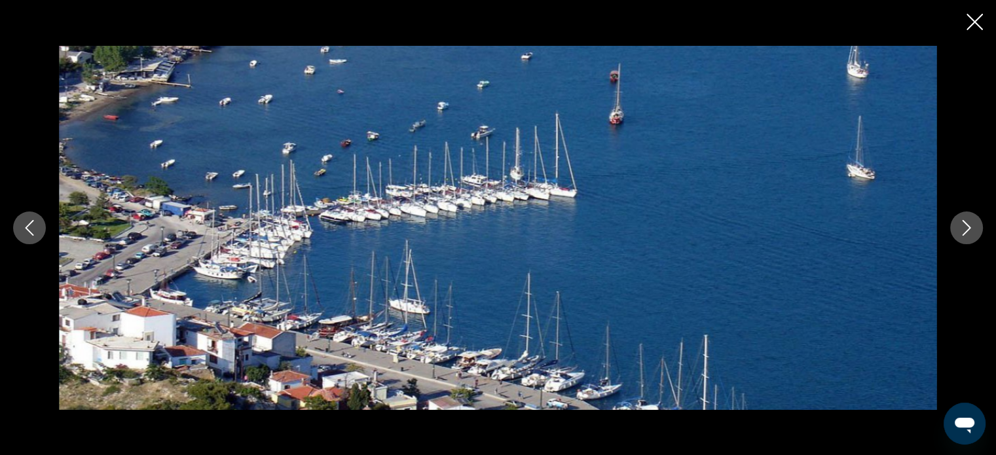
click at [959, 229] on icon "Next image" at bounding box center [967, 228] width 16 height 16
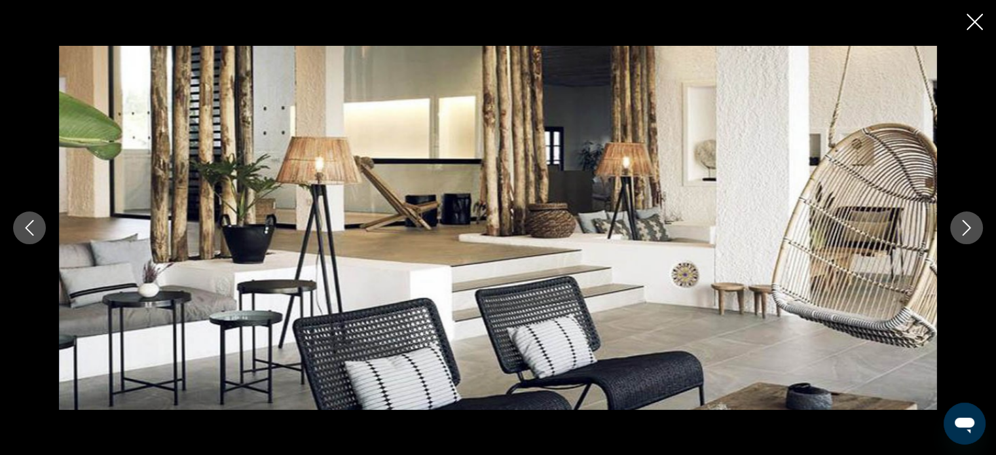
click at [971, 225] on icon "Next image" at bounding box center [967, 228] width 16 height 16
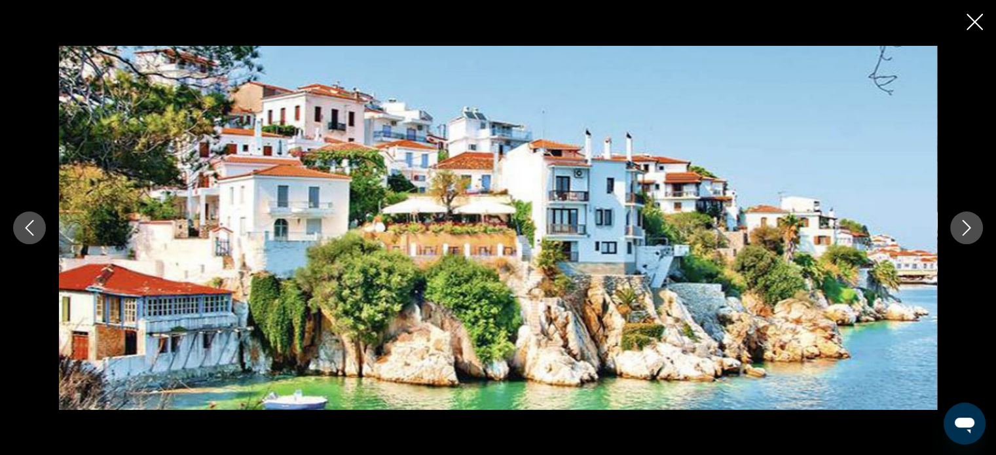
click at [971, 225] on icon "Next image" at bounding box center [967, 228] width 16 height 16
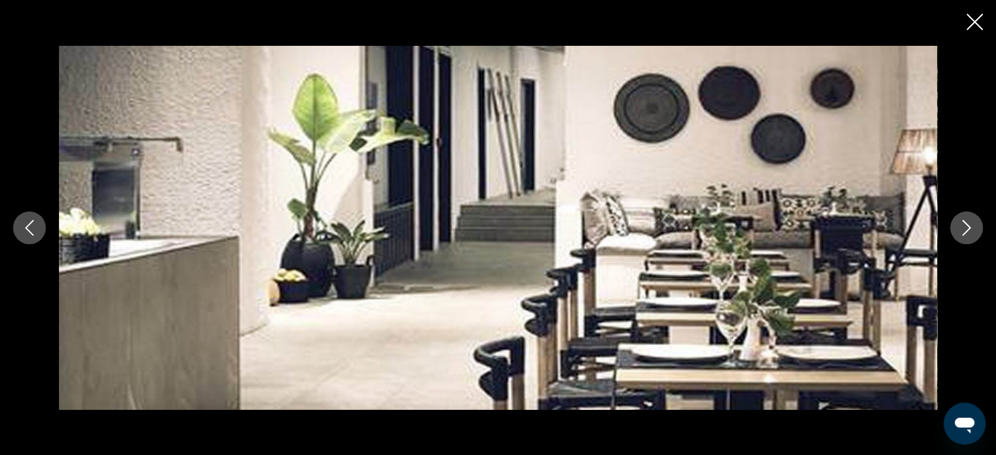
click at [971, 225] on icon "Next image" at bounding box center [967, 228] width 16 height 16
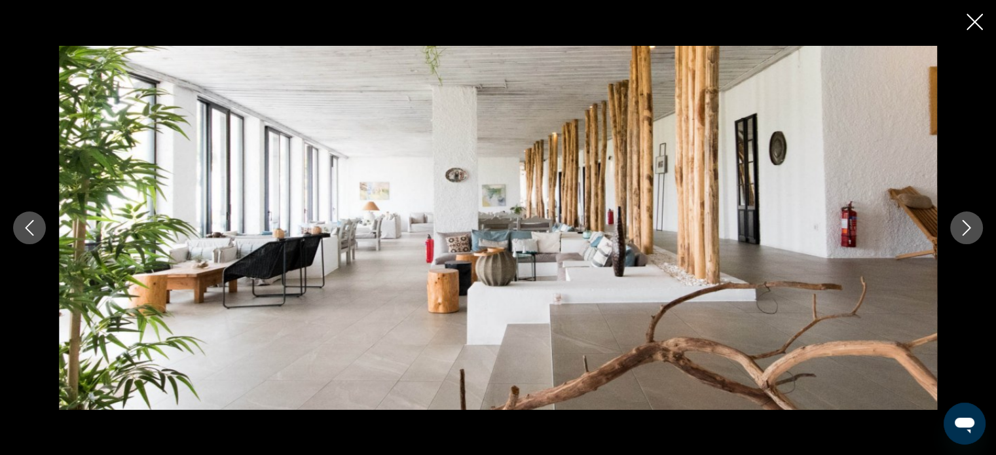
click at [971, 225] on icon "Next image" at bounding box center [967, 228] width 16 height 16
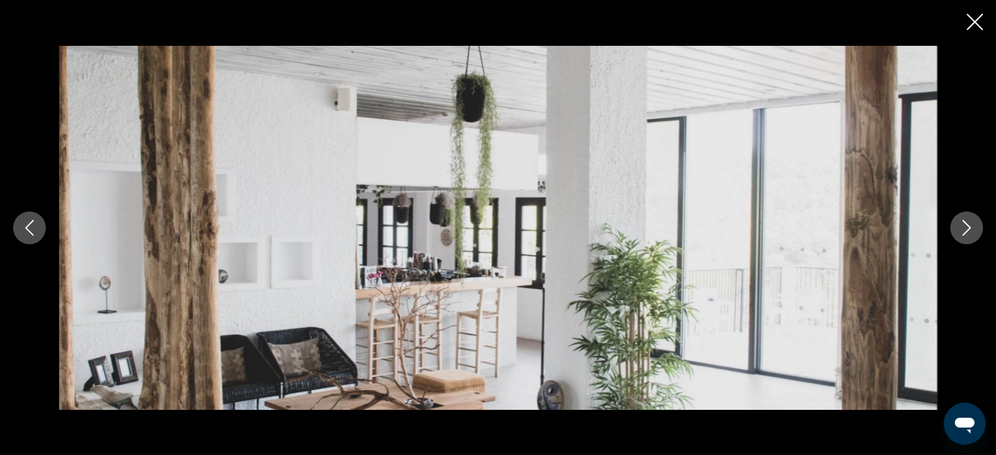
click at [971, 225] on icon "Next image" at bounding box center [967, 228] width 16 height 16
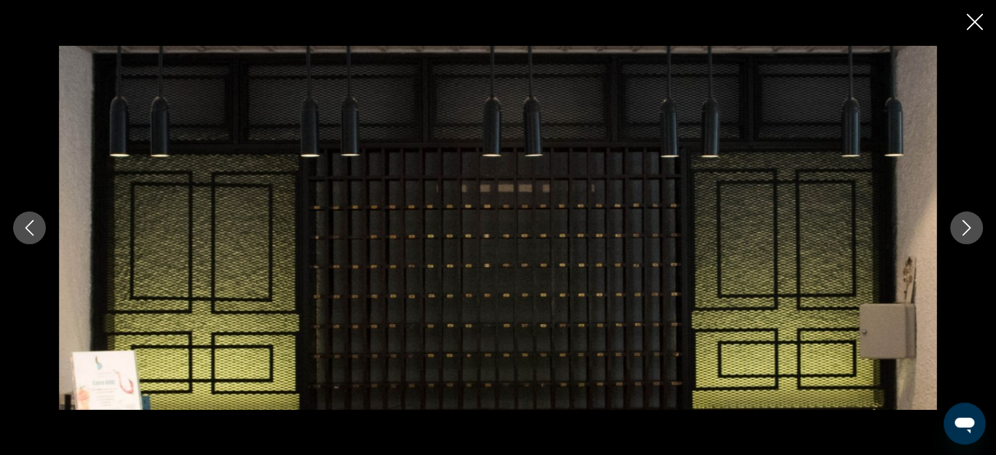
click at [965, 226] on icon "Next image" at bounding box center [967, 228] width 16 height 16
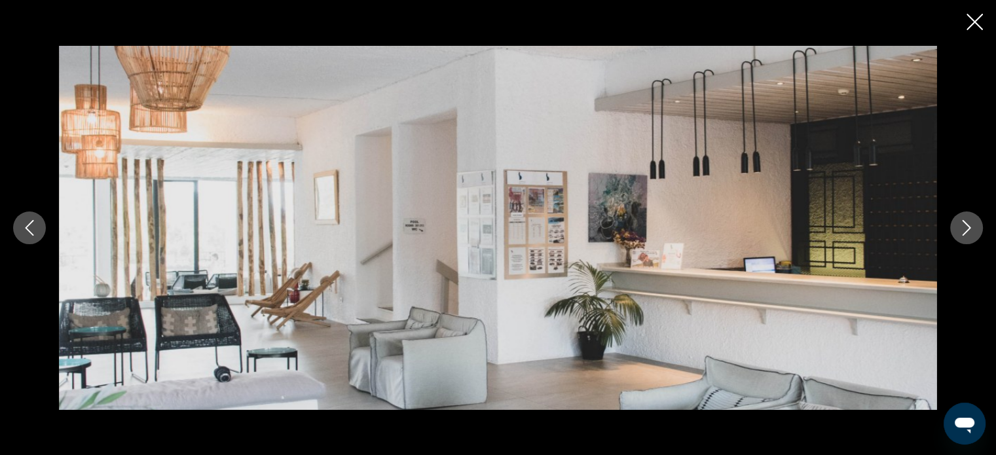
click at [965, 226] on icon "Next image" at bounding box center [967, 228] width 16 height 16
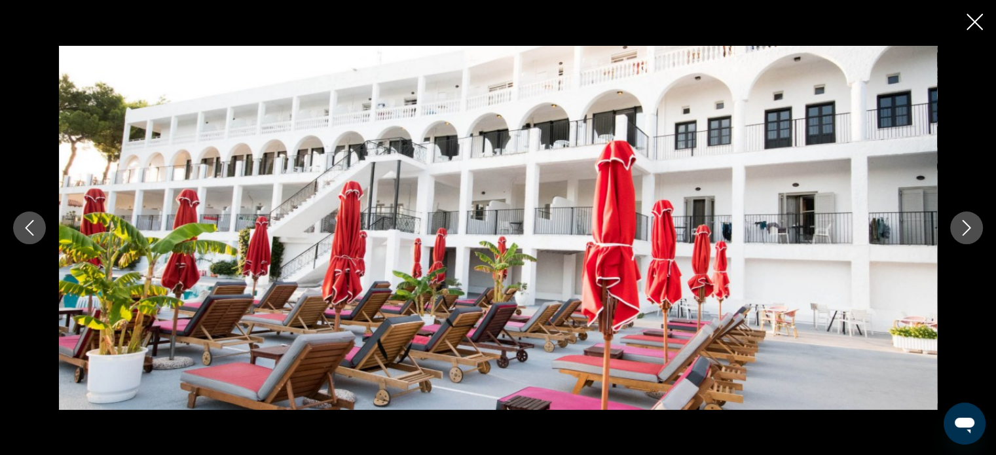
click at [965, 226] on icon "Next image" at bounding box center [967, 228] width 16 height 16
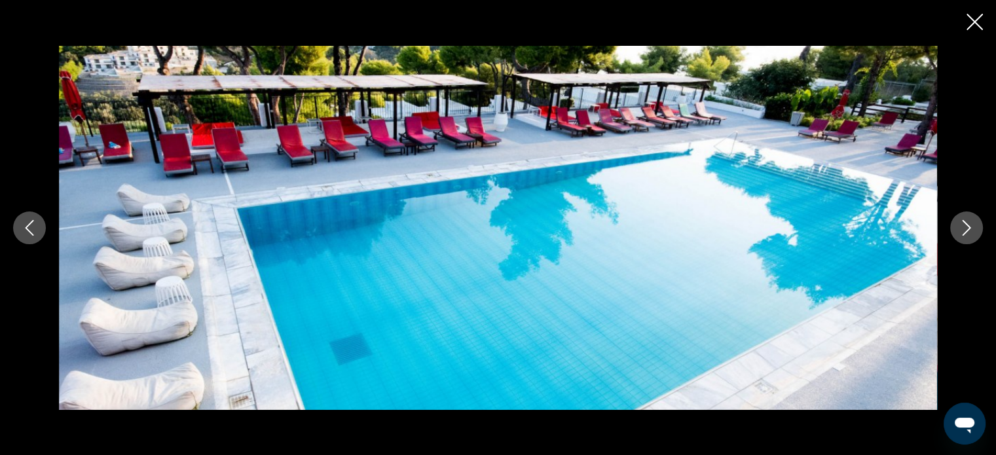
click at [965, 226] on icon "Next image" at bounding box center [967, 228] width 16 height 16
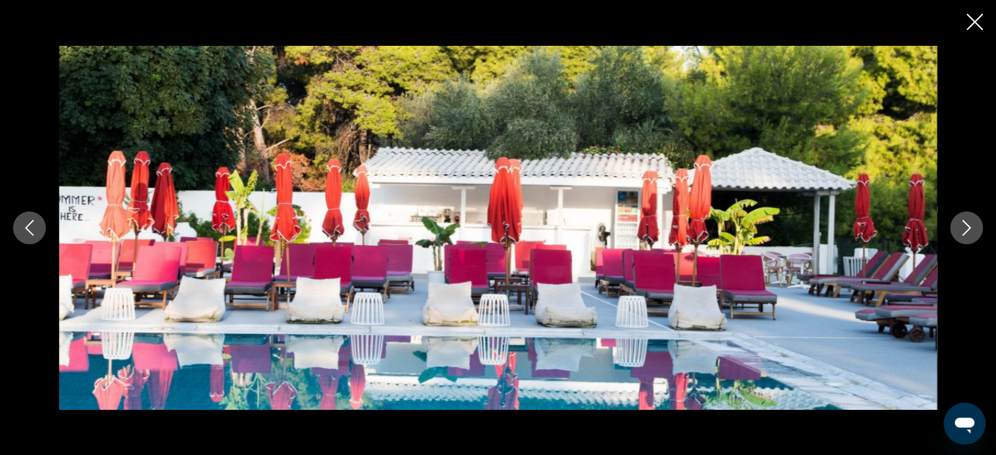
click at [975, 25] on icon "Close slideshow" at bounding box center [975, 22] width 16 height 16
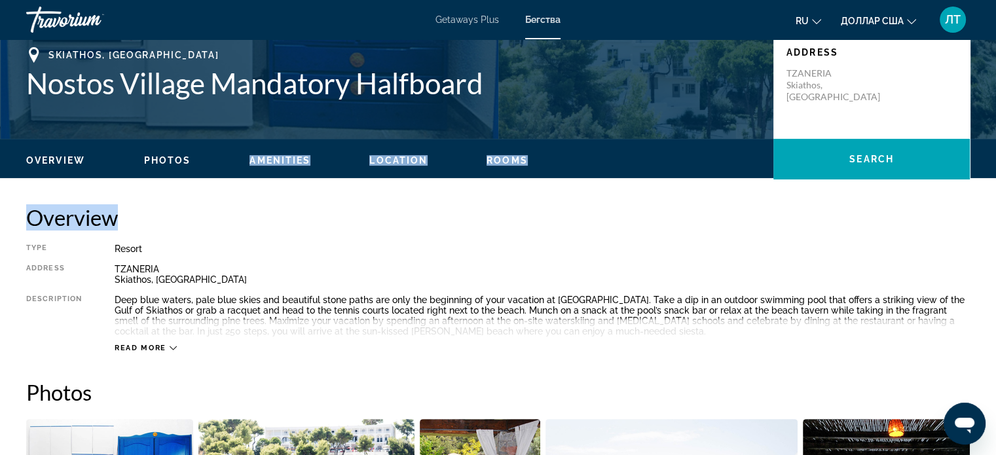
scroll to position [262, 0]
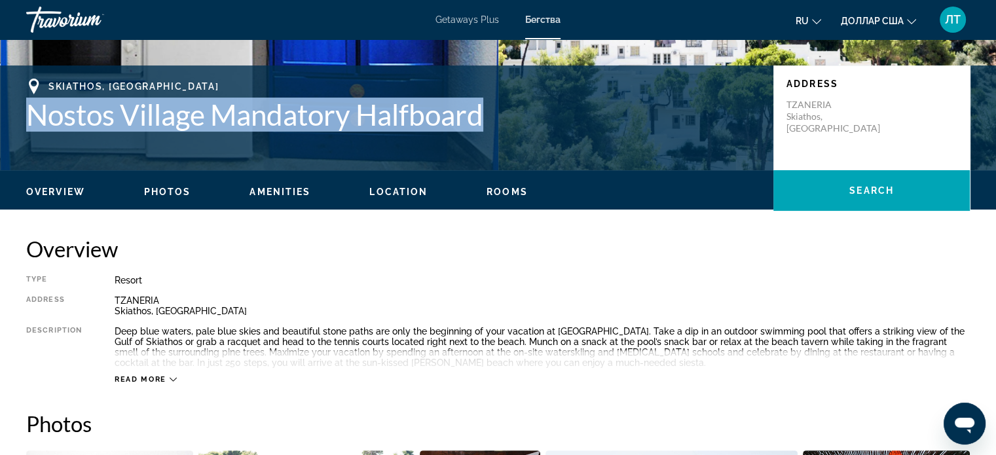
drag, startPoint x: 27, startPoint y: 113, endPoint x: 487, endPoint y: 121, distance: 460.5
click at [487, 121] on h1 "Nostos Village Mandatory Halfboard" at bounding box center [393, 115] width 734 height 34
copy h1 "Nostos Village Mandatory Halfboard"
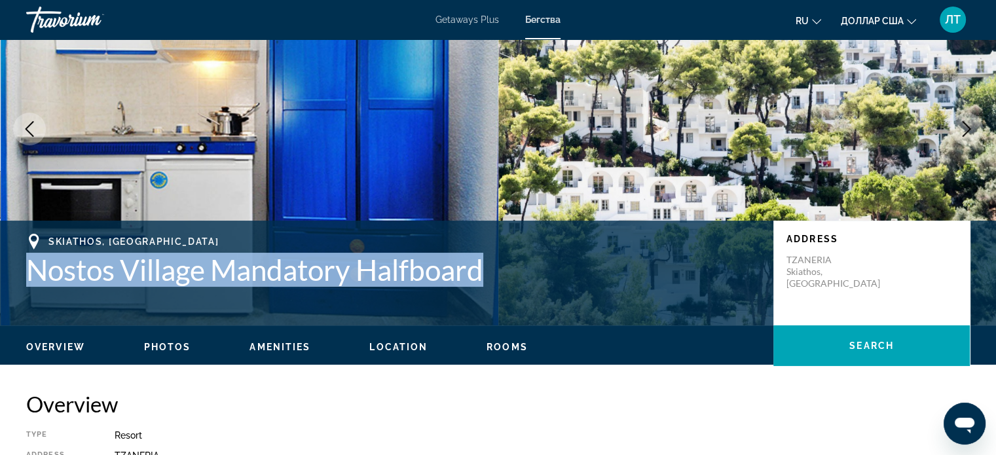
scroll to position [0, 0]
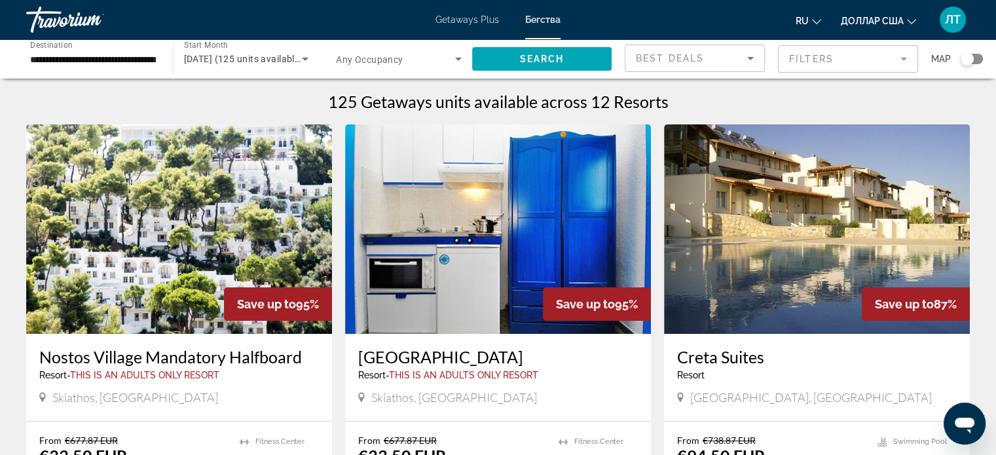
click at [462, 20] on font "Getaways Plus" at bounding box center [468, 19] width 64 height 10
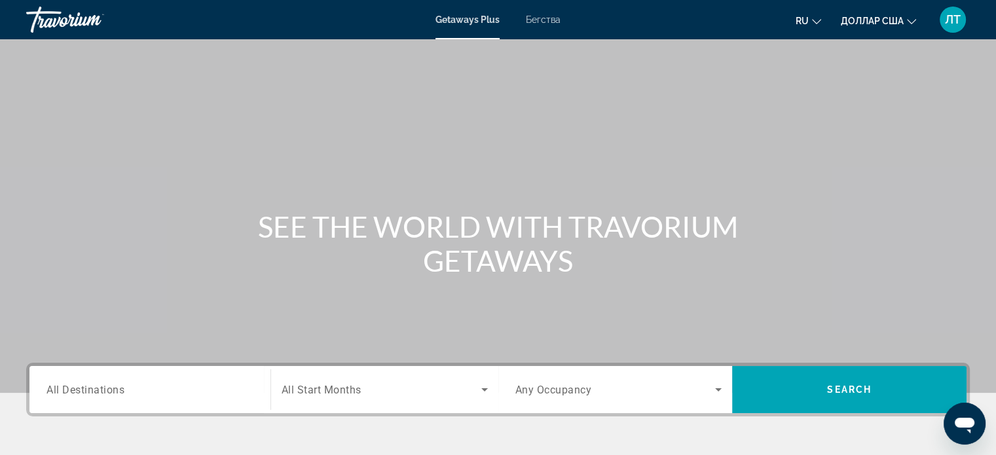
click at [133, 384] on input "Destination All Destinations" at bounding box center [149, 390] width 207 height 16
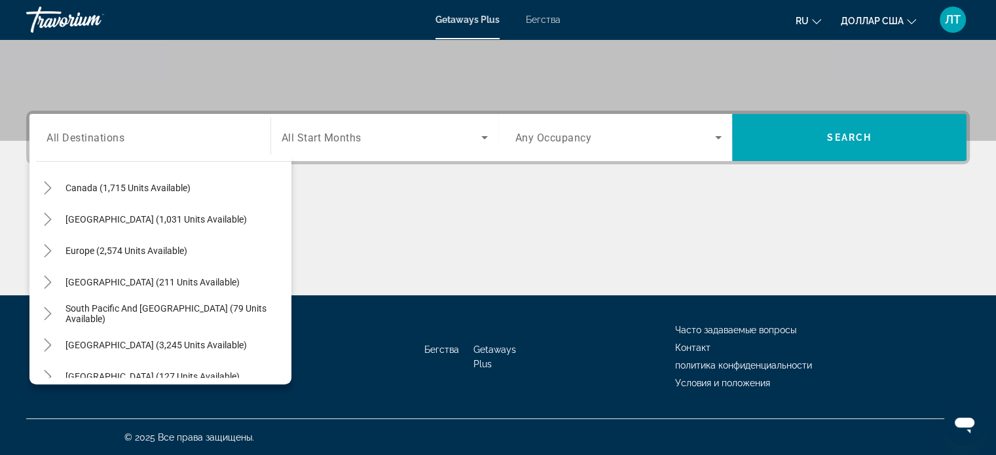
scroll to position [107, 0]
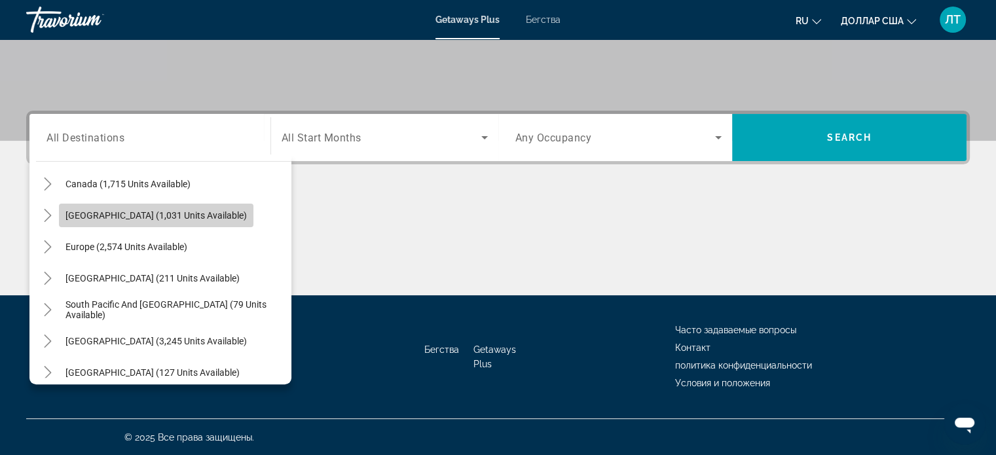
click at [207, 212] on span "Caribbean & Atlantic Islands (1,031 units available)" at bounding box center [155, 215] width 181 height 10
type input "**********"
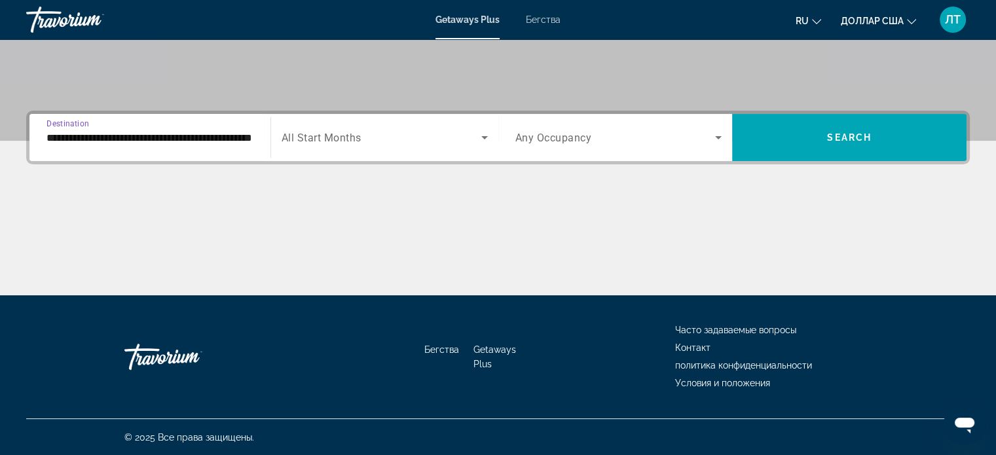
click at [482, 136] on icon "Search widget" at bounding box center [484, 137] width 7 height 3
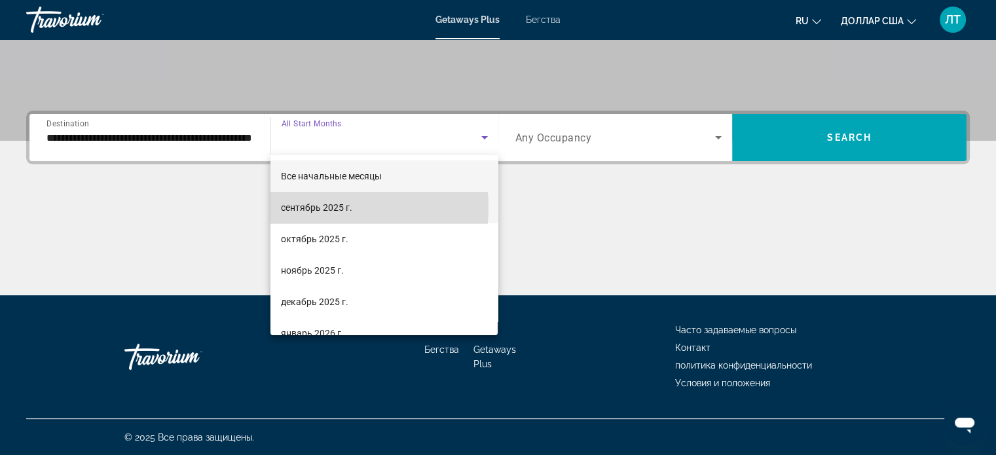
click at [328, 208] on font "сентябрь 2025 г." at bounding box center [316, 207] width 71 height 10
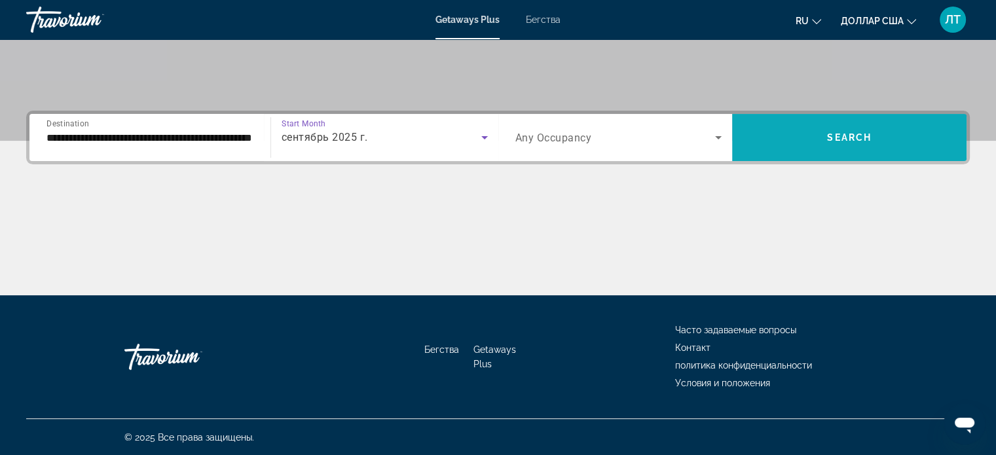
click at [813, 138] on span "Search widget" at bounding box center [849, 137] width 234 height 31
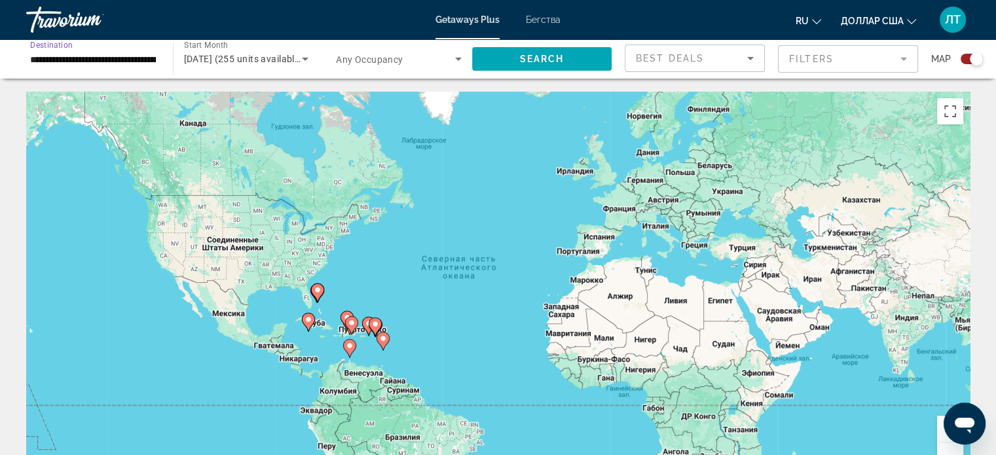
click at [125, 62] on input "**********" at bounding box center [93, 60] width 126 height 16
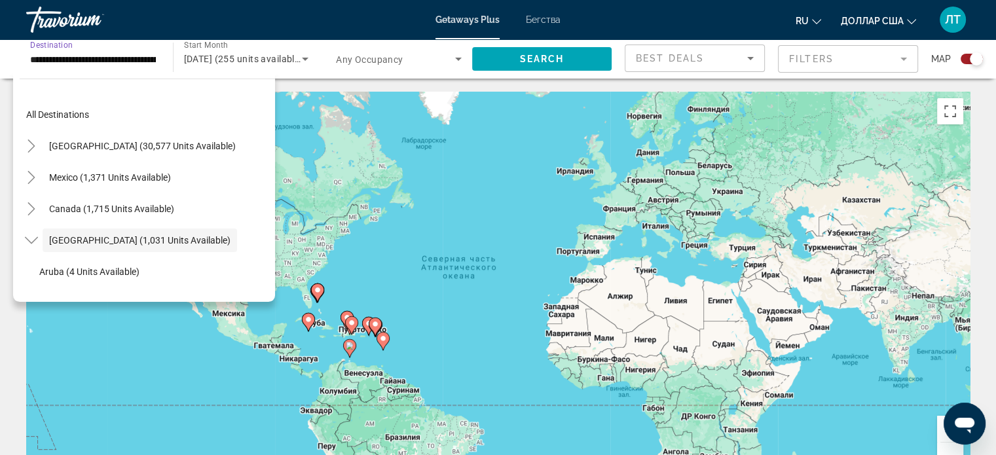
scroll to position [46, 0]
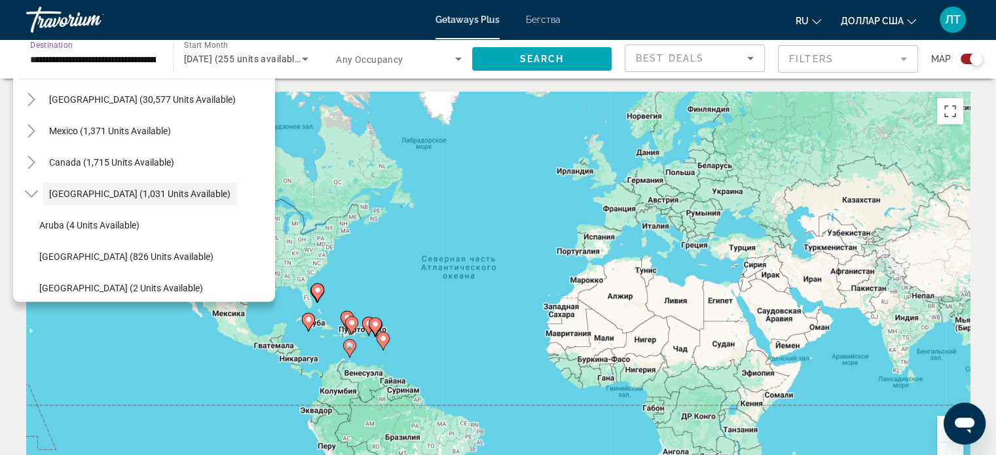
click at [123, 55] on input "**********" at bounding box center [93, 60] width 126 height 16
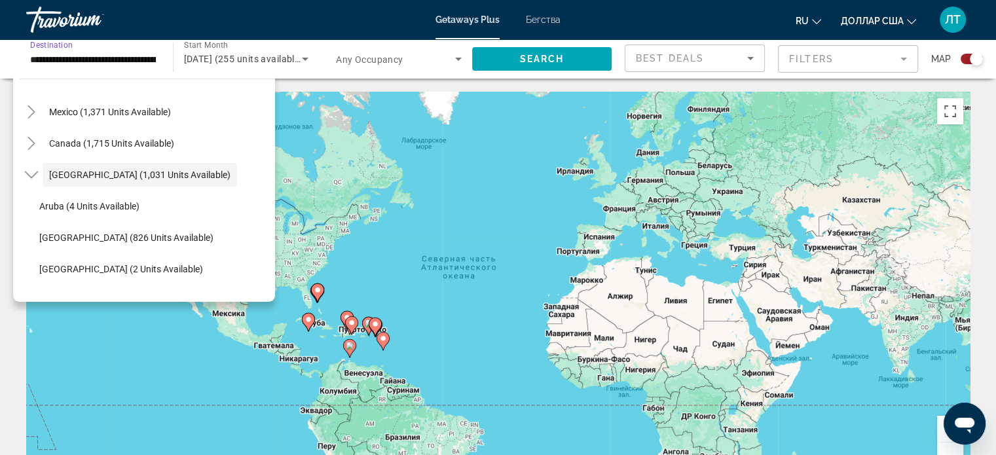
scroll to position [131, 0]
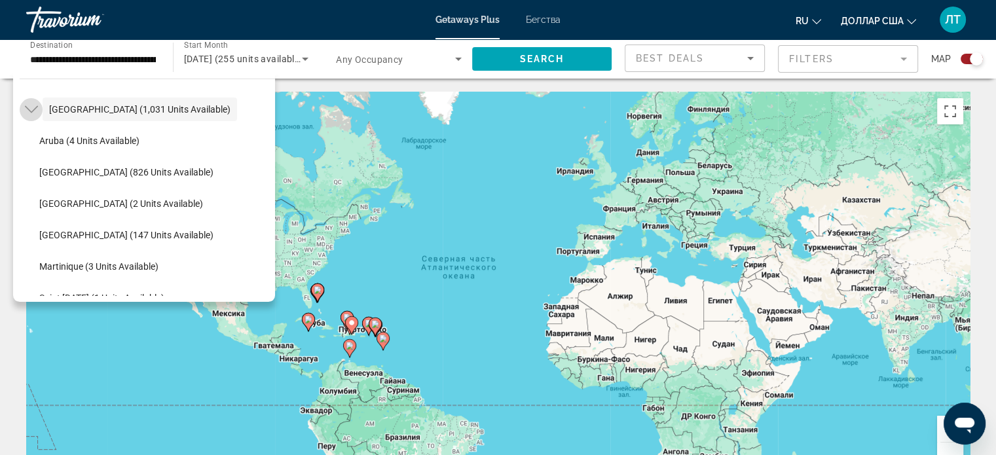
click at [32, 110] on icon "Toggle Caribbean & Atlantic Islands (1,031 units available)" at bounding box center [30, 109] width 13 height 7
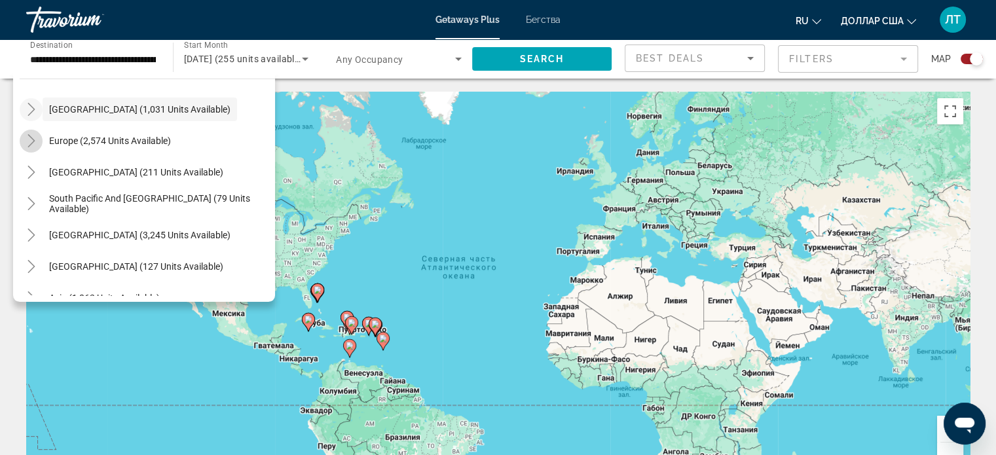
click at [32, 136] on icon "Toggle Europe (2,574 units available)" at bounding box center [31, 140] width 13 height 13
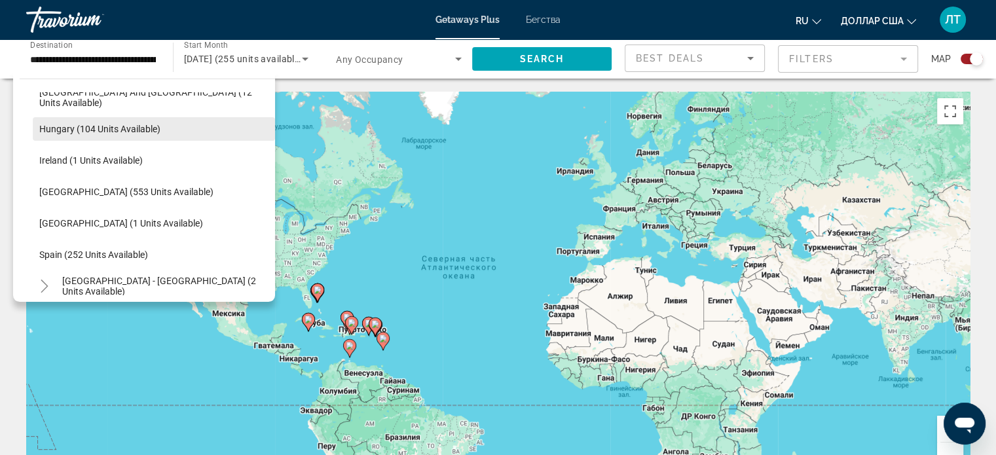
scroll to position [491, 0]
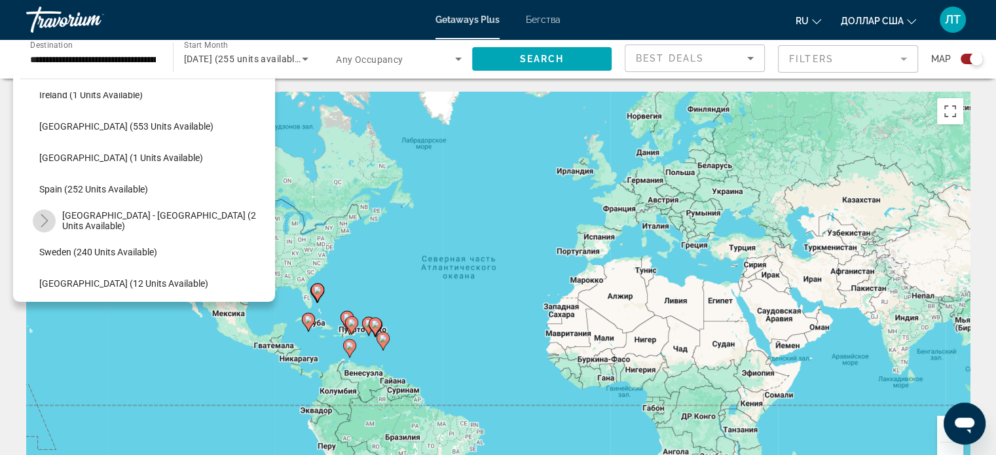
click at [43, 220] on icon "Toggle Spain - Canary Islands (2 units available)" at bounding box center [44, 220] width 13 height 13
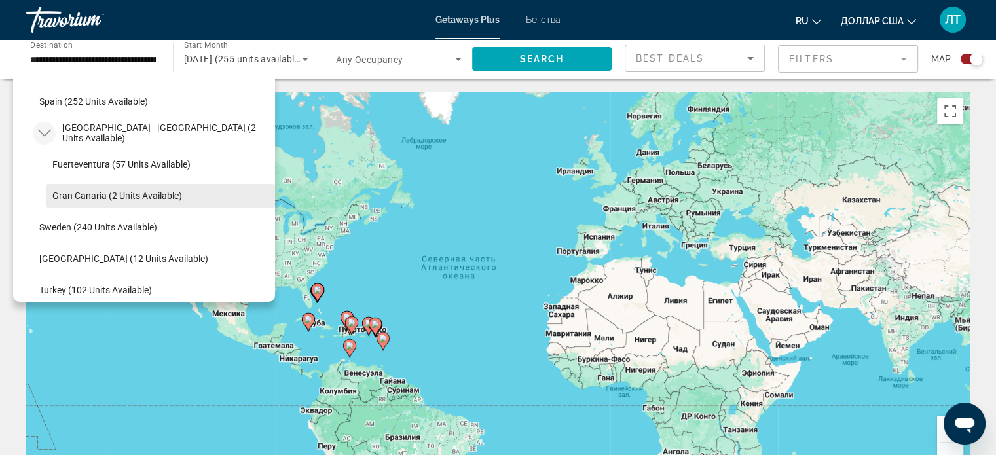
scroll to position [557, 0]
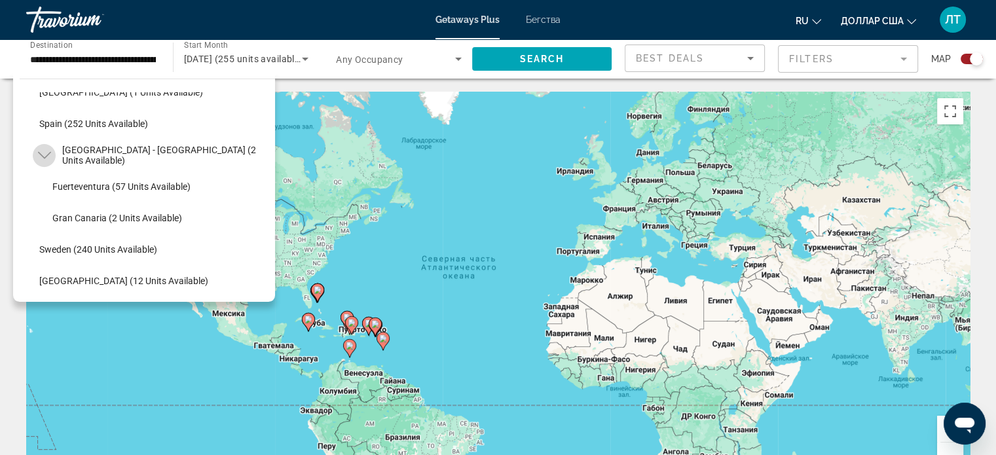
click at [46, 151] on icon "Toggle Spain - Canary Islands (2 units available)" at bounding box center [44, 155] width 13 height 13
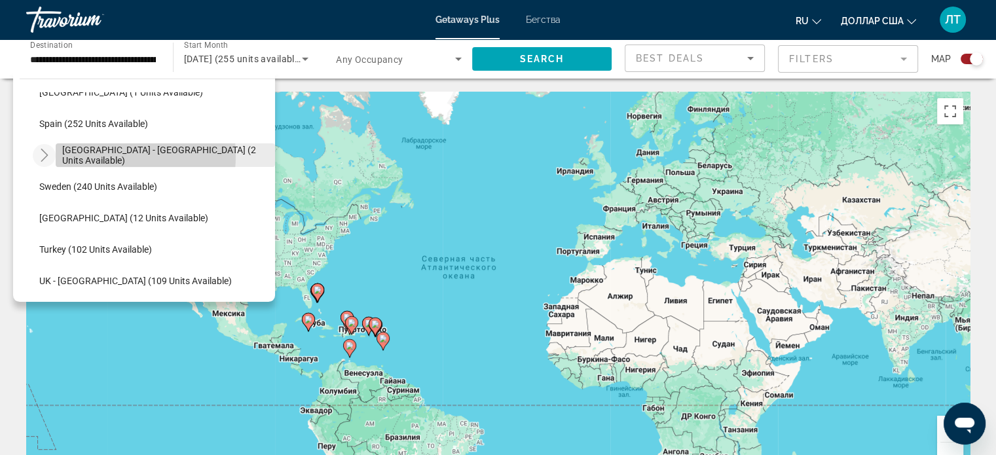
click at [95, 155] on span "Spain - Canary Islands (2 units available)" at bounding box center [165, 155] width 206 height 21
type input "**********"
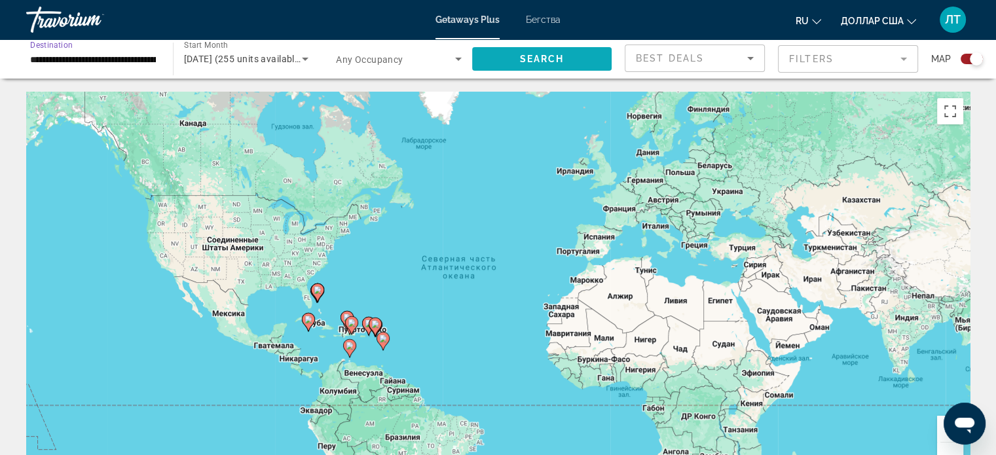
click at [525, 58] on span "Search" at bounding box center [541, 59] width 45 height 10
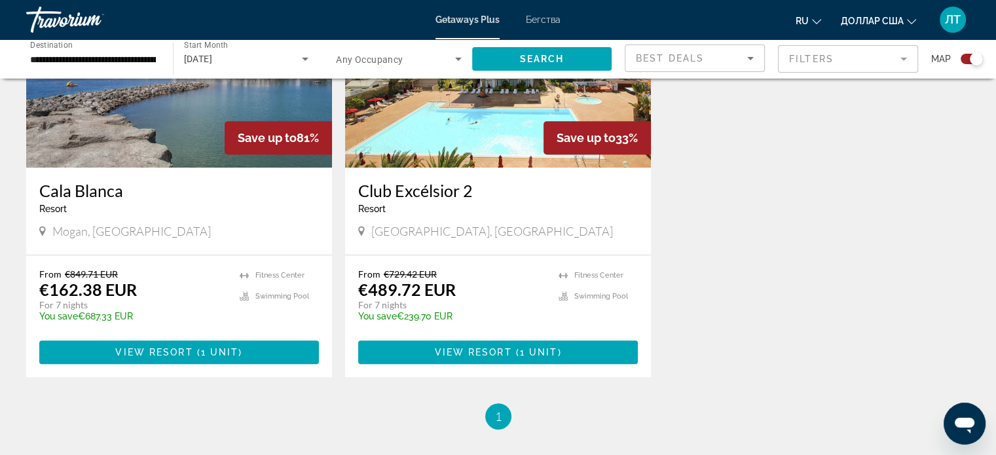
scroll to position [602, 0]
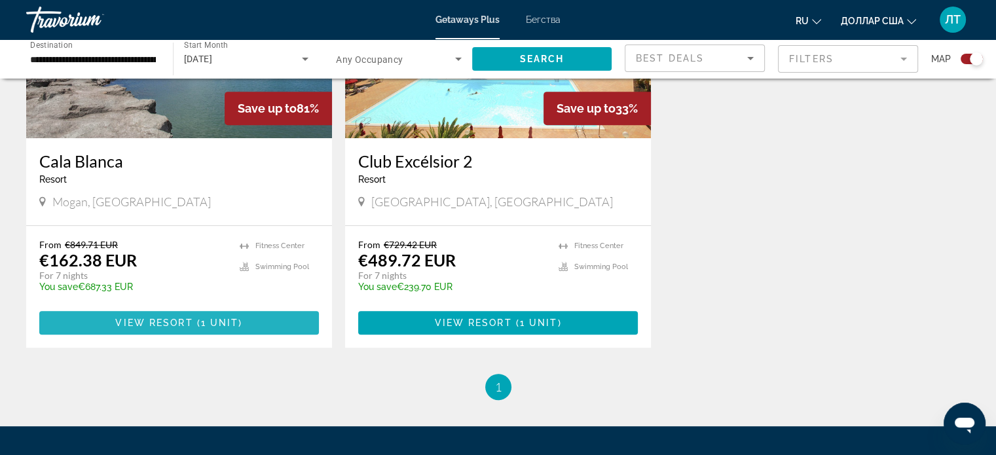
click at [175, 324] on span "View Resort" at bounding box center [153, 323] width 77 height 10
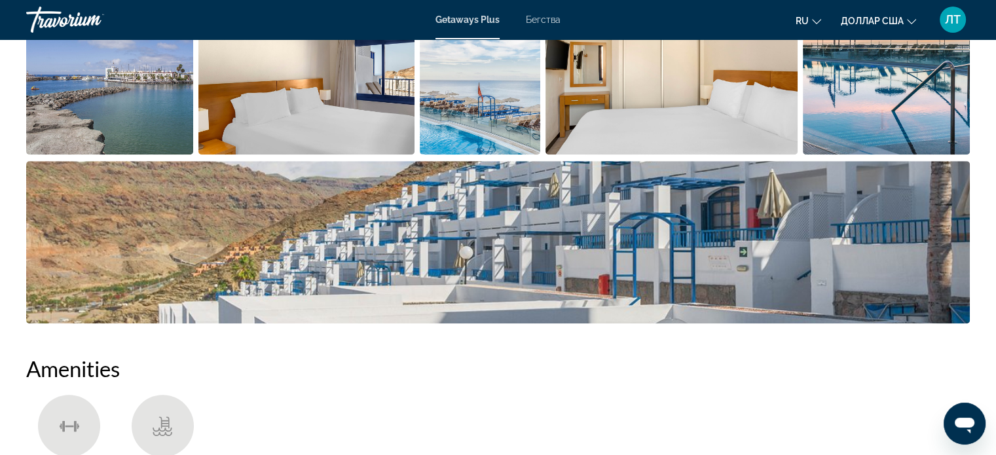
scroll to position [655, 0]
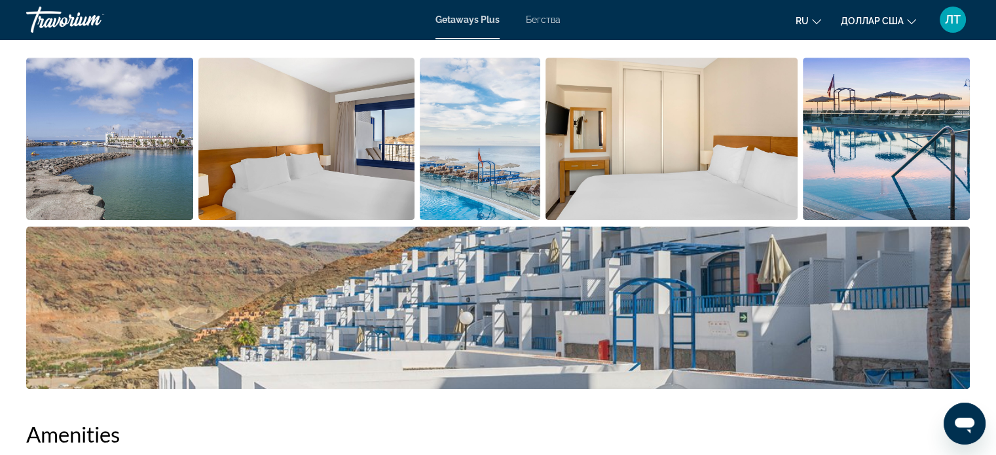
click at [146, 160] on img "Open full-screen image slider" at bounding box center [109, 139] width 167 height 162
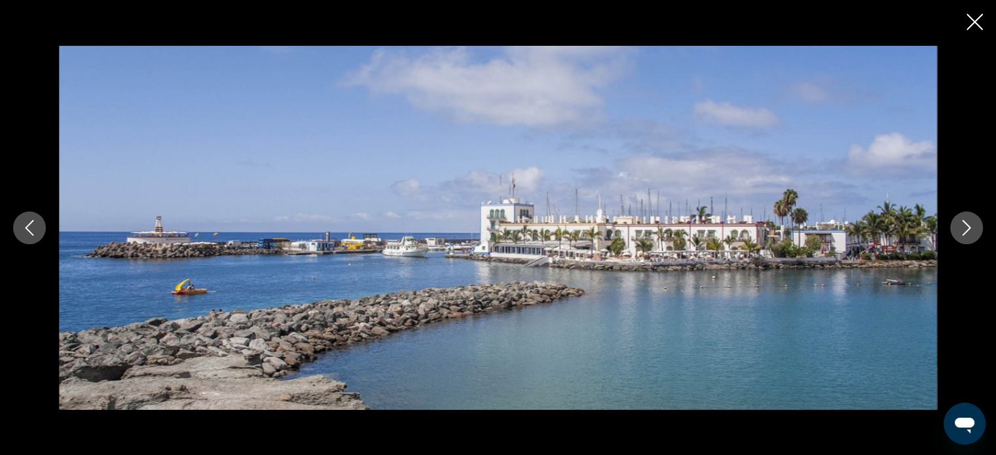
click at [957, 225] on button "Next image" at bounding box center [966, 228] width 33 height 33
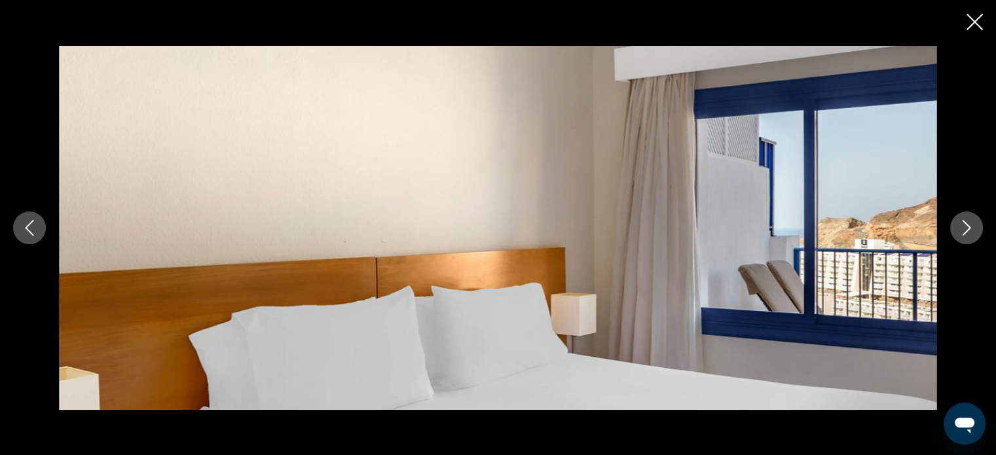
click at [957, 225] on button "Next image" at bounding box center [966, 228] width 33 height 33
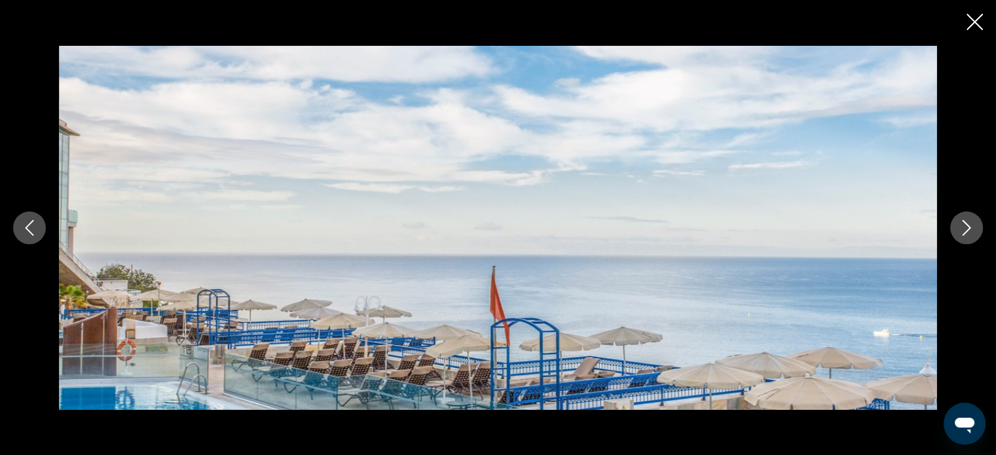
click at [957, 225] on button "Next image" at bounding box center [966, 228] width 33 height 33
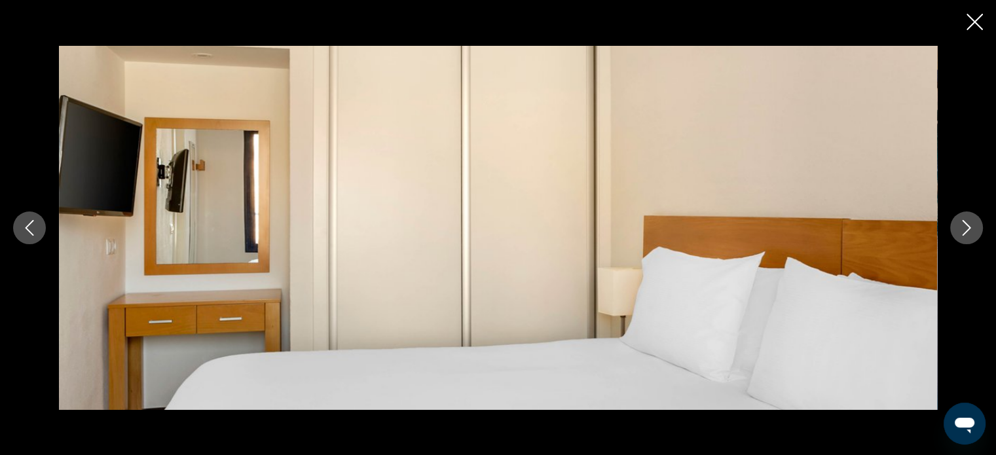
click at [957, 225] on button "Next image" at bounding box center [966, 228] width 33 height 33
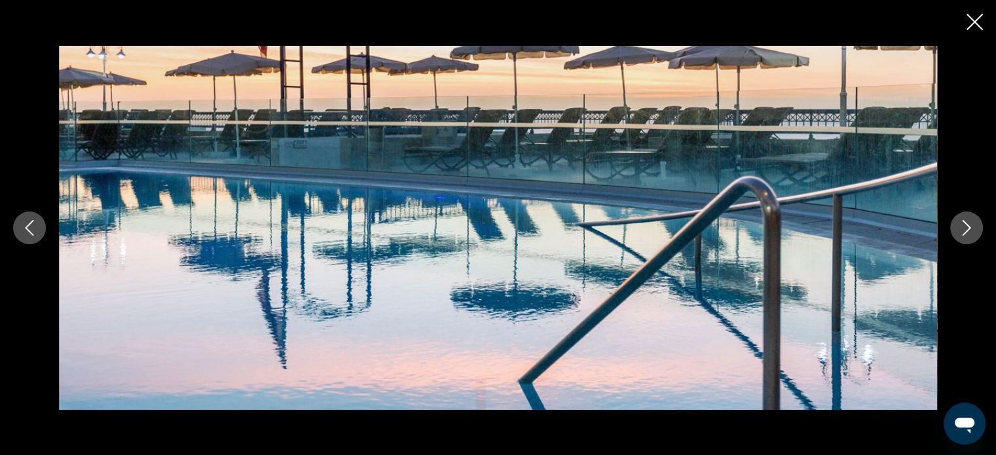
click at [957, 225] on button "Next image" at bounding box center [966, 228] width 33 height 33
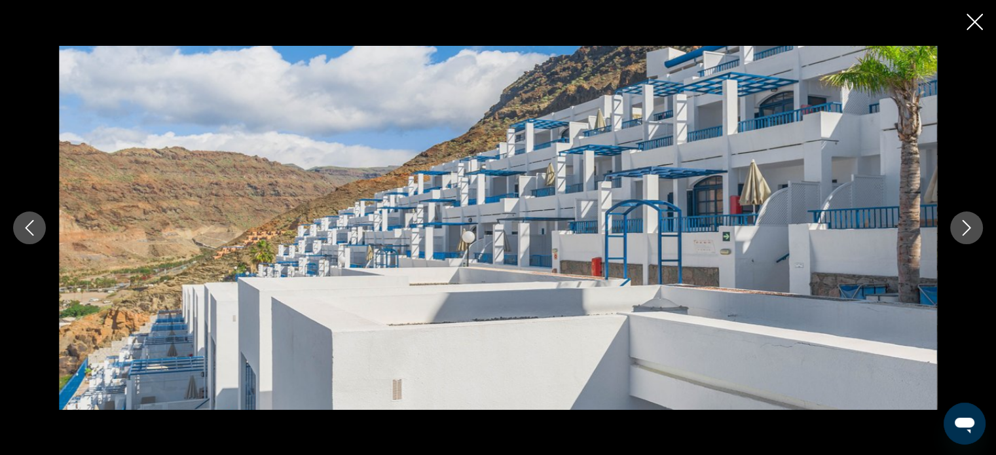
click at [961, 225] on icon "Next image" at bounding box center [967, 228] width 16 height 16
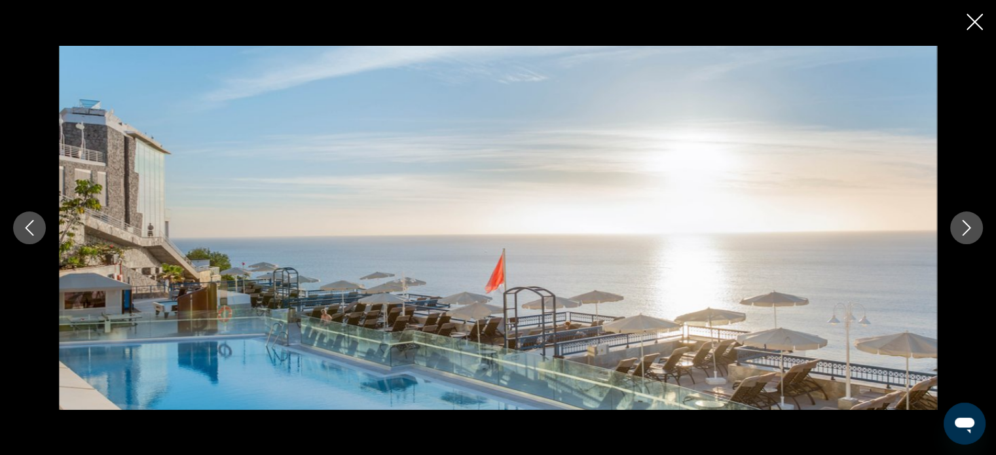
click at [961, 225] on icon "Next image" at bounding box center [967, 228] width 16 height 16
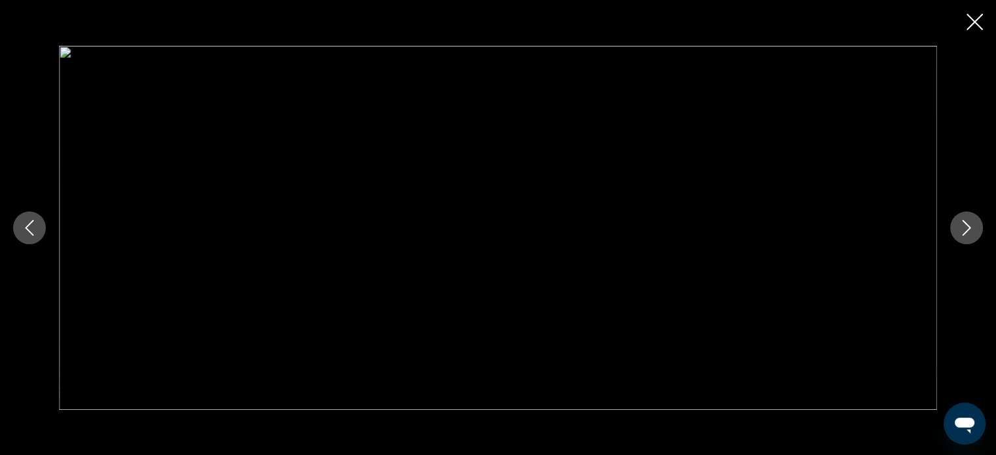
click at [961, 225] on icon "Next image" at bounding box center [967, 228] width 16 height 16
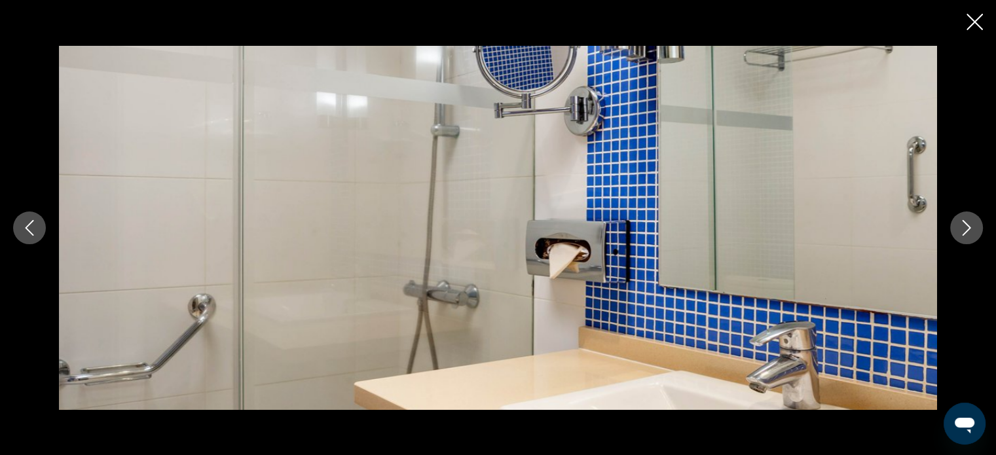
click at [961, 225] on icon "Next image" at bounding box center [967, 228] width 16 height 16
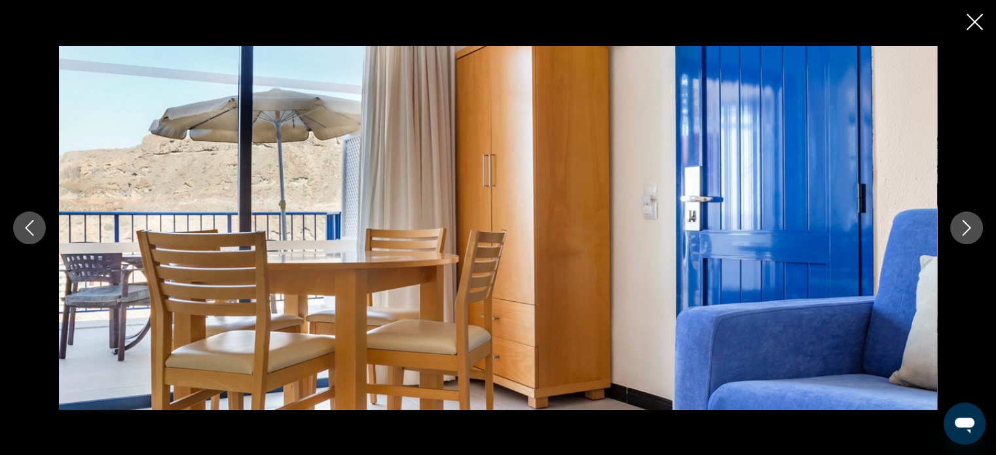
click at [961, 225] on icon "Next image" at bounding box center [967, 228] width 16 height 16
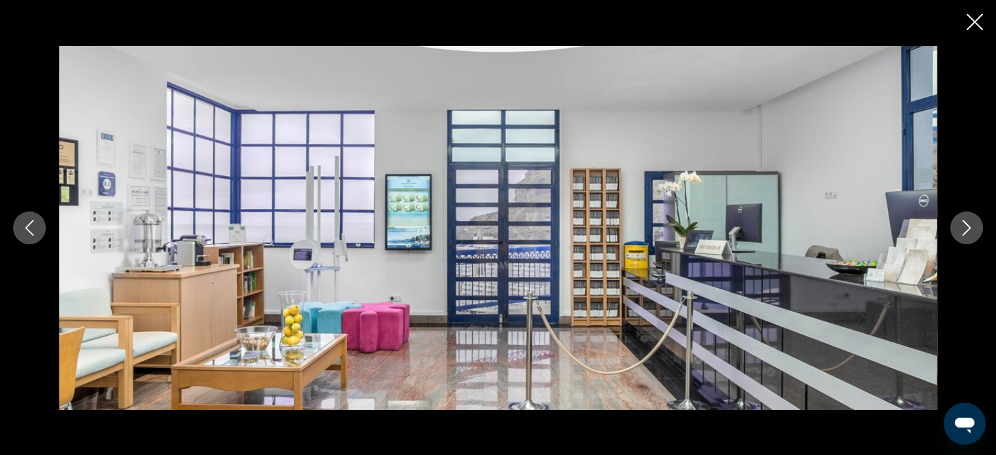
click at [961, 225] on icon "Next image" at bounding box center [967, 228] width 16 height 16
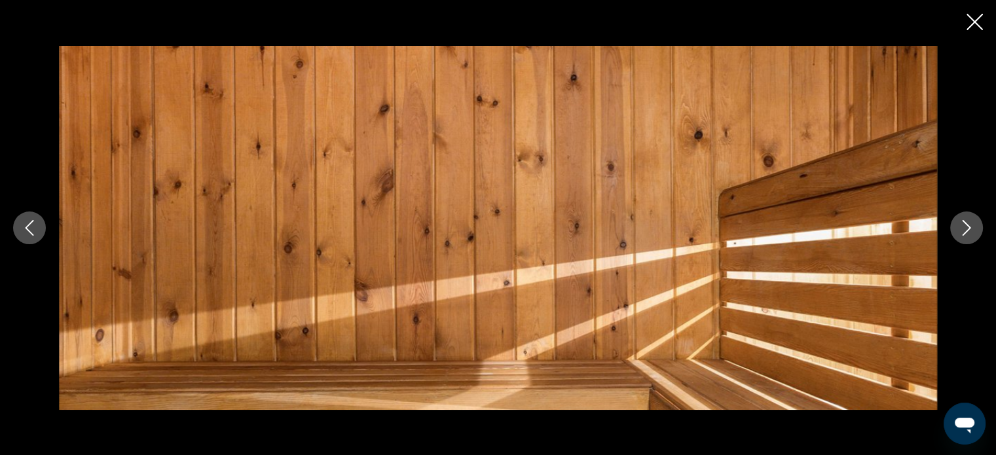
click at [961, 225] on icon "Next image" at bounding box center [967, 228] width 16 height 16
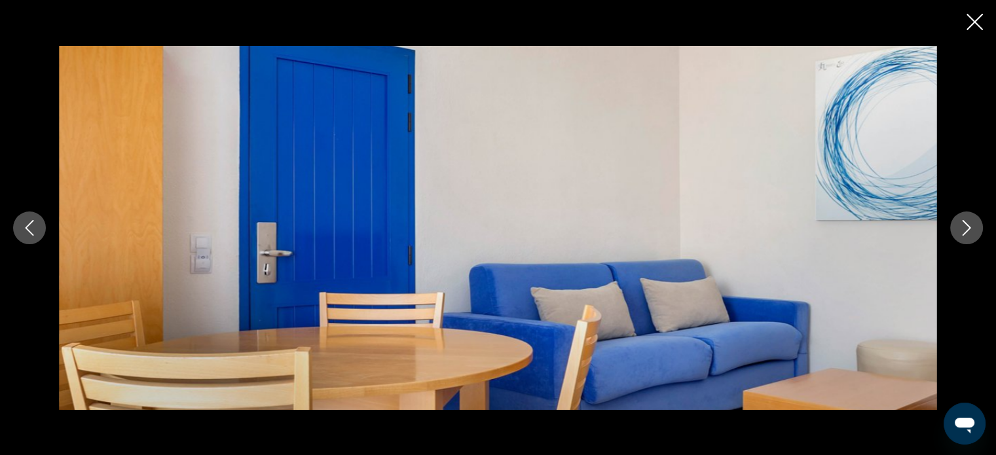
click at [961, 225] on icon "Next image" at bounding box center [967, 228] width 16 height 16
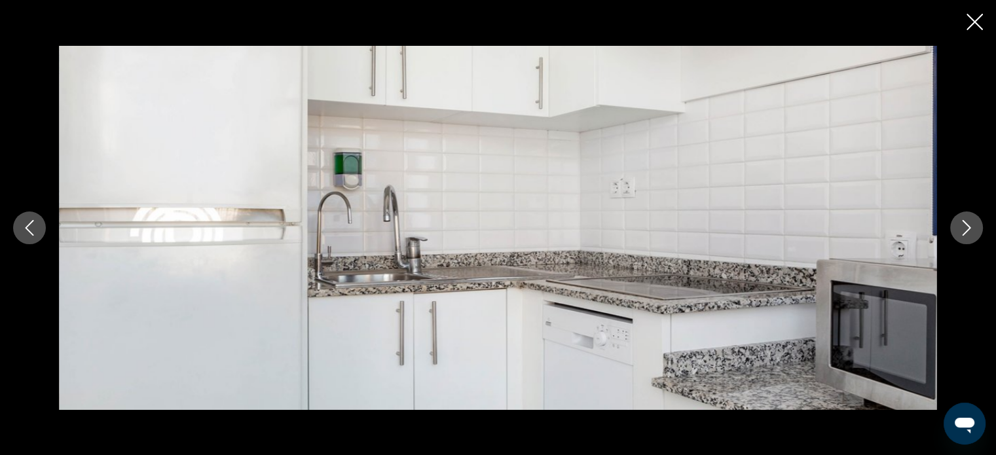
click at [961, 225] on icon "Next image" at bounding box center [967, 228] width 16 height 16
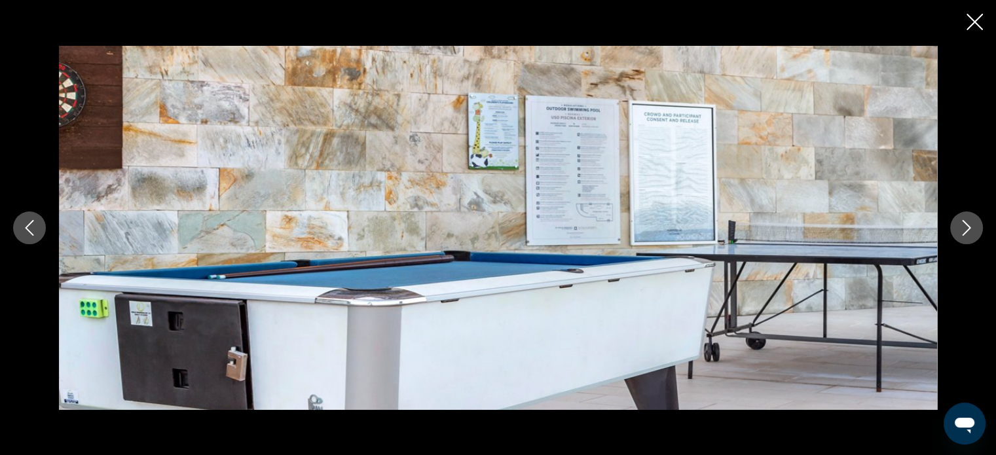
click at [961, 225] on icon "Next image" at bounding box center [967, 228] width 16 height 16
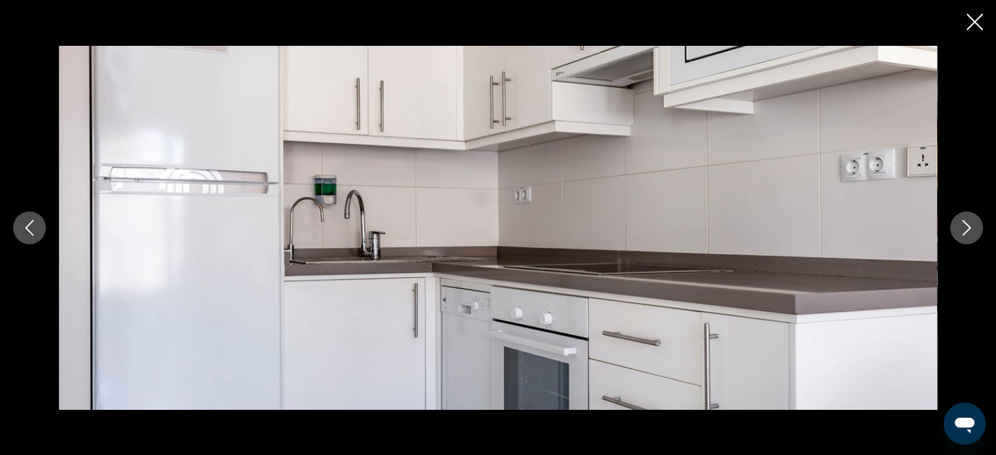
click at [961, 225] on icon "Next image" at bounding box center [967, 228] width 16 height 16
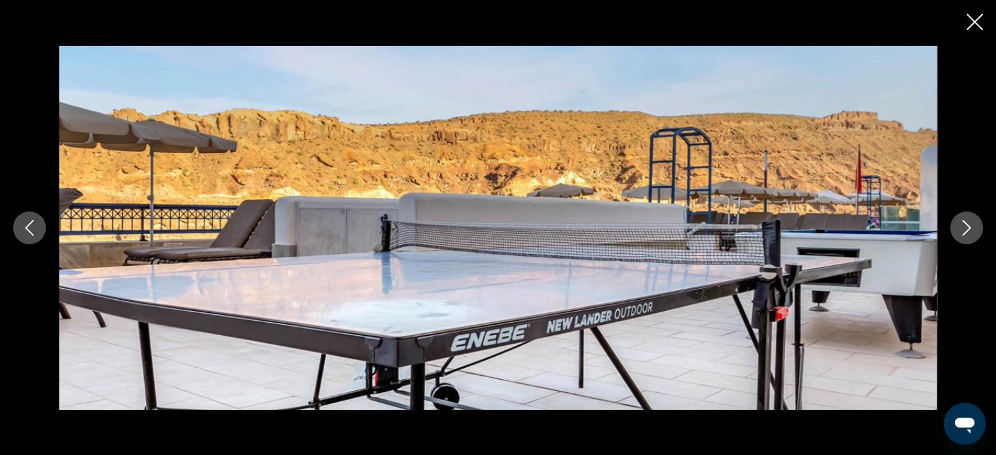
click at [961, 225] on icon "Next image" at bounding box center [967, 228] width 16 height 16
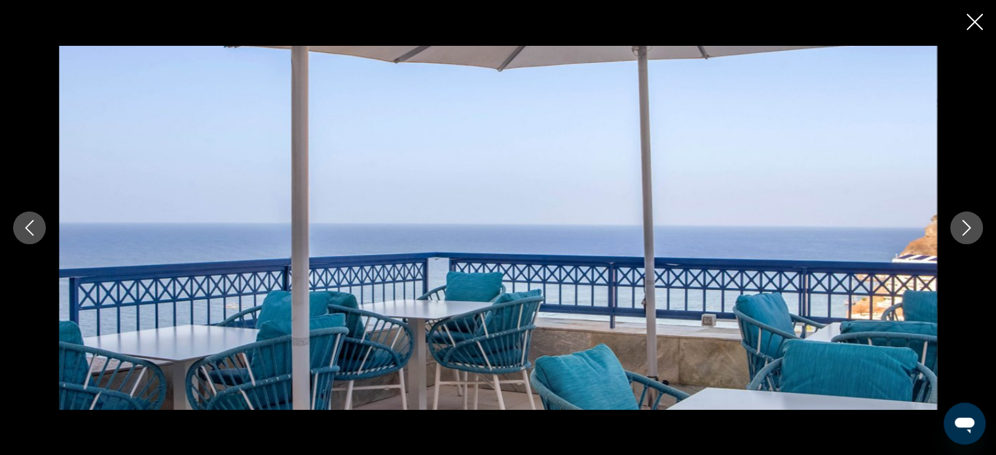
click at [961, 225] on icon "Next image" at bounding box center [967, 228] width 16 height 16
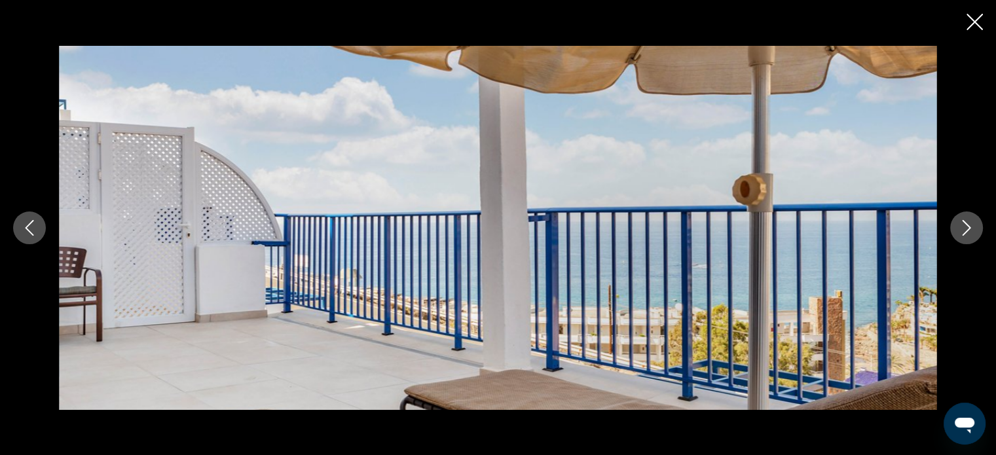
click at [964, 222] on icon "Next image" at bounding box center [967, 228] width 16 height 16
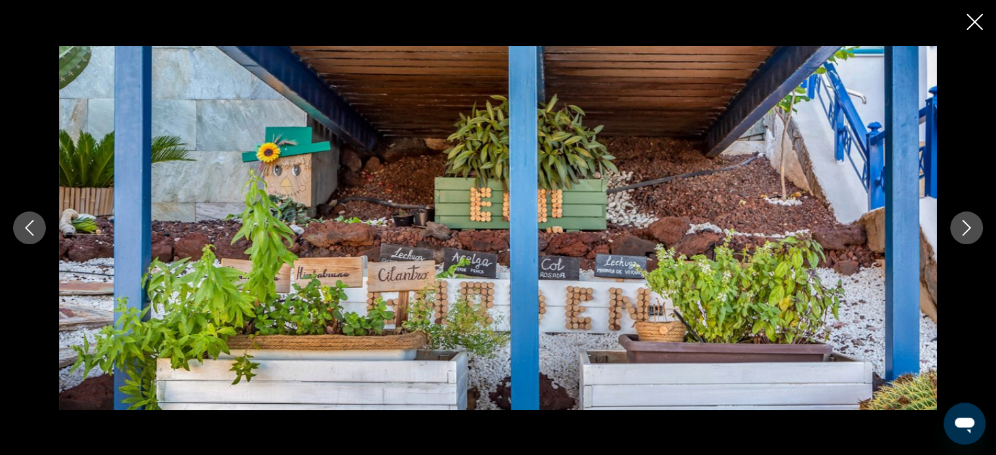
click at [964, 222] on icon "Next image" at bounding box center [967, 228] width 16 height 16
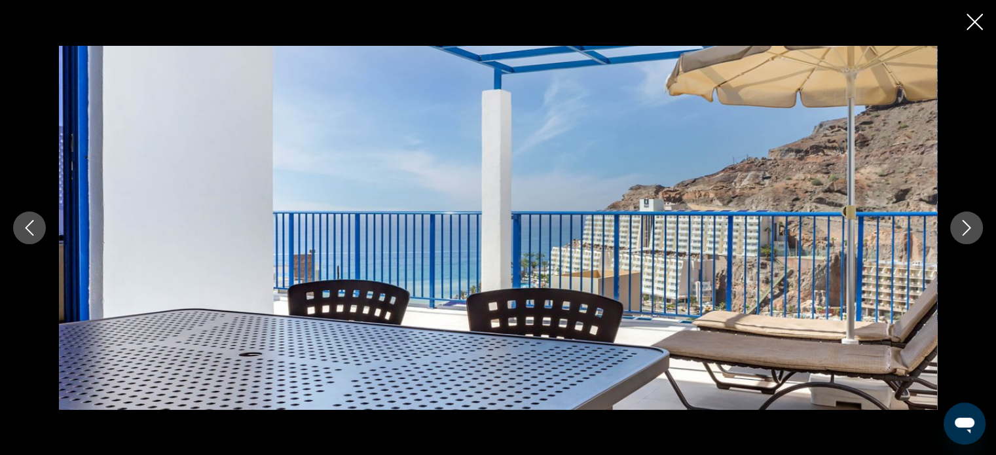
click at [964, 222] on icon "Next image" at bounding box center [967, 228] width 16 height 16
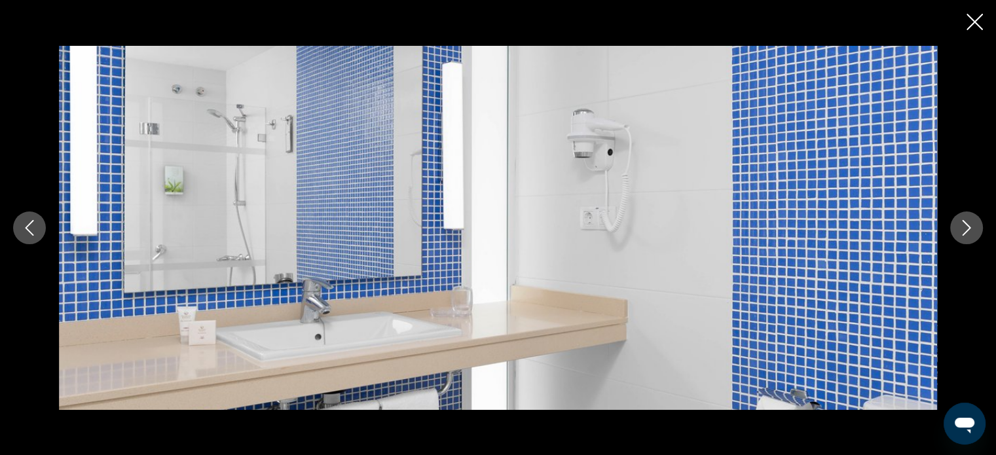
click at [964, 222] on icon "Next image" at bounding box center [967, 228] width 16 height 16
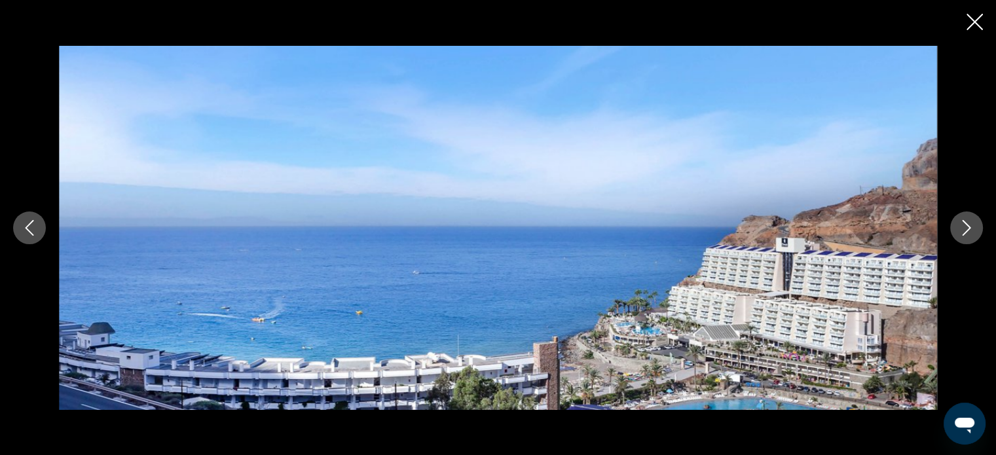
click at [961, 226] on icon "Next image" at bounding box center [967, 228] width 16 height 16
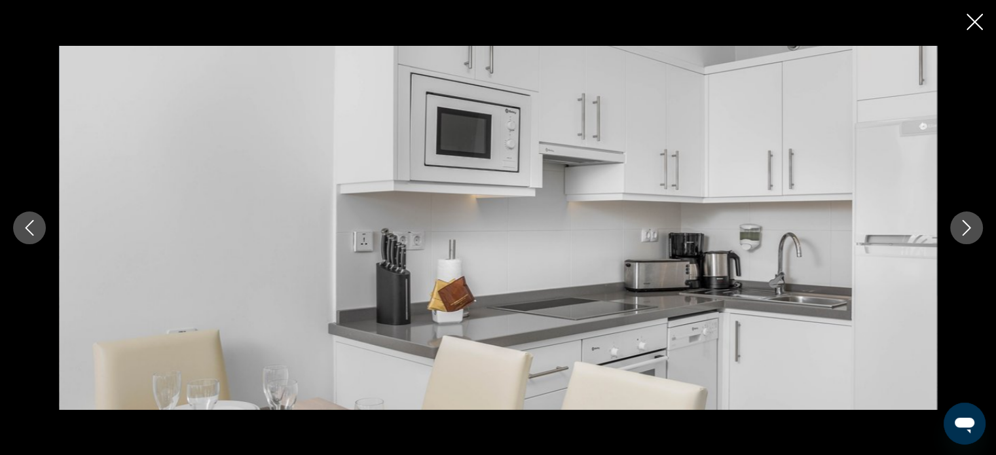
click at [961, 226] on icon "Next image" at bounding box center [967, 228] width 16 height 16
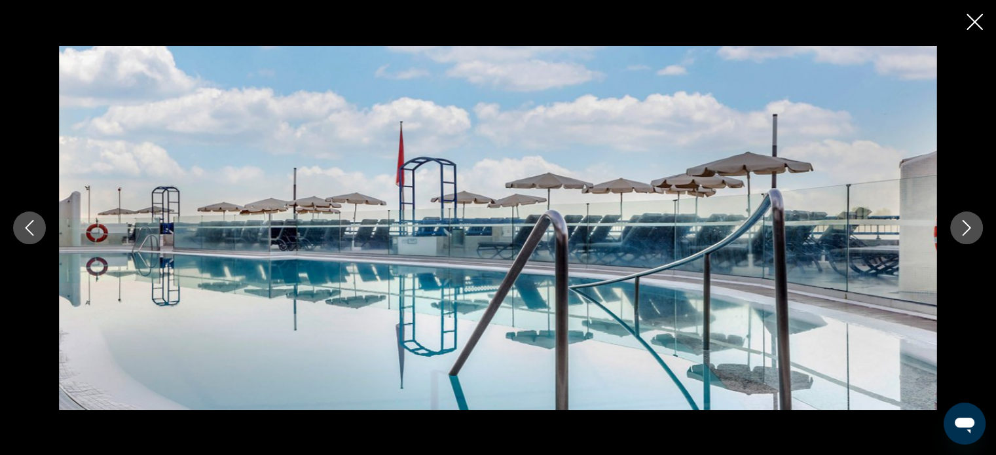
click at [961, 226] on icon "Next image" at bounding box center [967, 228] width 16 height 16
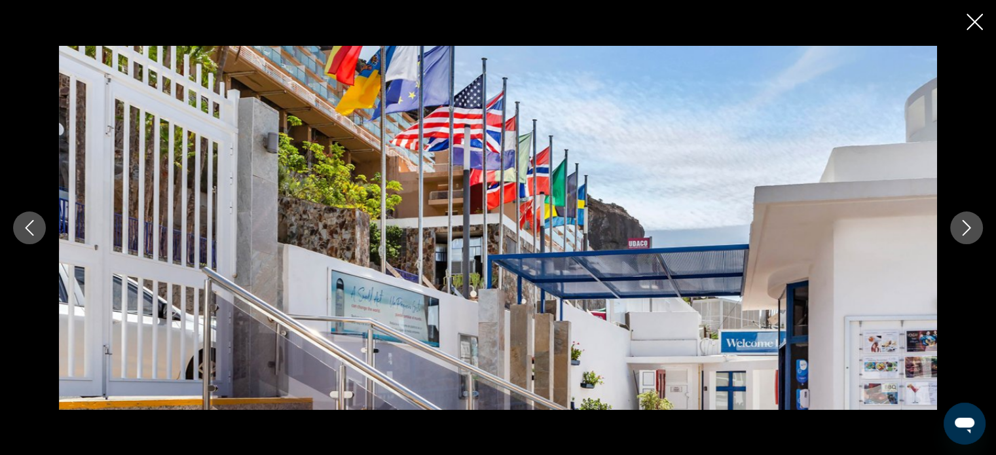
click at [961, 226] on icon "Next image" at bounding box center [967, 228] width 16 height 16
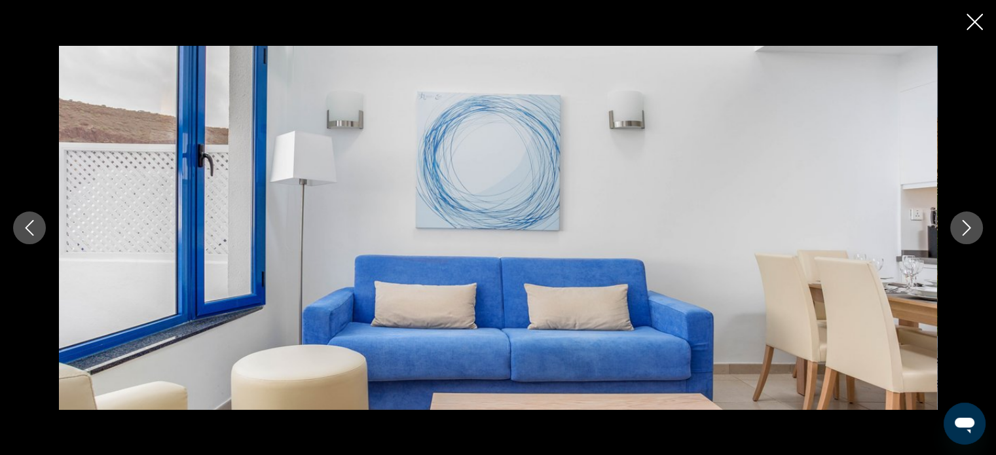
click at [961, 226] on icon "Next image" at bounding box center [967, 228] width 16 height 16
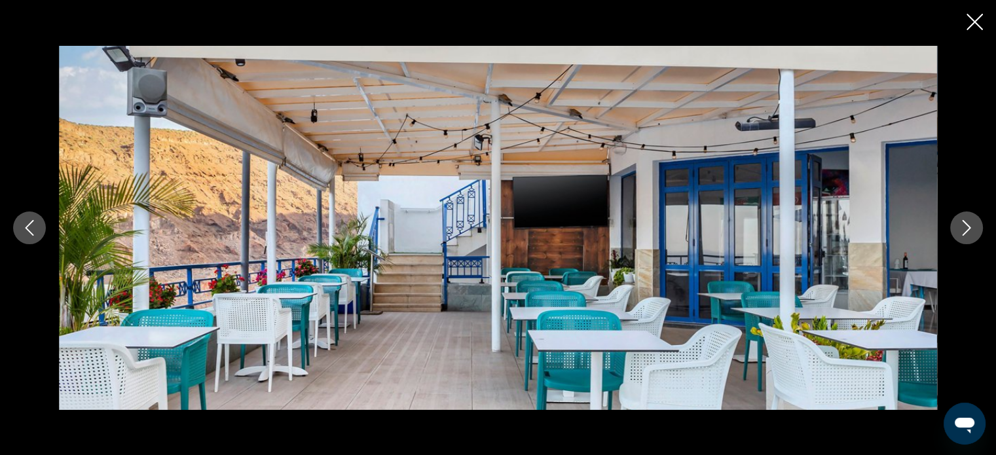
click at [961, 226] on icon "Next image" at bounding box center [967, 228] width 16 height 16
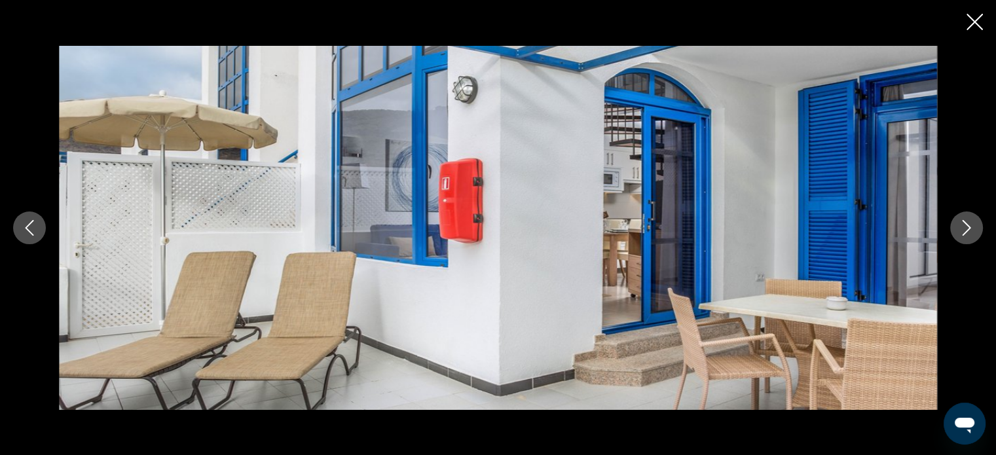
click at [961, 226] on icon "Next image" at bounding box center [967, 228] width 16 height 16
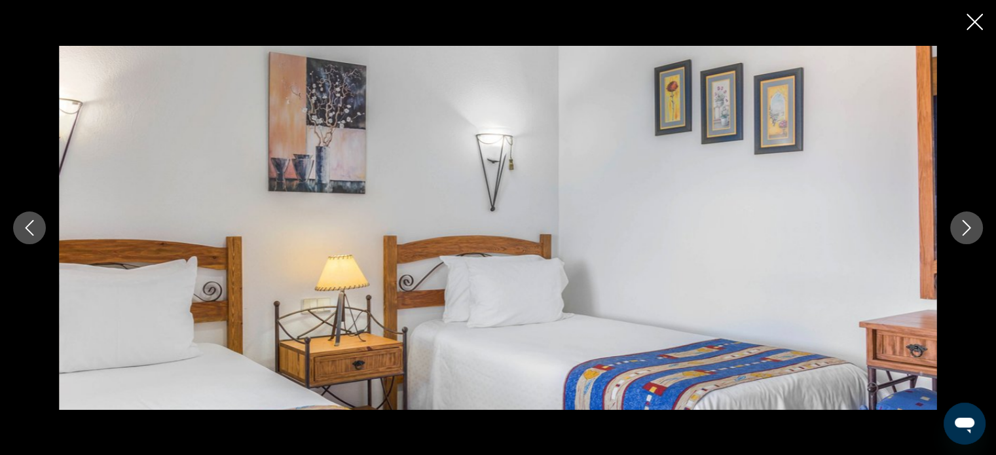
click at [961, 226] on icon "Next image" at bounding box center [967, 228] width 16 height 16
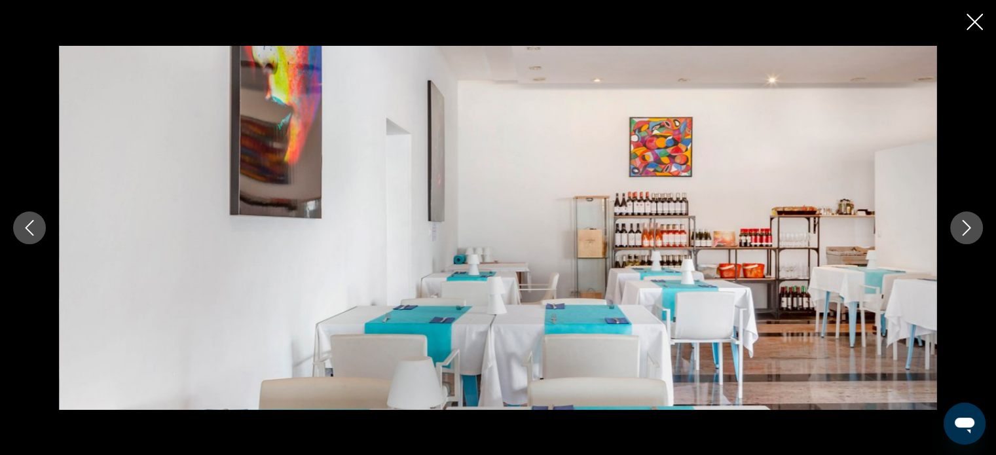
click at [960, 225] on icon "Next image" at bounding box center [967, 228] width 16 height 16
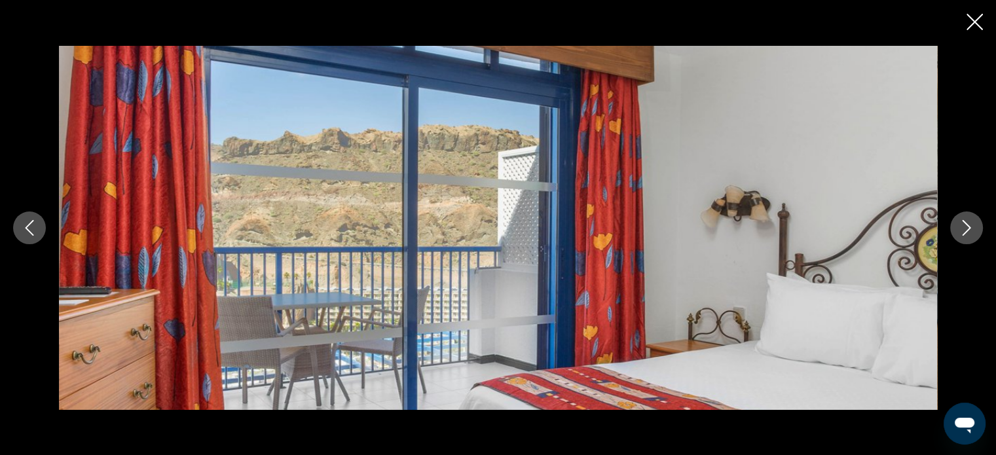
click at [973, 18] on icon "Close slideshow" at bounding box center [975, 22] width 16 height 16
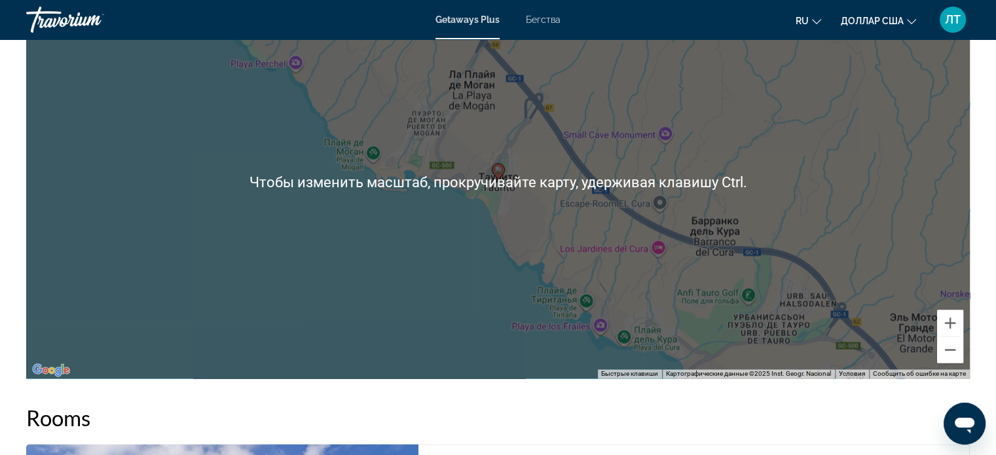
scroll to position [2030, 0]
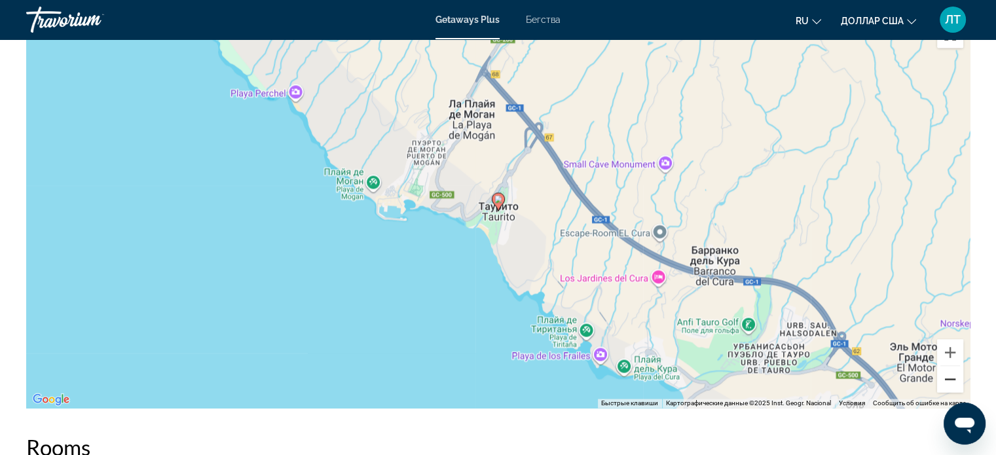
click at [951, 377] on button "Уменьшить" at bounding box center [950, 379] width 26 height 26
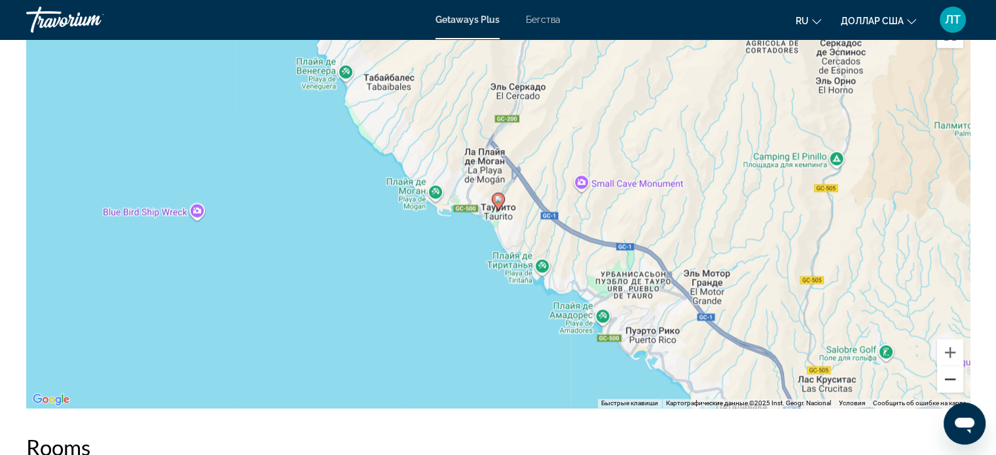
click at [951, 377] on button "Уменьшить" at bounding box center [950, 379] width 26 height 26
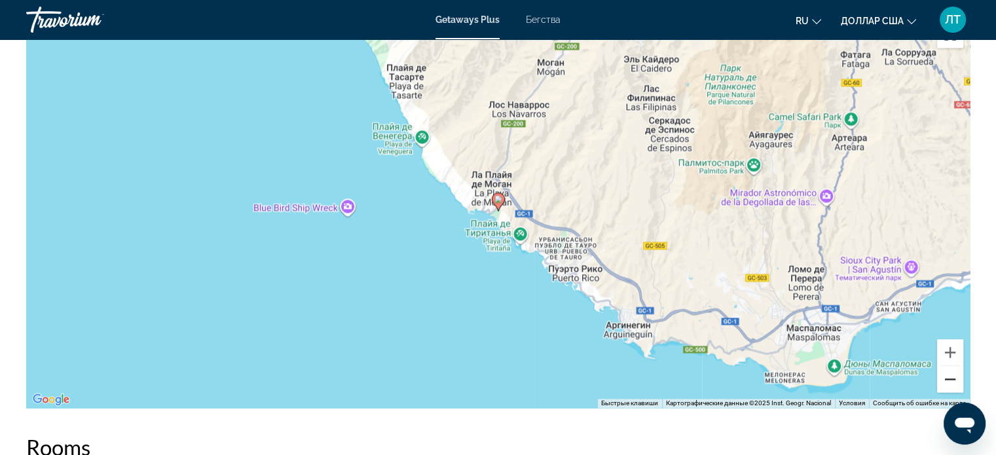
click at [951, 377] on button "Уменьшить" at bounding box center [950, 379] width 26 height 26
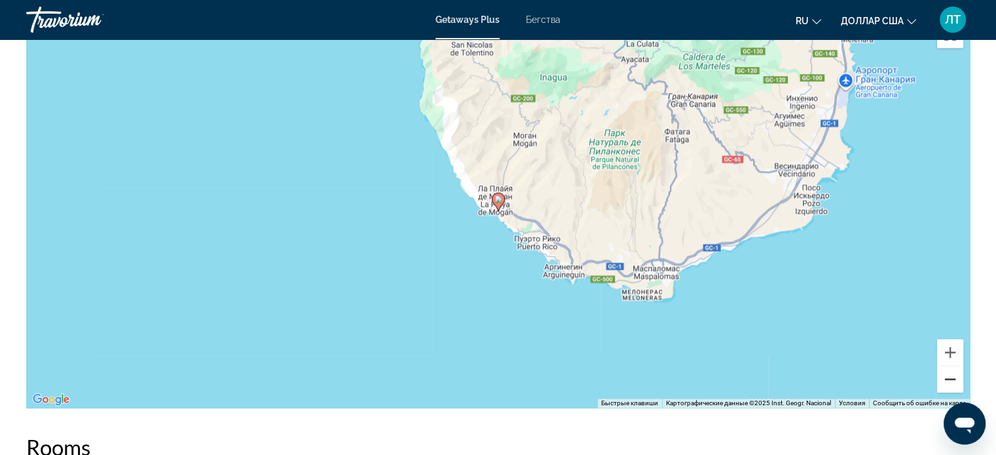
click at [951, 377] on button "Уменьшить" at bounding box center [950, 379] width 26 height 26
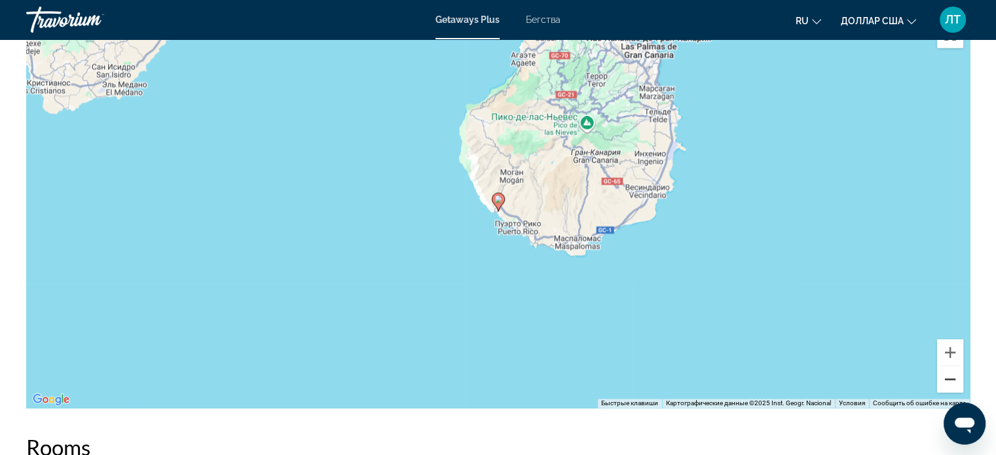
click at [951, 374] on button "Уменьшить" at bounding box center [950, 379] width 26 height 26
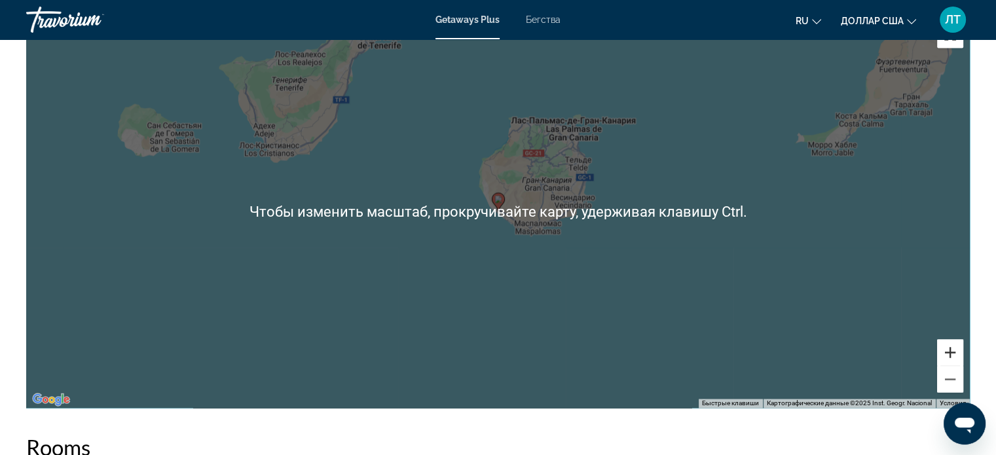
click at [950, 356] on button "Увеличить" at bounding box center [950, 352] width 26 height 26
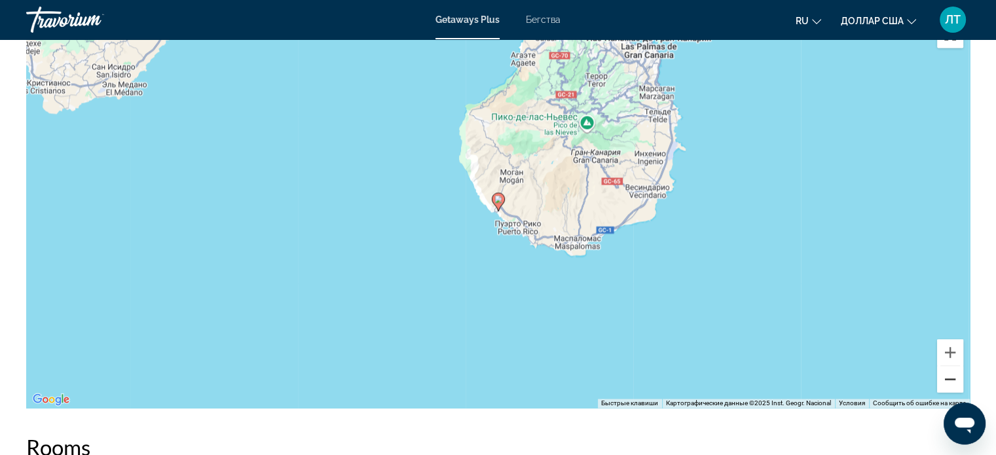
click at [948, 377] on button "Уменьшить" at bounding box center [950, 379] width 26 height 26
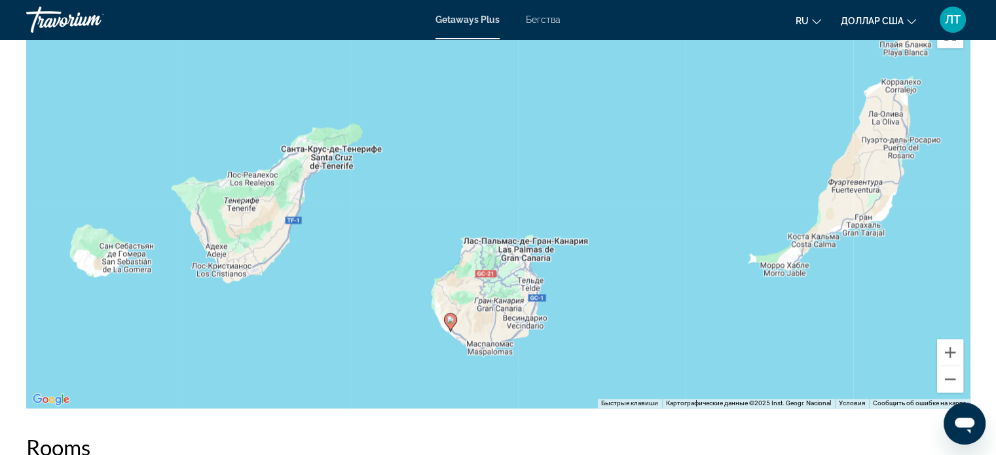
drag, startPoint x: 737, startPoint y: 148, endPoint x: 689, endPoint y: 270, distance: 131.5
click at [689, 270] on div "Чтобы активировать перетаскивание с помощью клавиатуры, нажмите Alt + Ввод. Пос…" at bounding box center [498, 211] width 944 height 393
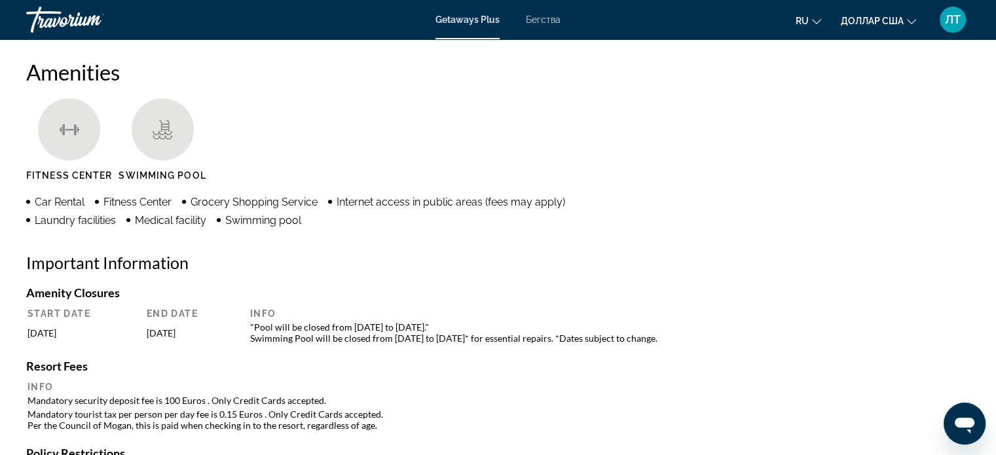
scroll to position [1048, 0]
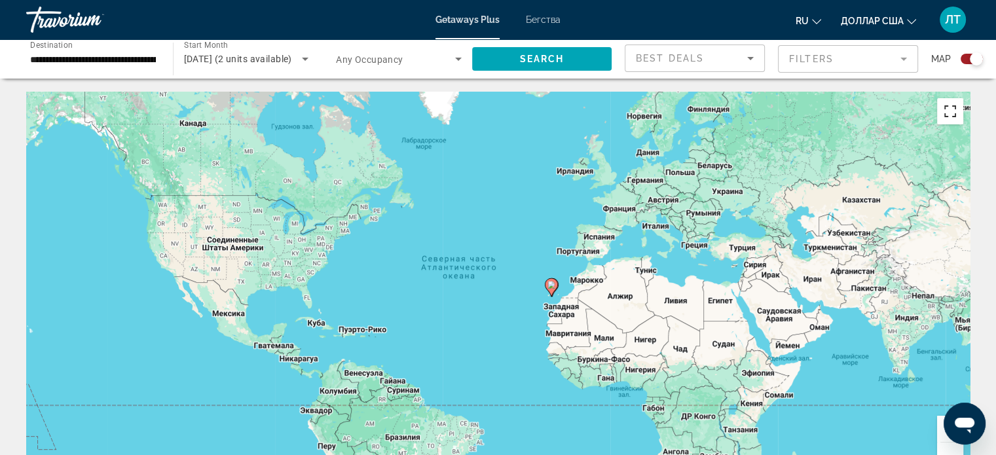
click at [948, 110] on button "Включить полноэкранный режим" at bounding box center [950, 111] width 26 height 26
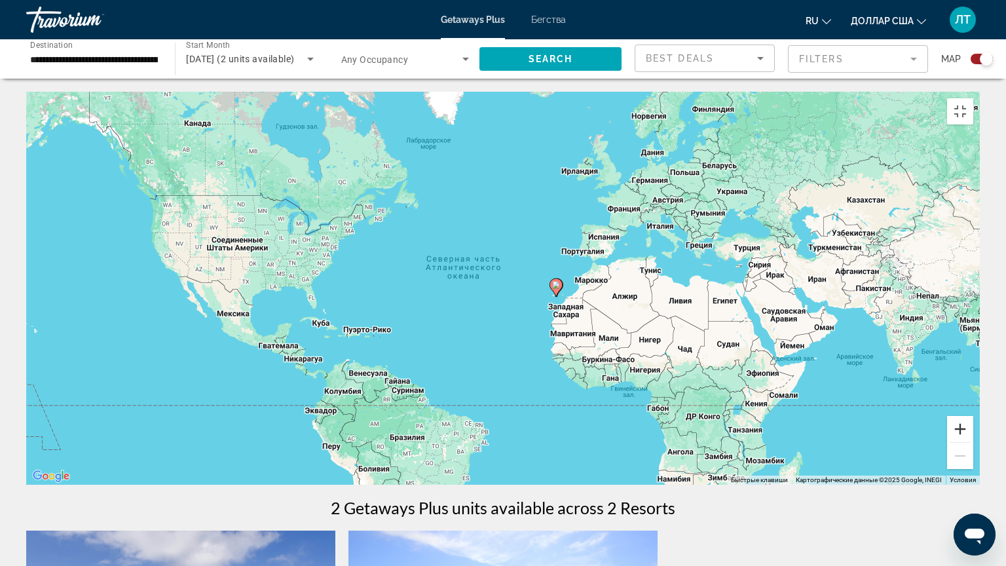
click at [973, 442] on button "Увеличить" at bounding box center [960, 429] width 26 height 26
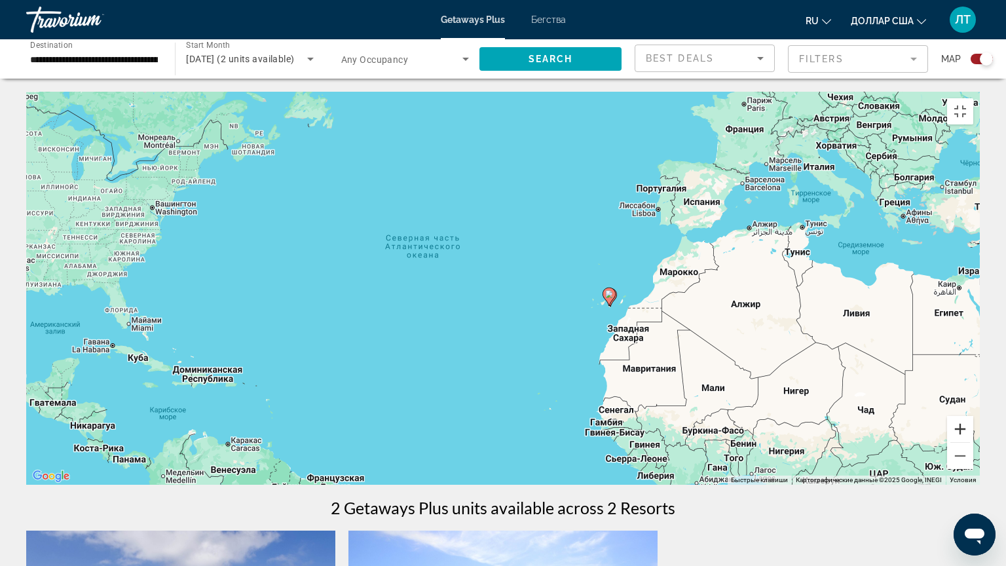
click at [973, 442] on button "Увеличить" at bounding box center [960, 429] width 26 height 26
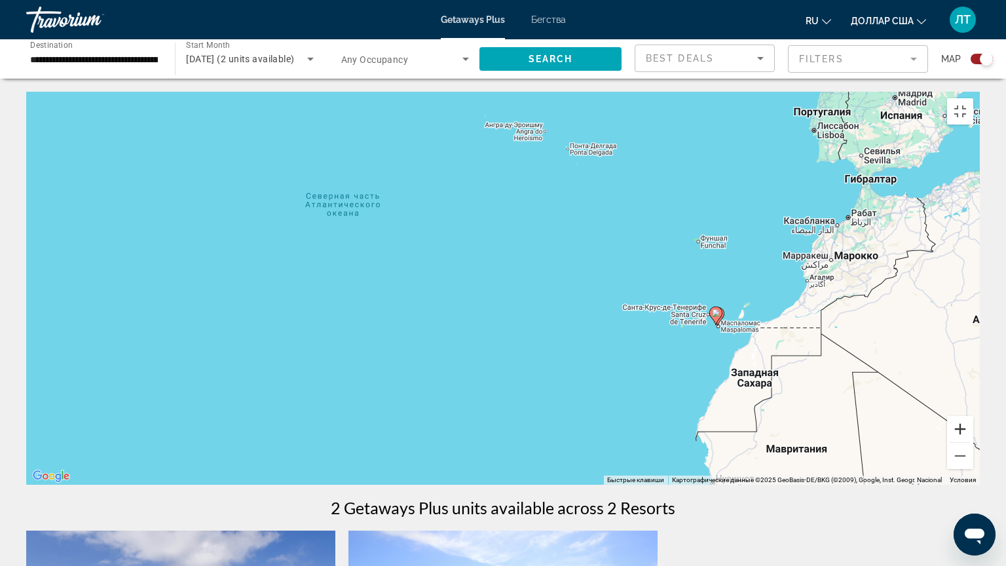
click at [973, 442] on button "Увеличить" at bounding box center [960, 429] width 26 height 26
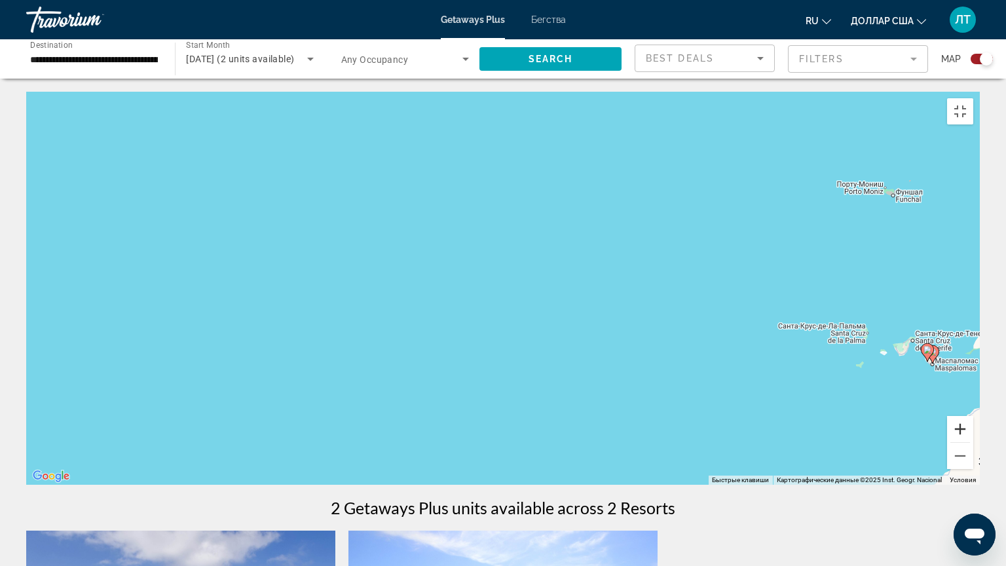
click at [973, 442] on button "Увеличить" at bounding box center [960, 429] width 26 height 26
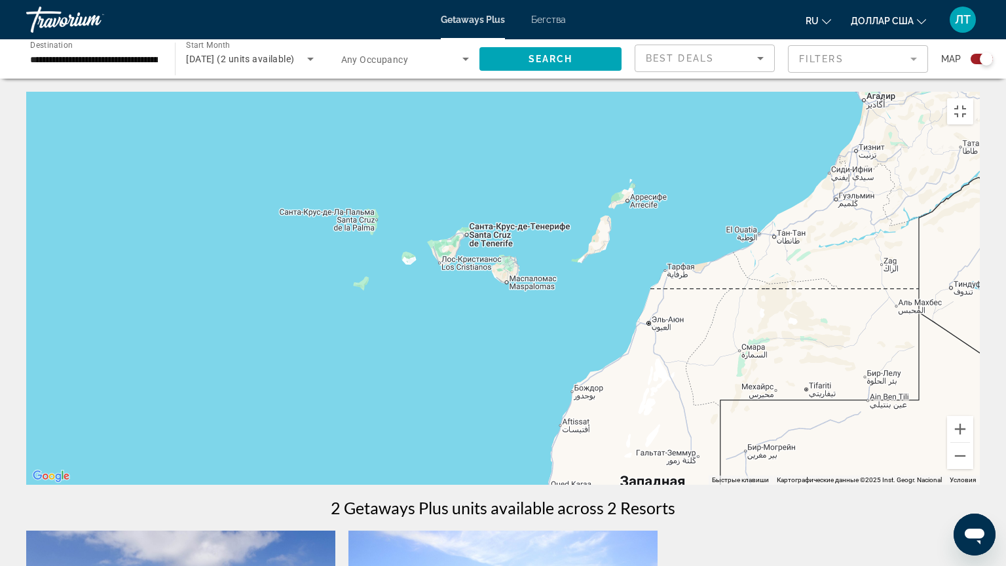
drag, startPoint x: 980, startPoint y: 401, endPoint x: 125, endPoint y: 242, distance: 869.2
click at [125, 242] on div "Основное содержание" at bounding box center [503, 288] width 954 height 393
click at [973, 442] on button "Увеличить" at bounding box center [960, 429] width 26 height 26
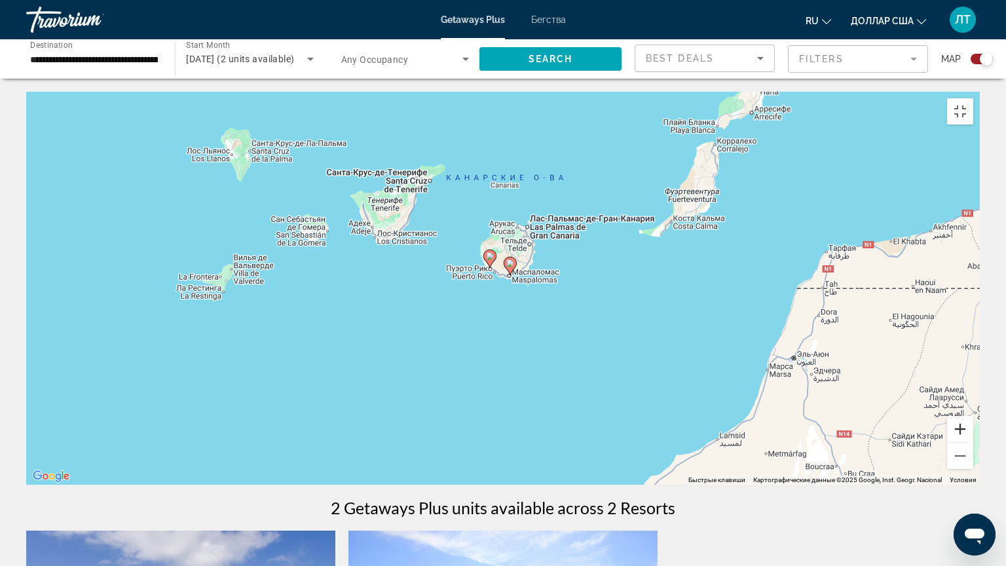
click at [973, 442] on button "Увеличить" at bounding box center [960, 429] width 26 height 26
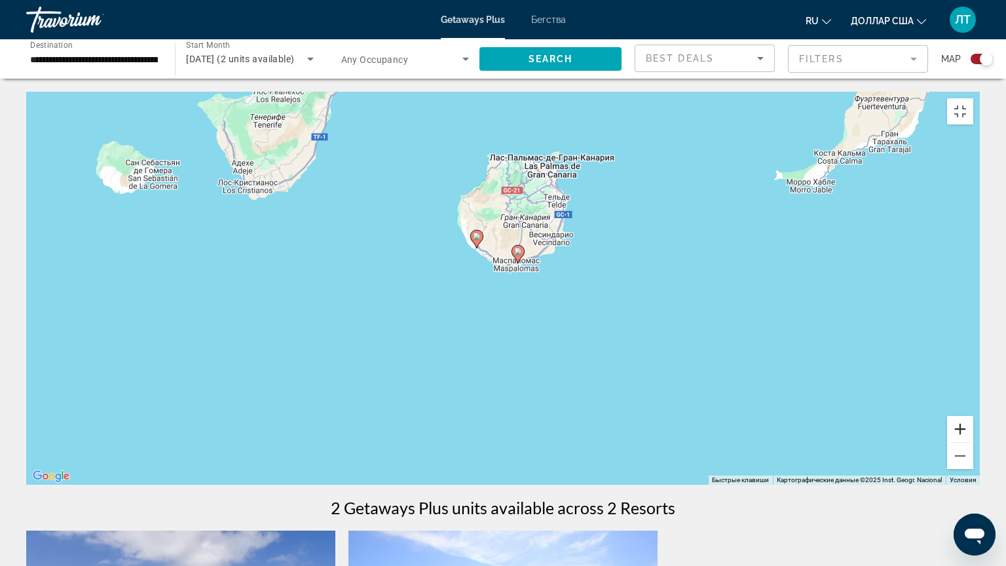
click at [973, 442] on button "Увеличить" at bounding box center [960, 429] width 26 height 26
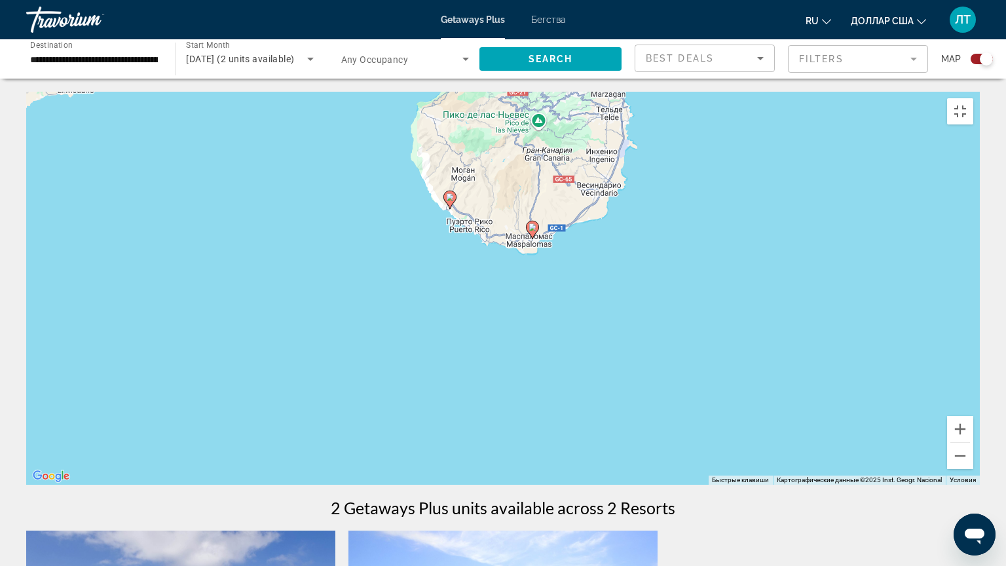
click at [531, 225] on image "Основное содержание" at bounding box center [533, 227] width 8 height 8
type input "**********"
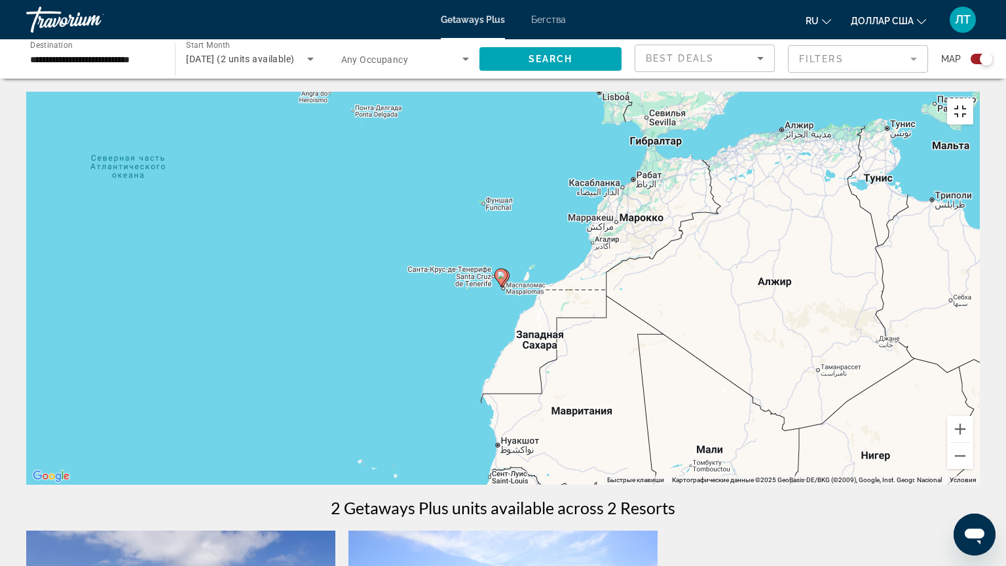
click at [973, 98] on button "Включить полноэкранный режим" at bounding box center [960, 111] width 26 height 26
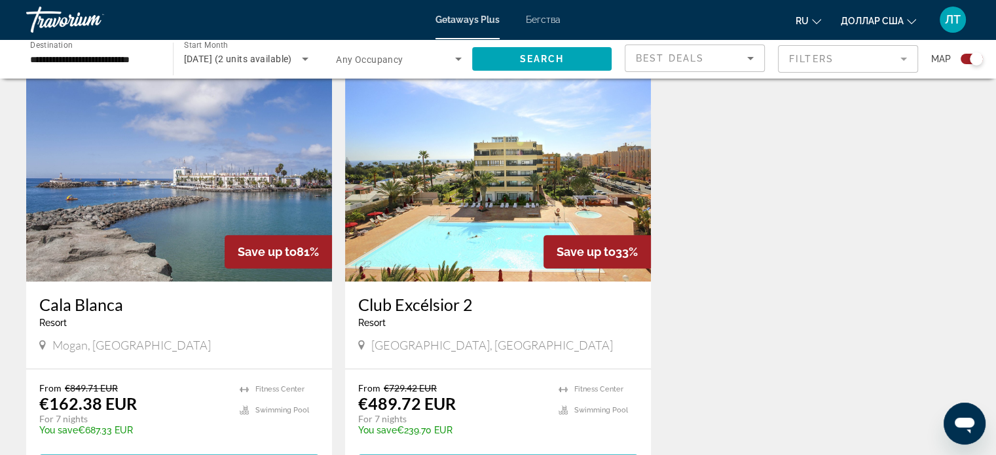
scroll to position [524, 0]
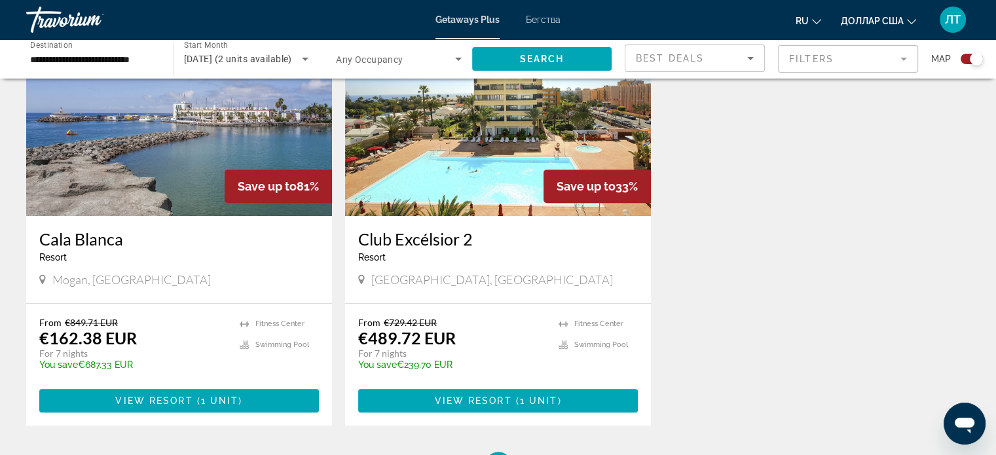
click at [496, 183] on img "Основное содержание" at bounding box center [498, 112] width 306 height 210
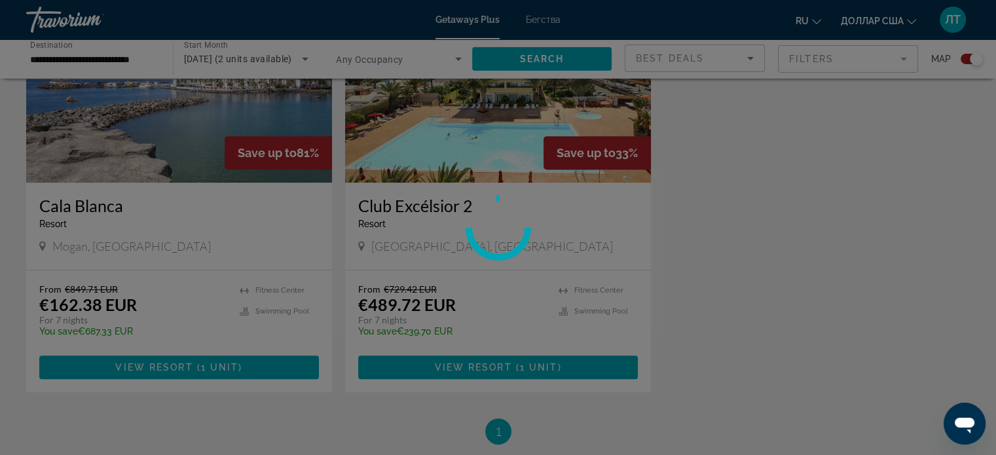
scroll to position [589, 0]
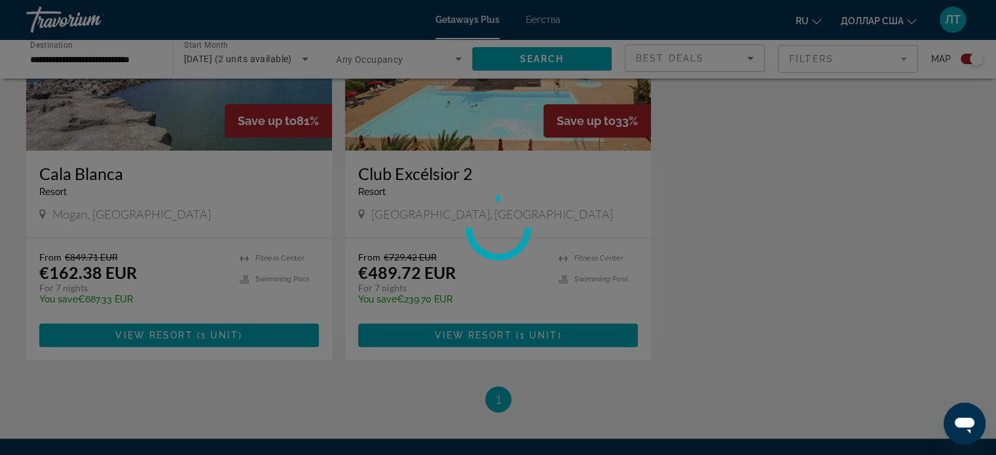
click at [540, 23] on div at bounding box center [498, 227] width 996 height 455
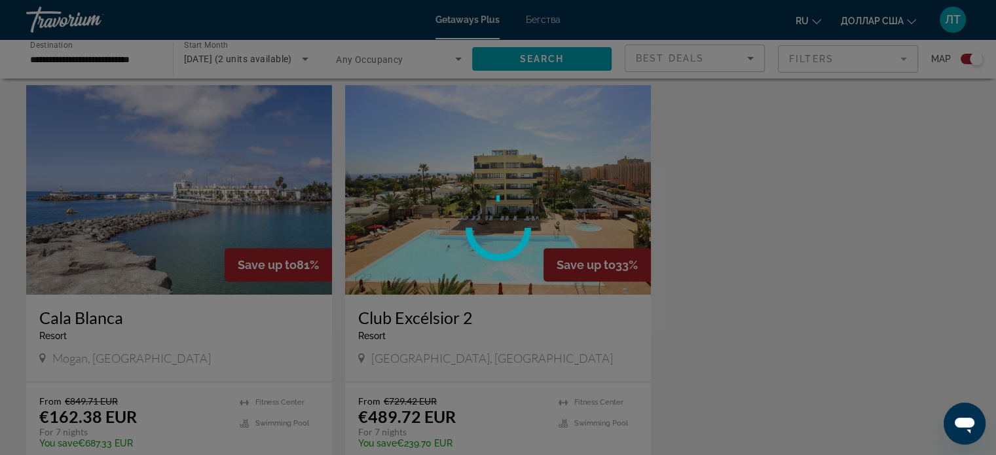
scroll to position [524, 0]
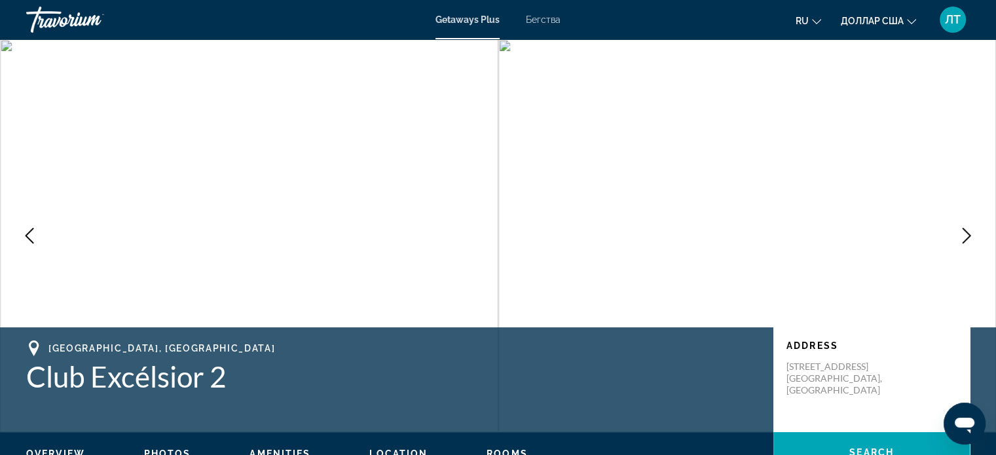
click at [959, 233] on icon "Next image" at bounding box center [967, 236] width 16 height 16
click at [977, 235] on button "Next image" at bounding box center [966, 235] width 33 height 33
click at [975, 232] on button "Next image" at bounding box center [966, 235] width 33 height 33
click at [975, 231] on button "Next image" at bounding box center [966, 235] width 33 height 33
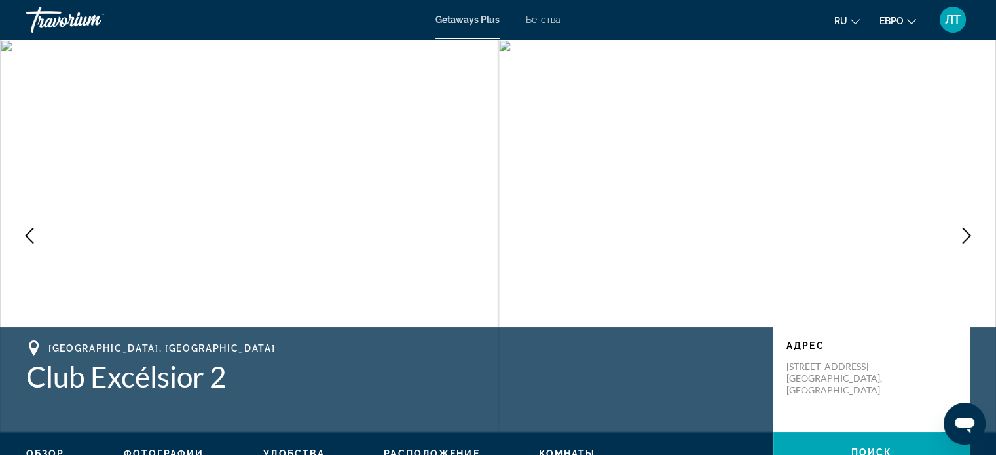
click at [956, 228] on button "Следующее изображение" at bounding box center [966, 235] width 33 height 33
click at [961, 227] on button "Следующее изображение" at bounding box center [966, 235] width 33 height 33
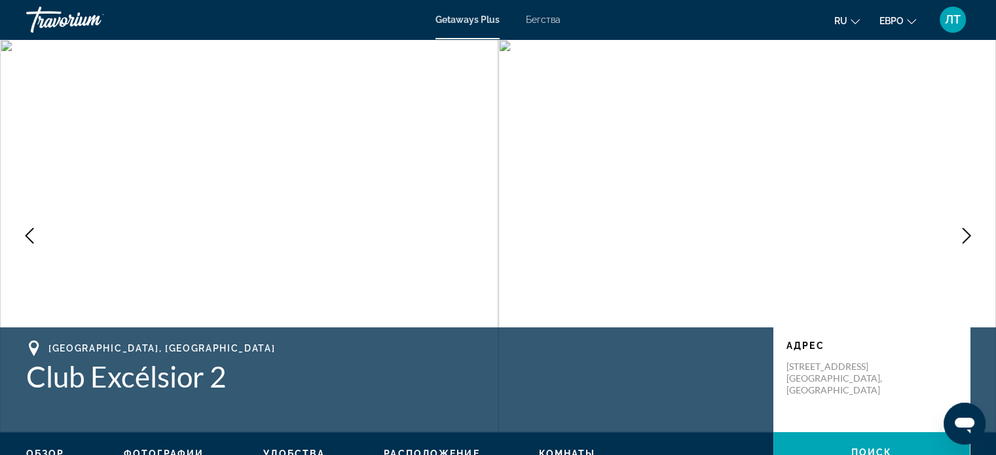
click at [544, 20] on font "Бегства" at bounding box center [543, 19] width 35 height 10
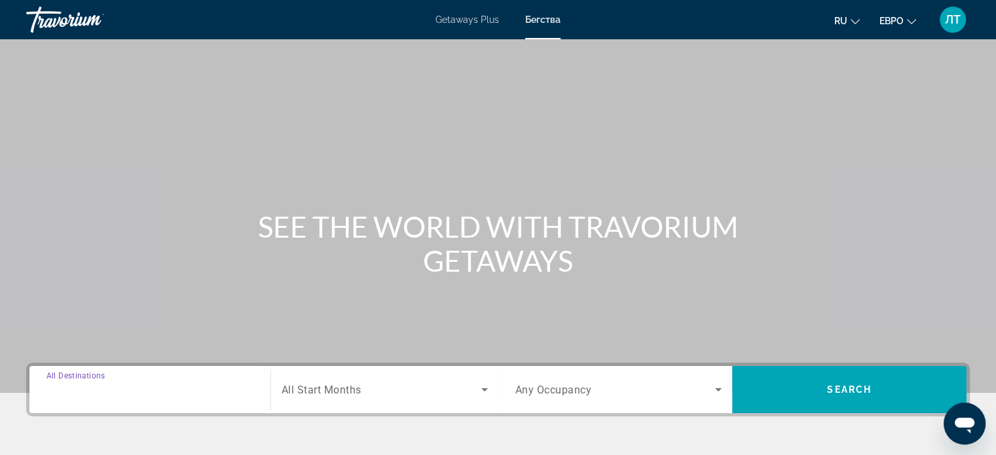
click at [187, 389] on input "Destination All Destinations" at bounding box center [149, 390] width 207 height 16
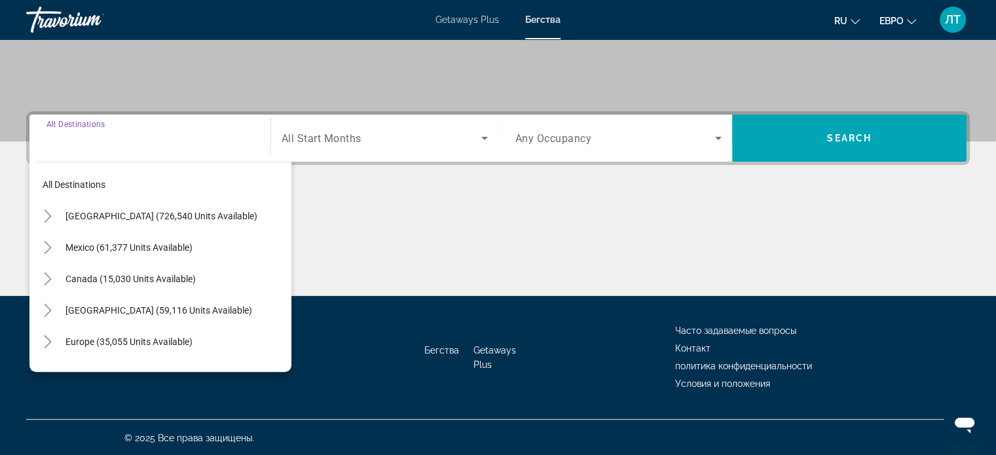
scroll to position [252, 0]
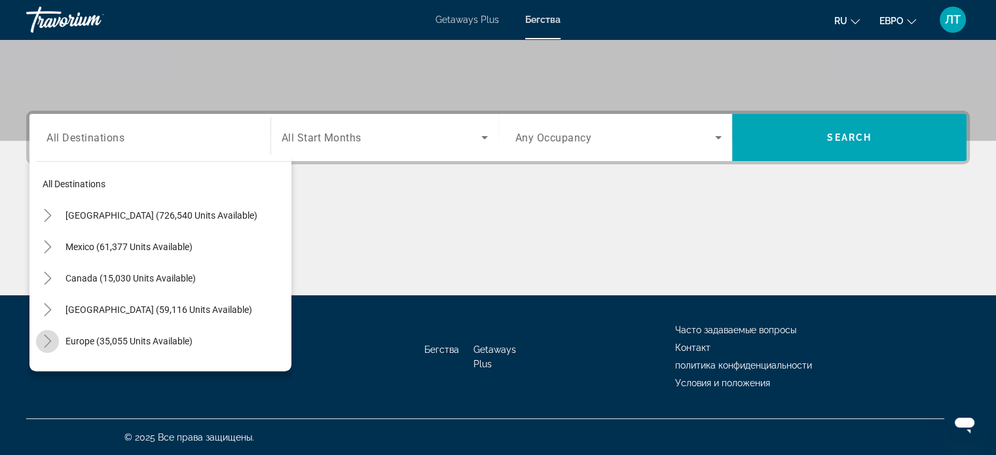
click at [49, 339] on icon "Toggle Europe (35,055 units available)" at bounding box center [47, 341] width 7 height 13
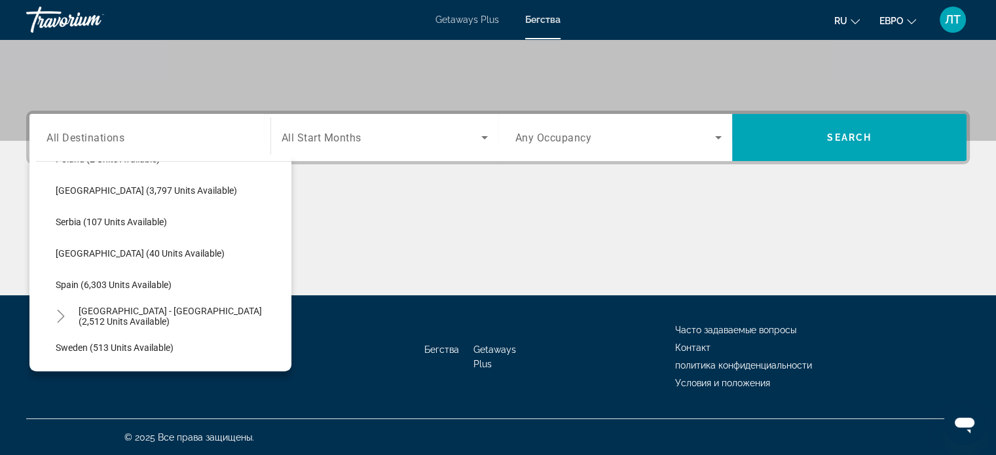
scroll to position [688, 0]
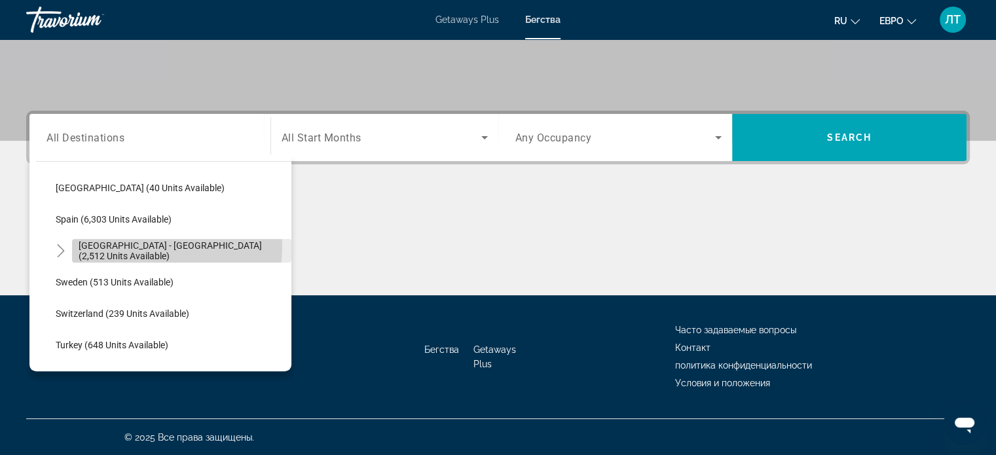
click at [141, 244] on span "[GEOGRAPHIC_DATA] - [GEOGRAPHIC_DATA] (2,512 units available)" at bounding box center [182, 250] width 206 height 21
type input "**********"
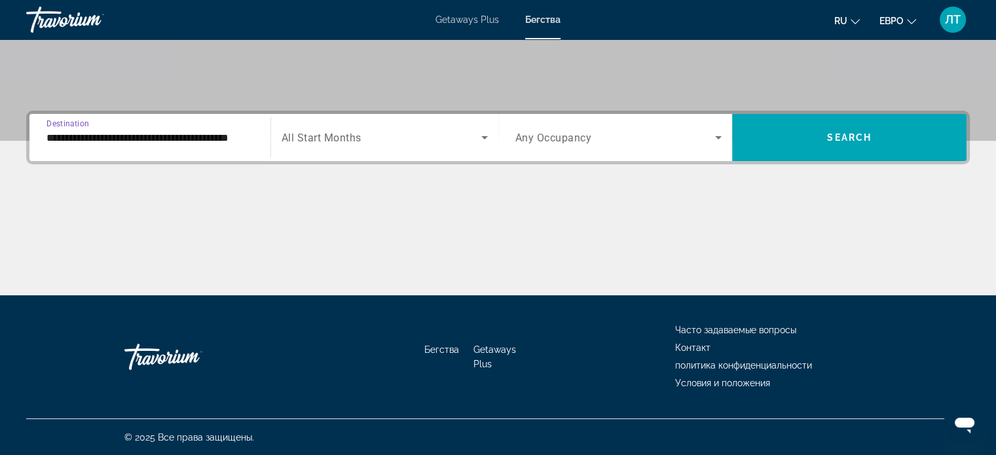
click at [485, 136] on icon "Search widget" at bounding box center [484, 137] width 7 height 3
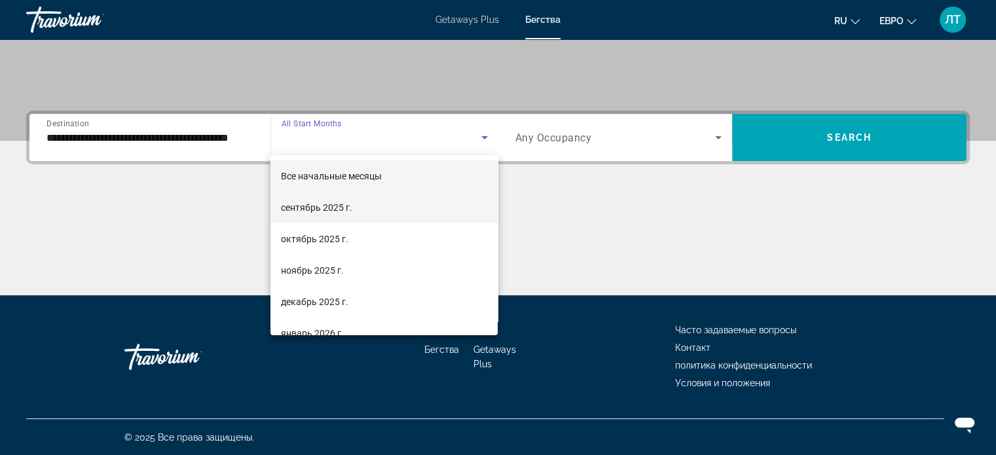
click at [303, 208] on font "сентябрь 2025 г." at bounding box center [316, 207] width 71 height 10
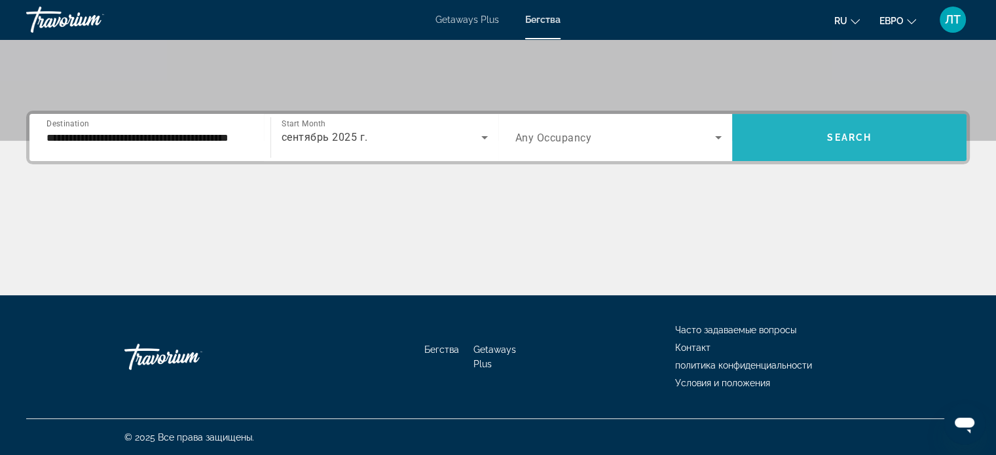
click at [890, 130] on span "Search widget" at bounding box center [849, 137] width 234 height 31
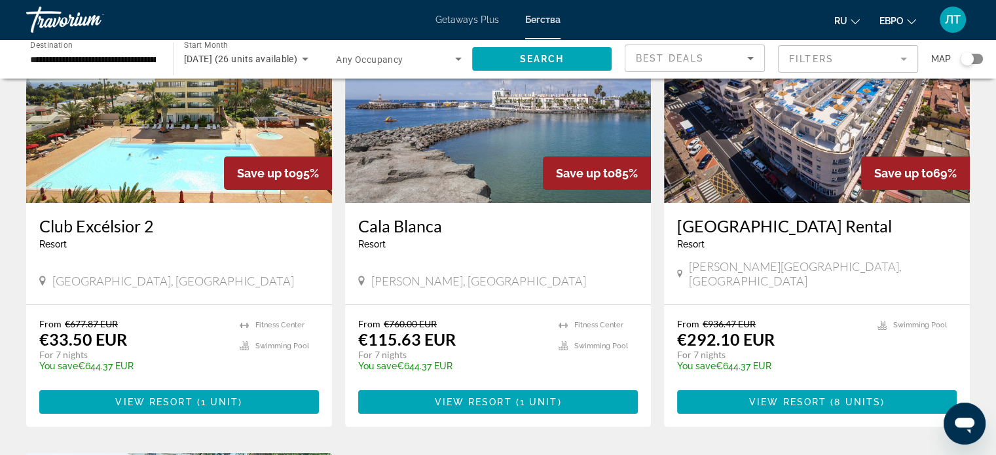
scroll to position [65, 0]
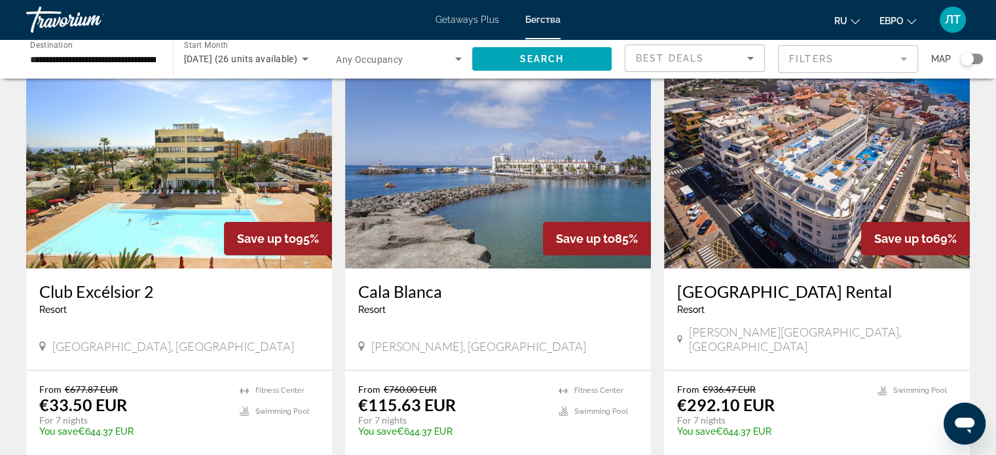
click at [190, 149] on img "Основное содержание" at bounding box center [179, 164] width 306 height 210
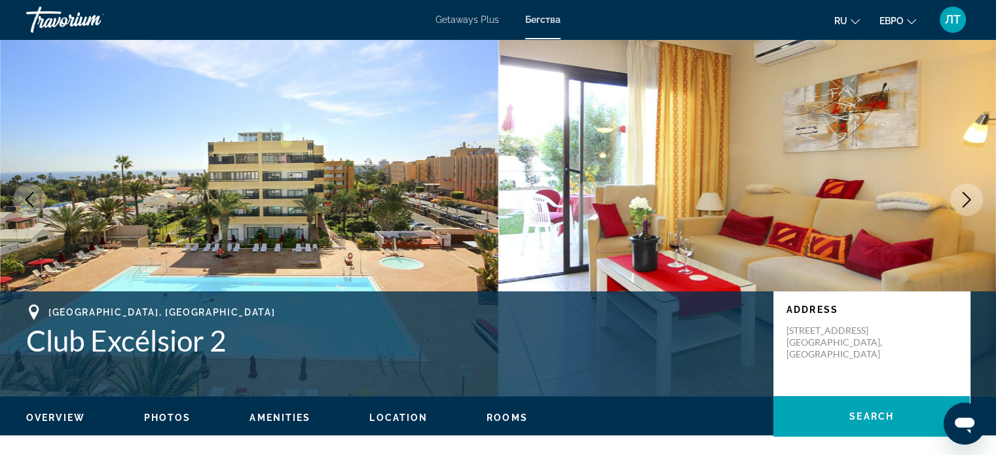
scroll to position [65, 0]
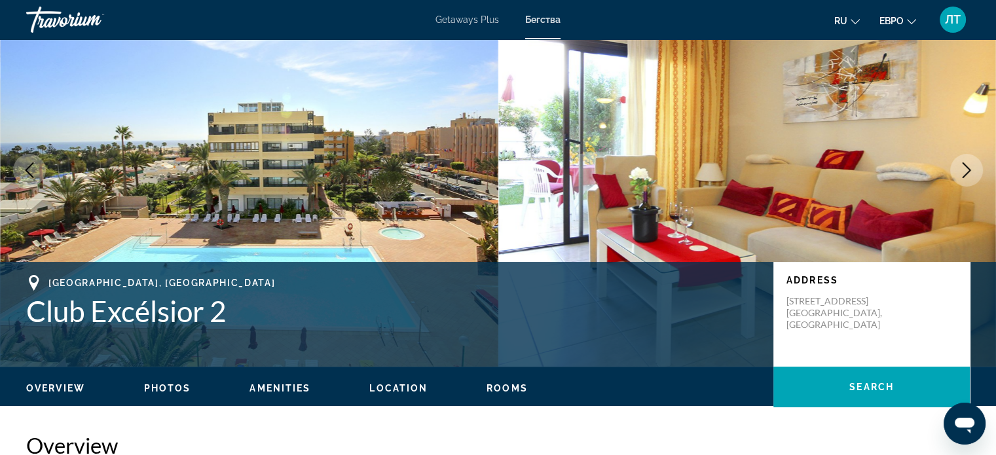
click at [961, 168] on icon "Next image" at bounding box center [967, 170] width 16 height 16
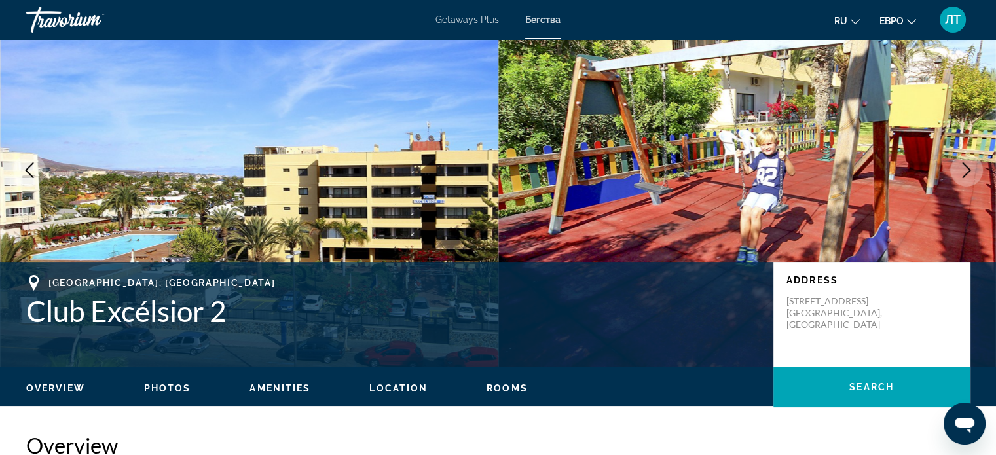
click at [961, 168] on icon "Next image" at bounding box center [967, 170] width 16 height 16
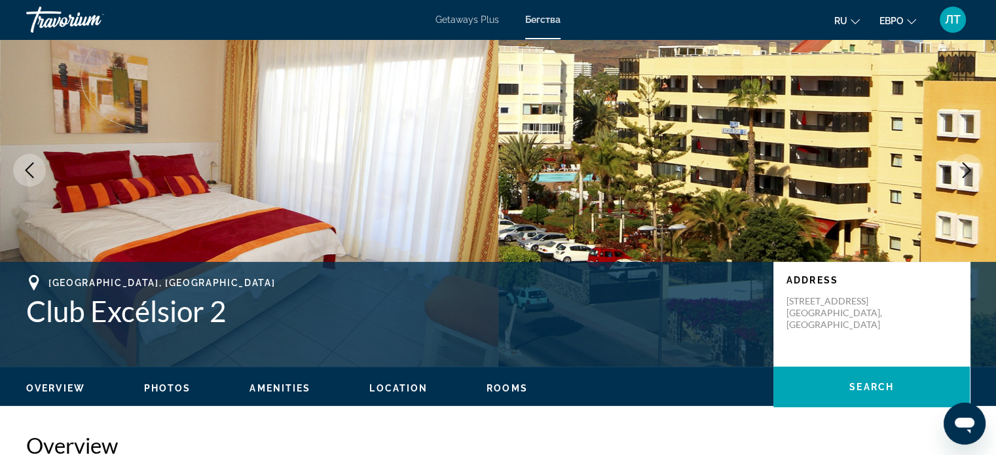
click at [961, 168] on icon "Next image" at bounding box center [967, 170] width 16 height 16
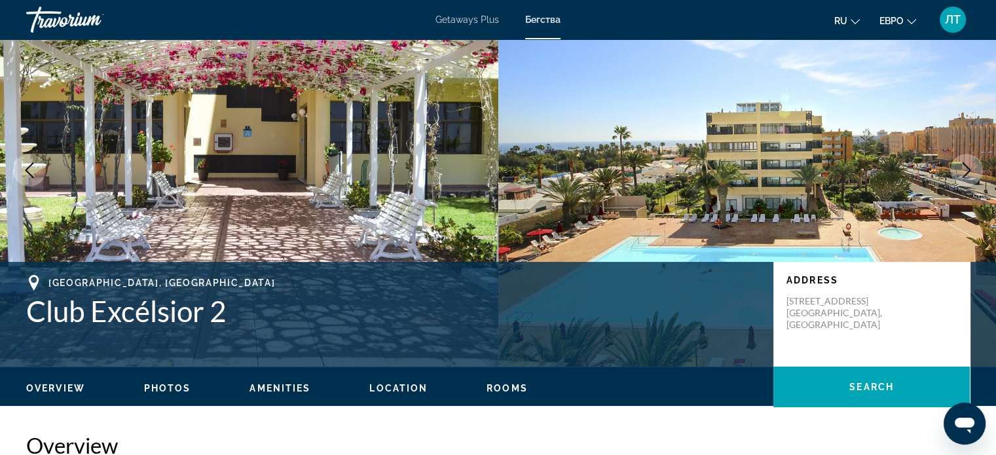
click at [961, 168] on icon "Next image" at bounding box center [967, 170] width 16 height 16
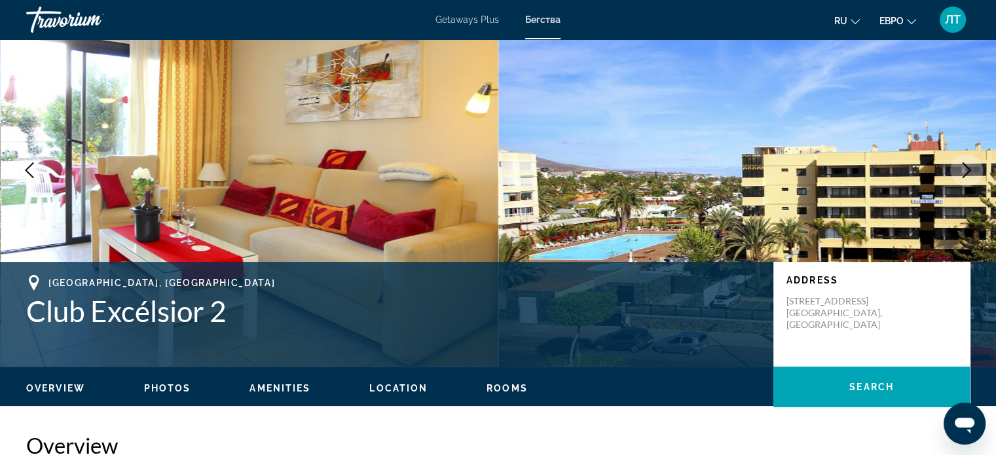
click at [961, 168] on icon "Next image" at bounding box center [967, 170] width 16 height 16
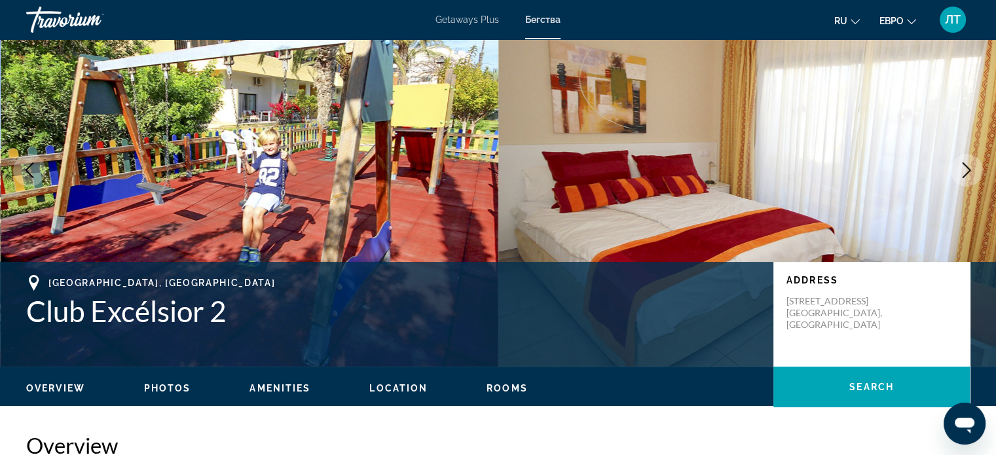
click at [961, 168] on icon "Next image" at bounding box center [967, 170] width 16 height 16
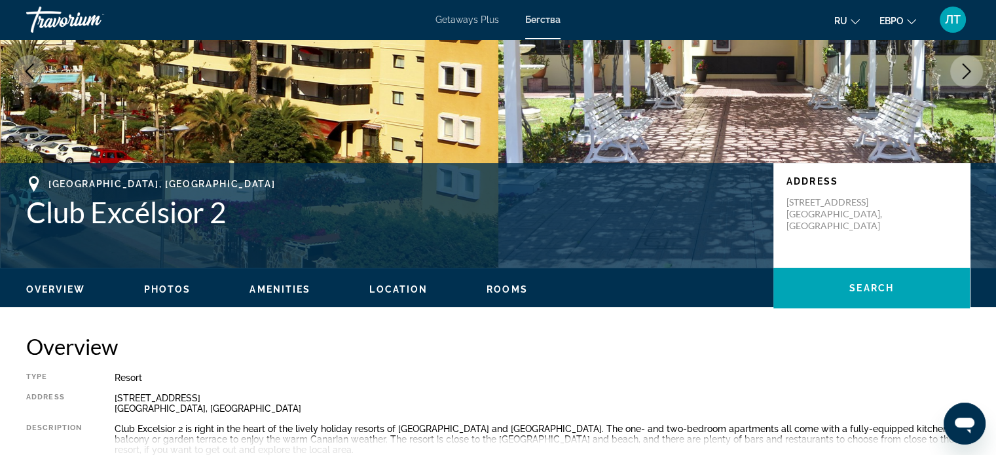
scroll to position [196, 0]
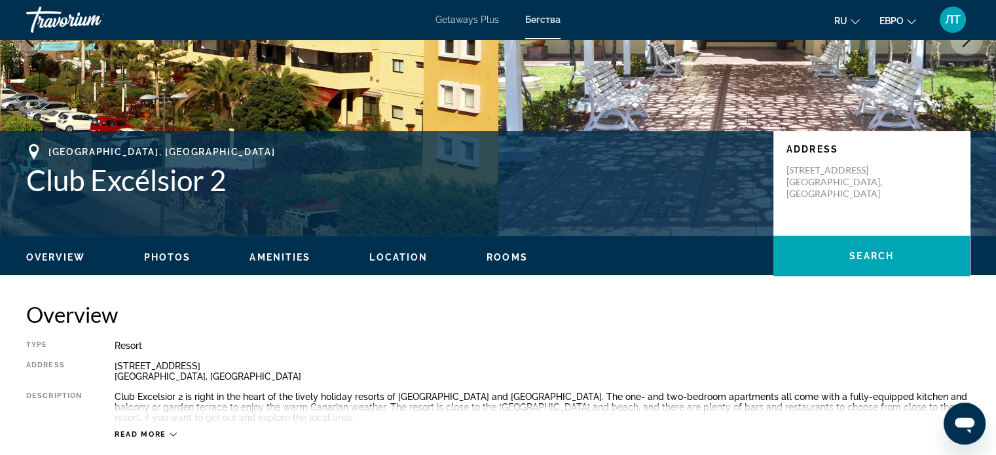
click at [152, 253] on span "Photos" at bounding box center [167, 257] width 47 height 10
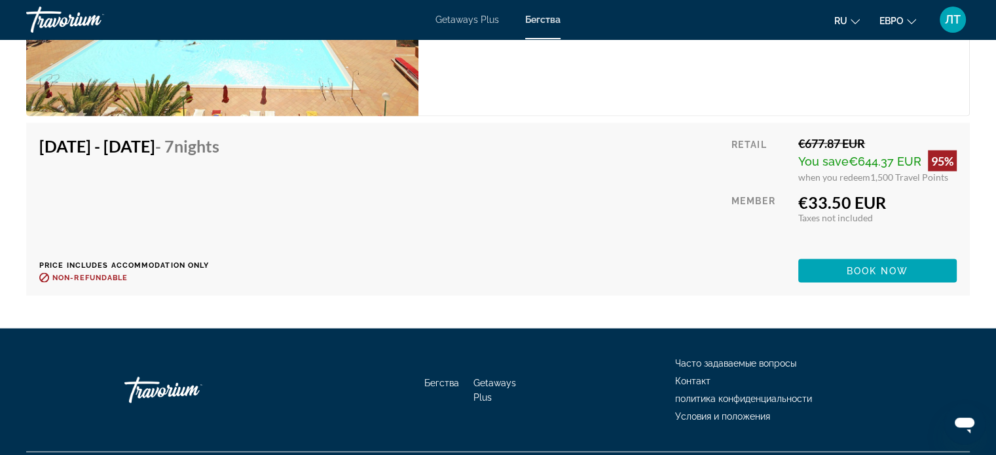
scroll to position [2417, 0]
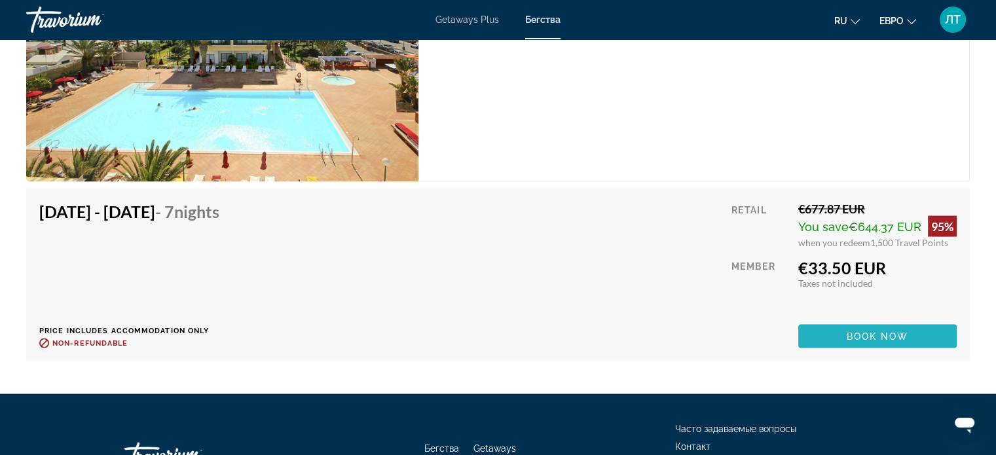
click at [830, 335] on span "Основное содержание" at bounding box center [877, 335] width 158 height 31
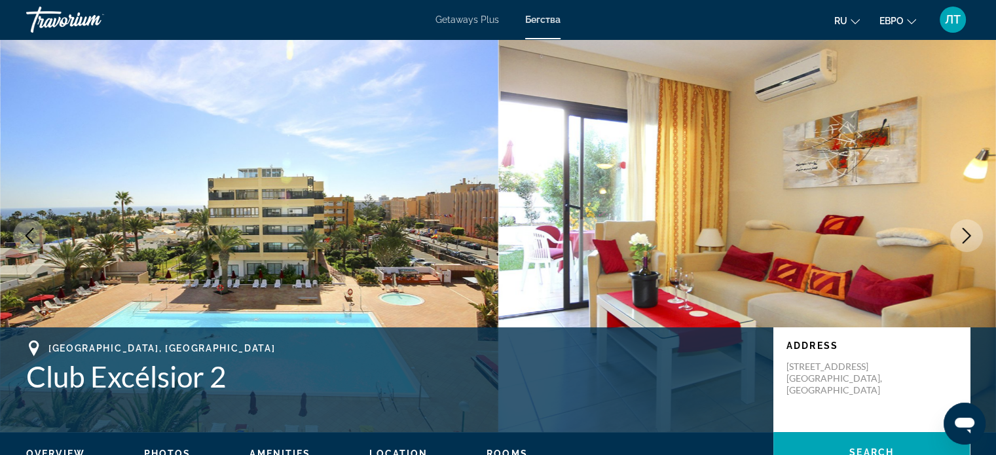
click at [549, 18] on font "Бегства" at bounding box center [542, 19] width 35 height 10
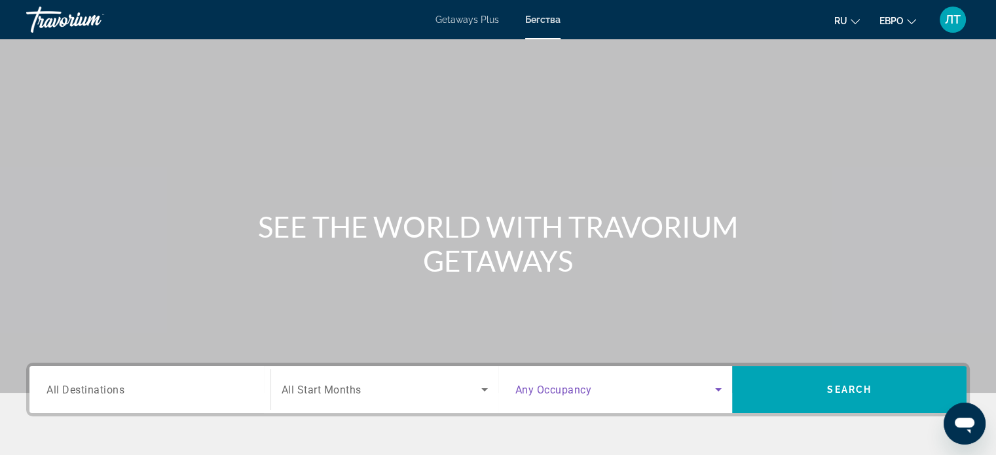
click at [715, 392] on icon "Search widget" at bounding box center [719, 390] width 16 height 16
